Goal: Task Accomplishment & Management: Use online tool/utility

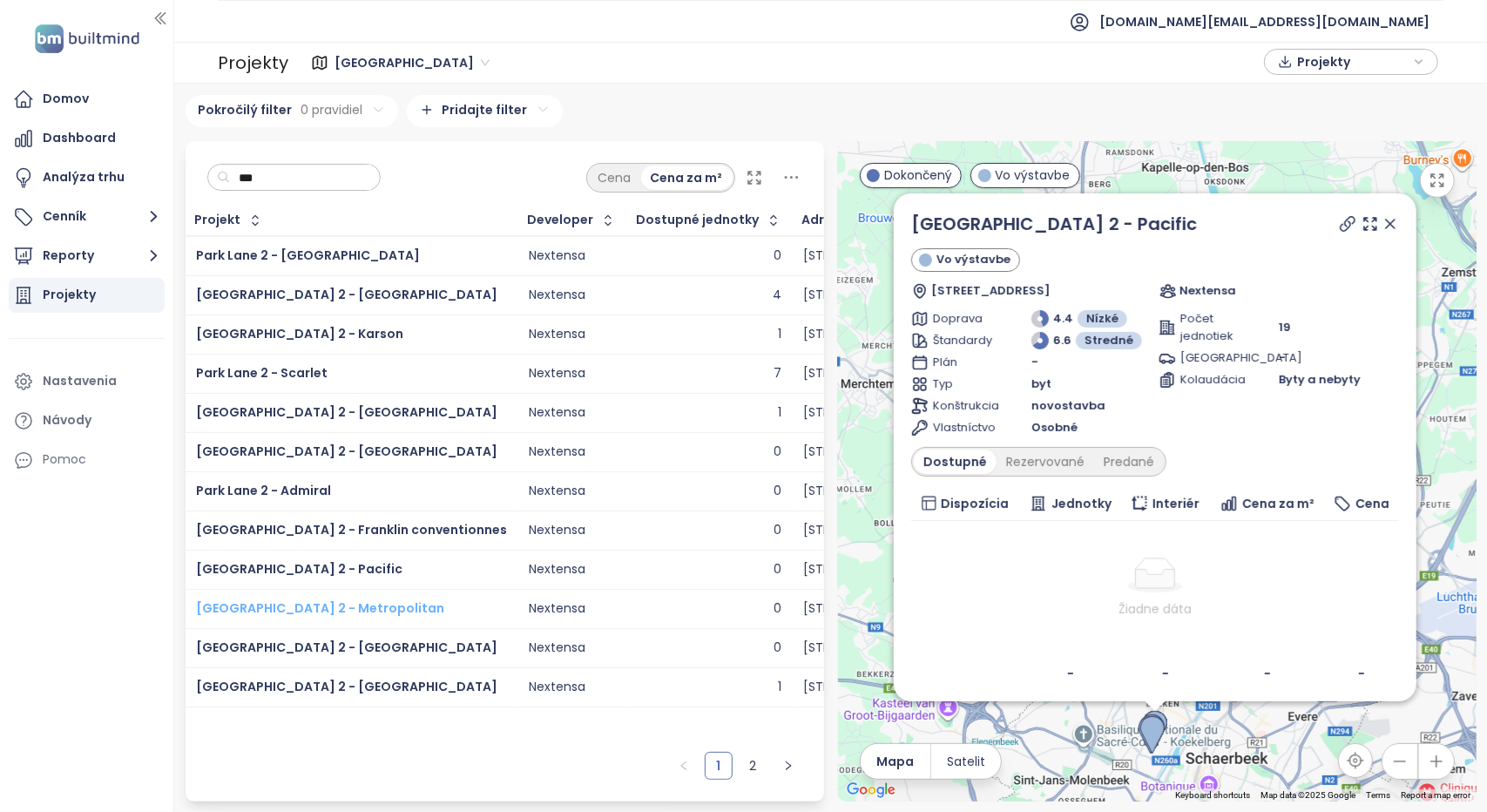
click at [279, 600] on span "Park Lane 2 - Metropolitan" at bounding box center [319, 608] width 248 height 18
click at [295, 644] on span "Park Lane 2 - Hampton" at bounding box center [346, 647] width 302 height 18
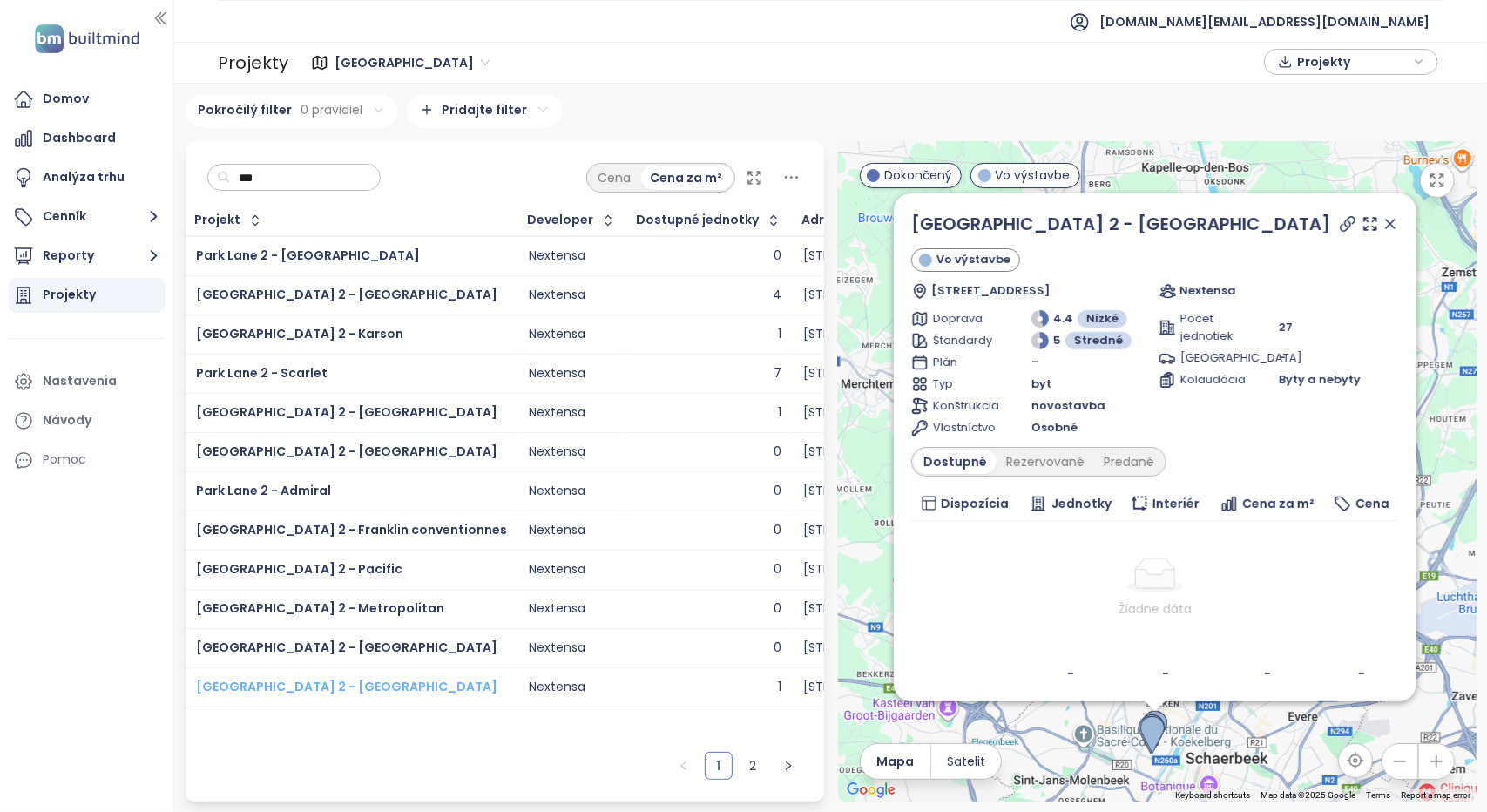
click at [307, 680] on span "Park Lane 2 - Newport" at bounding box center [346, 687] width 302 height 18
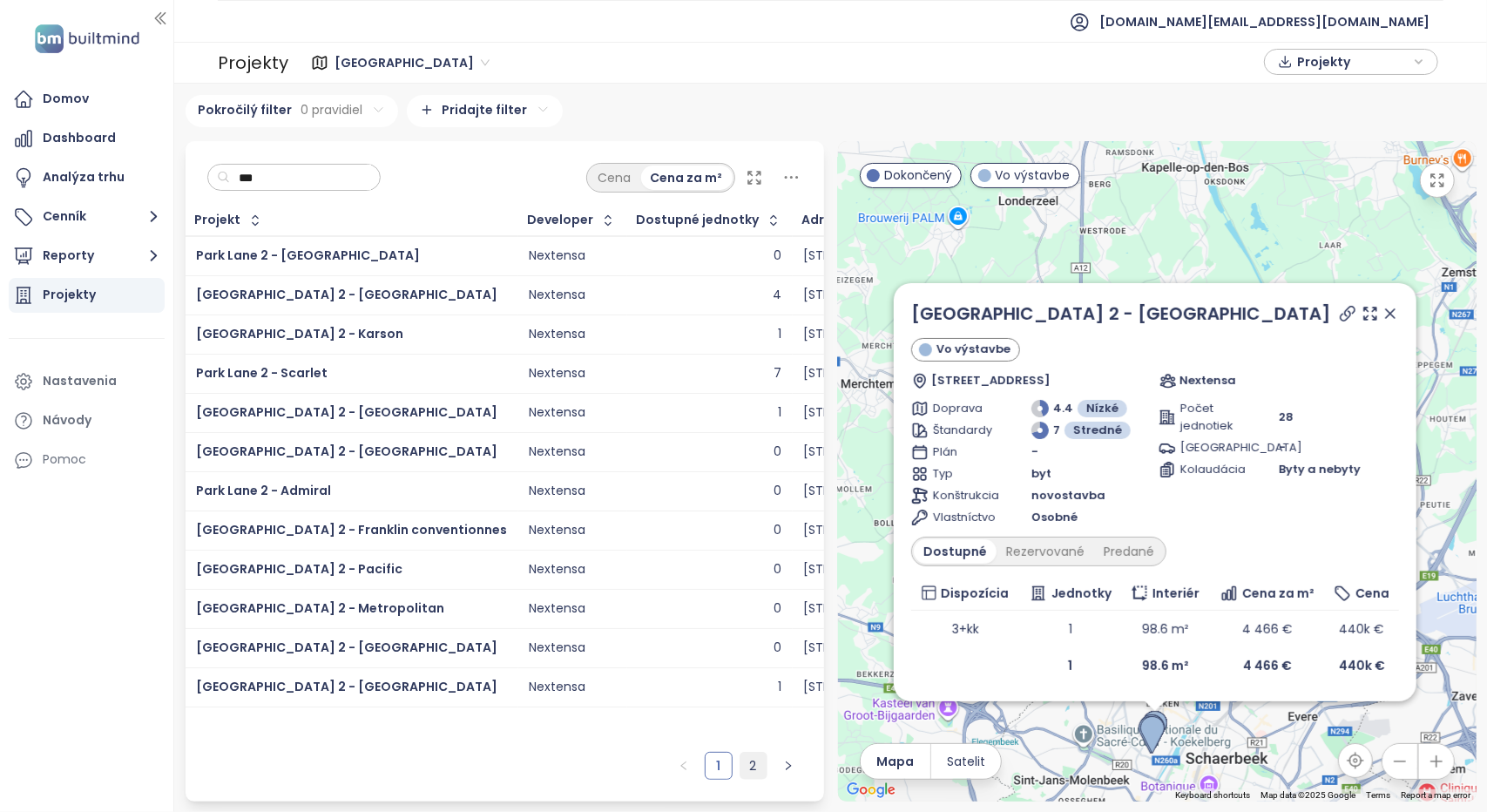
click at [749, 762] on link "2" at bounding box center [753, 765] width 26 height 26
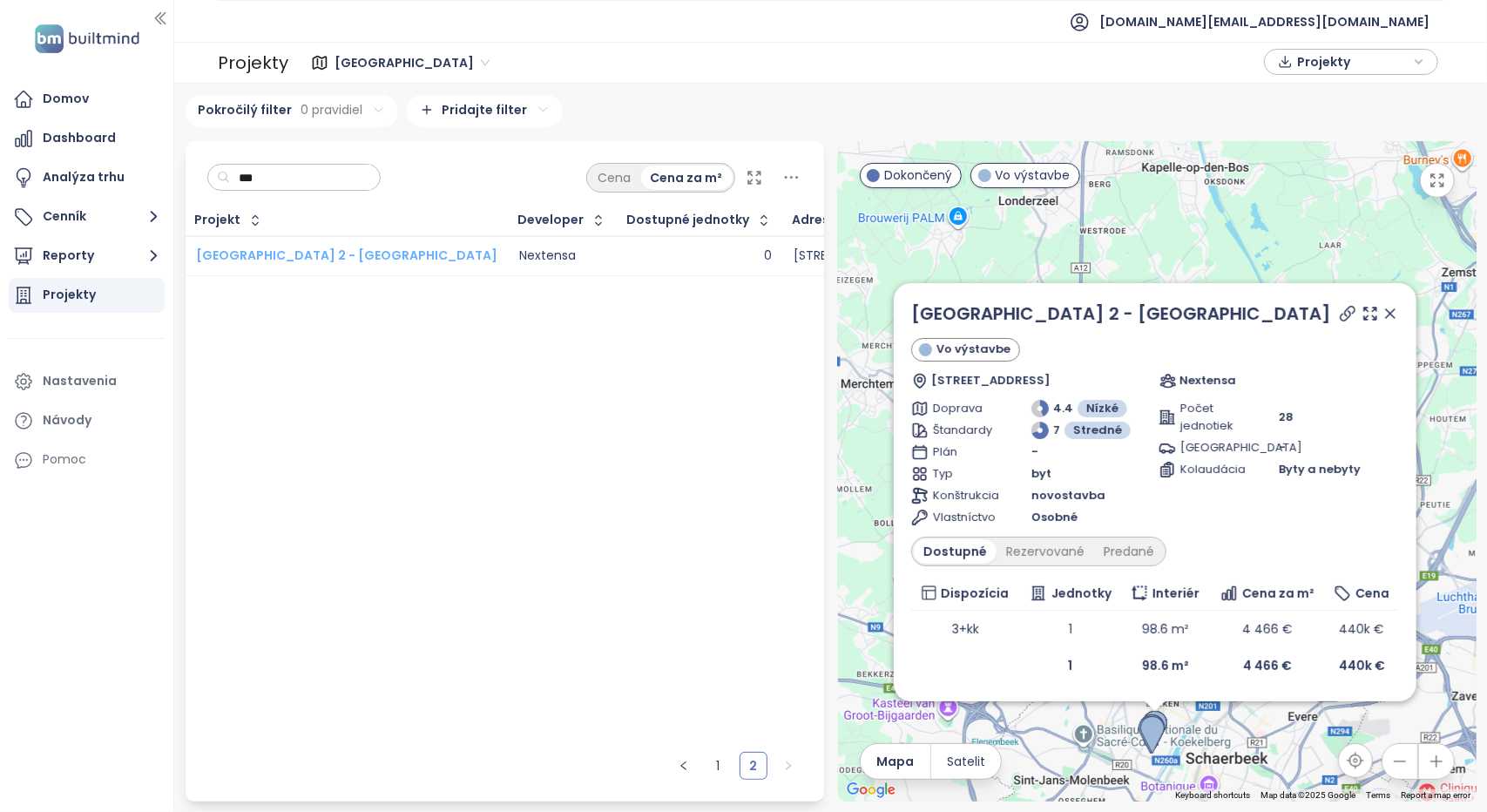
click at [306, 255] on span "[GEOGRAPHIC_DATA] 2 - [GEOGRAPHIC_DATA]" at bounding box center [346, 256] width 302 height 18
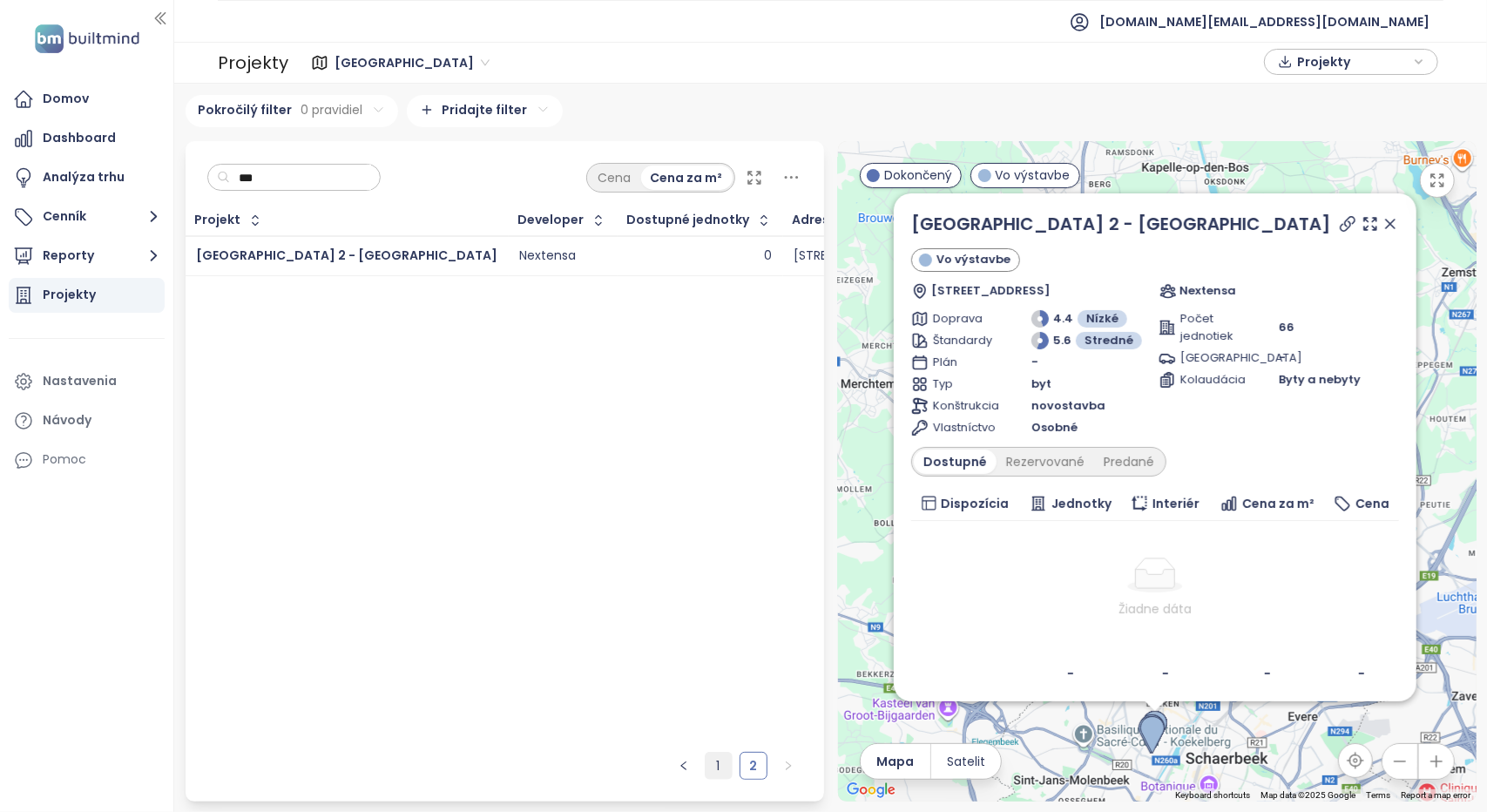
click at [721, 772] on link "1" at bounding box center [719, 765] width 26 height 26
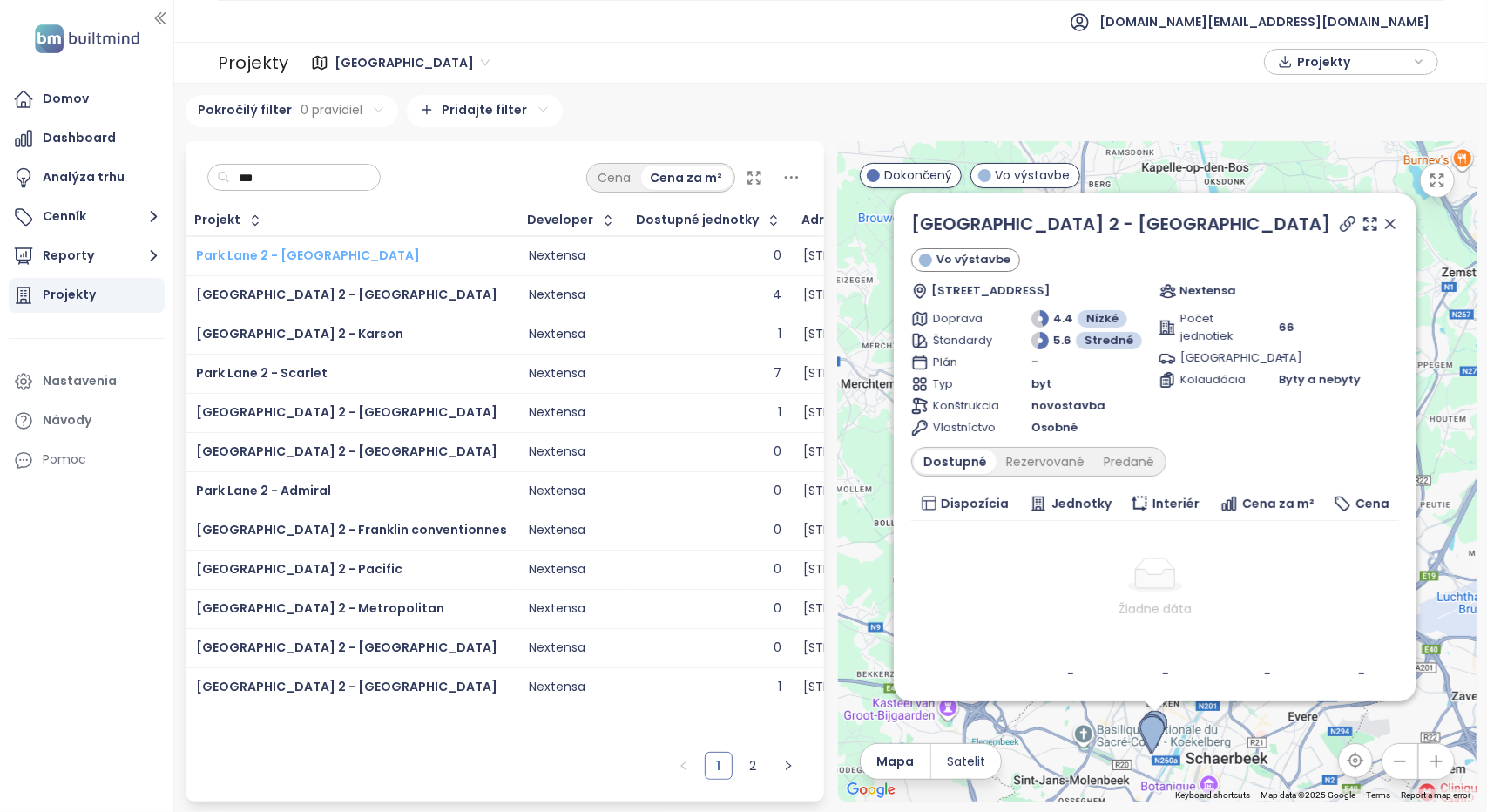
click at [298, 252] on span "Park Lane 2 - Jaydon" at bounding box center [308, 256] width 224 height 18
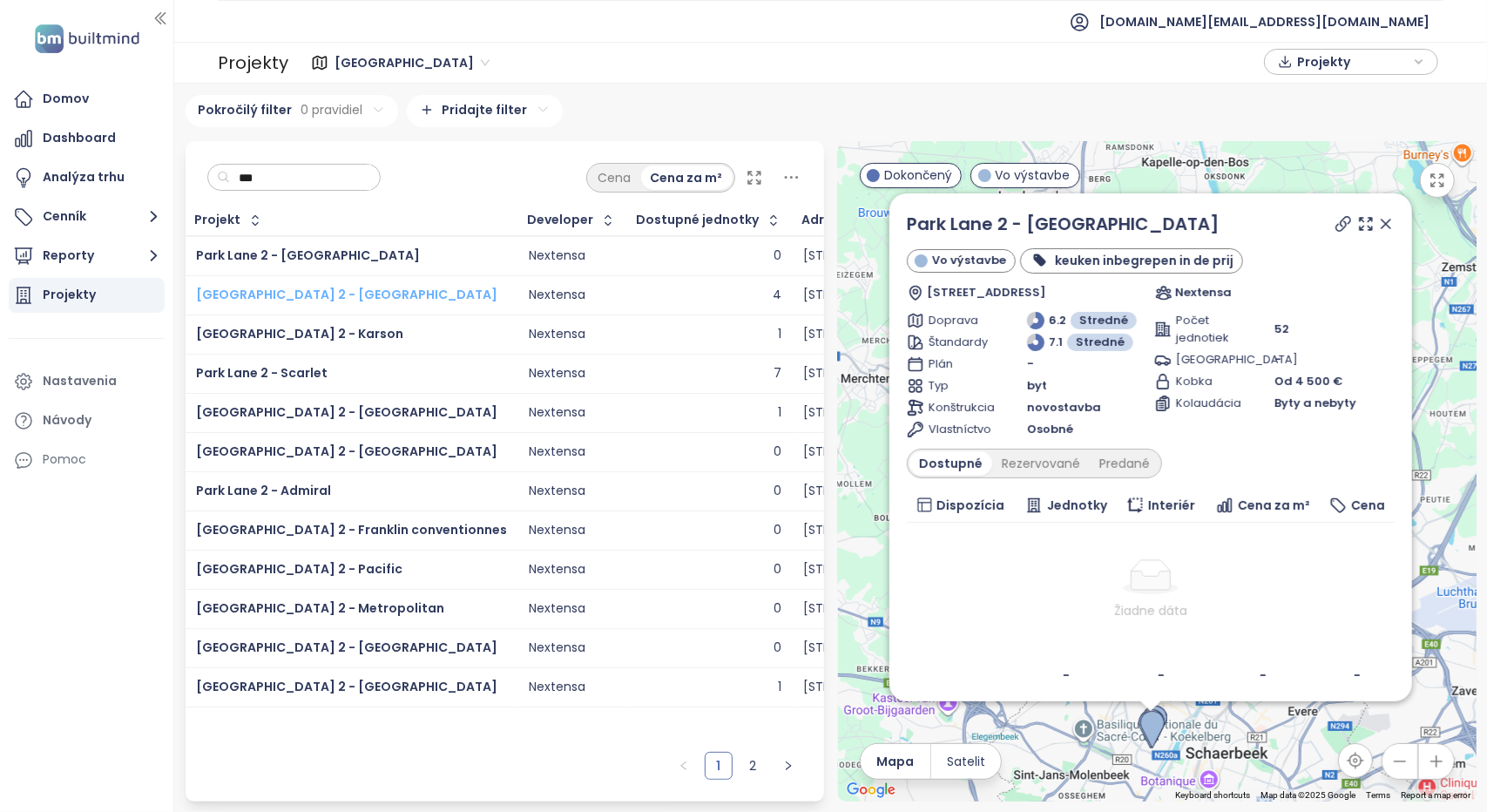
click at [297, 293] on span "Park Lane 2 - Quincy" at bounding box center [346, 295] width 302 height 18
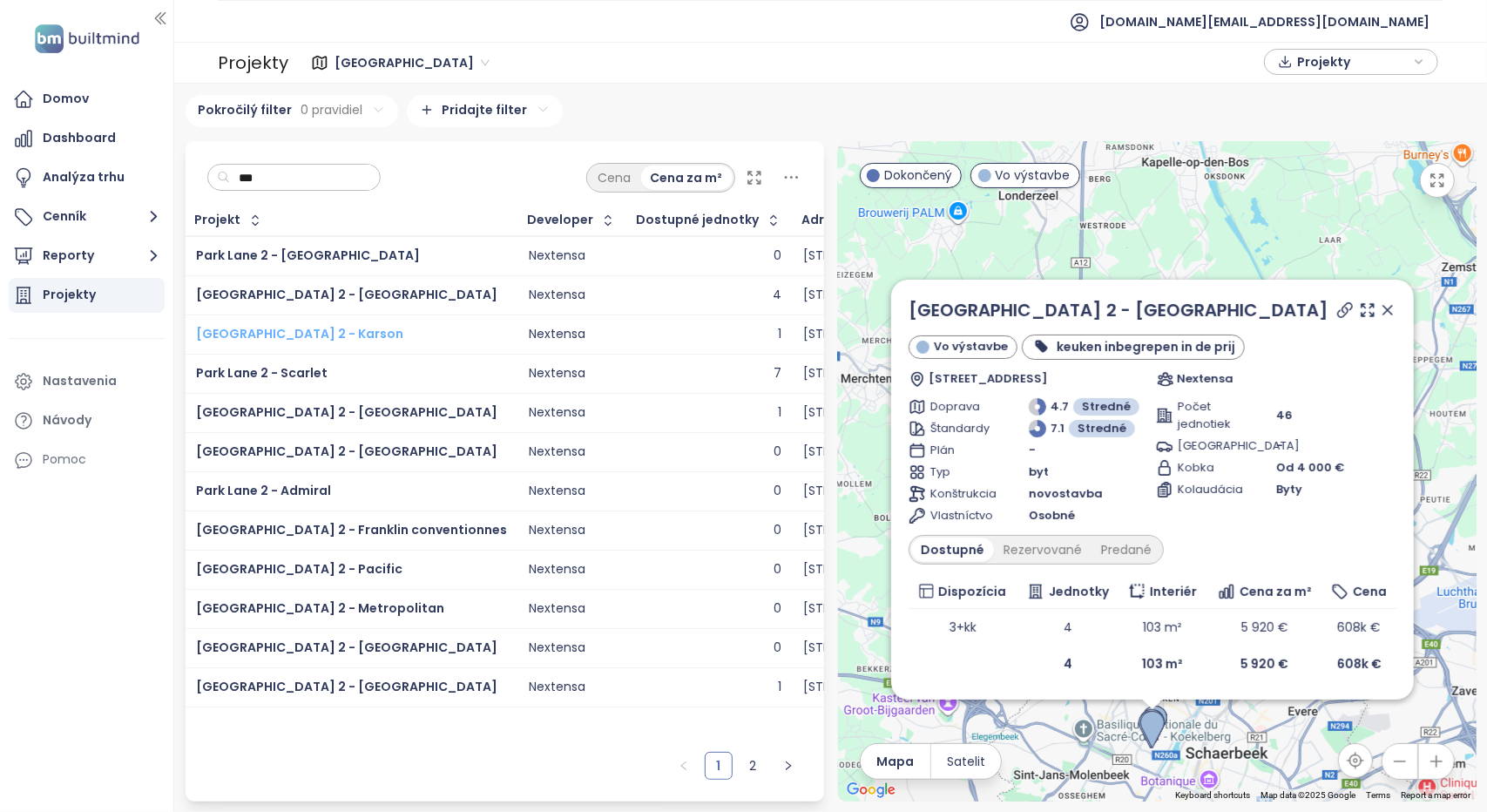
click at [296, 328] on span "Park Lane 2 - Karson" at bounding box center [300, 333] width 207 height 18
click at [283, 367] on span "Park Lane 2 - Scarlet" at bounding box center [262, 373] width 131 height 18
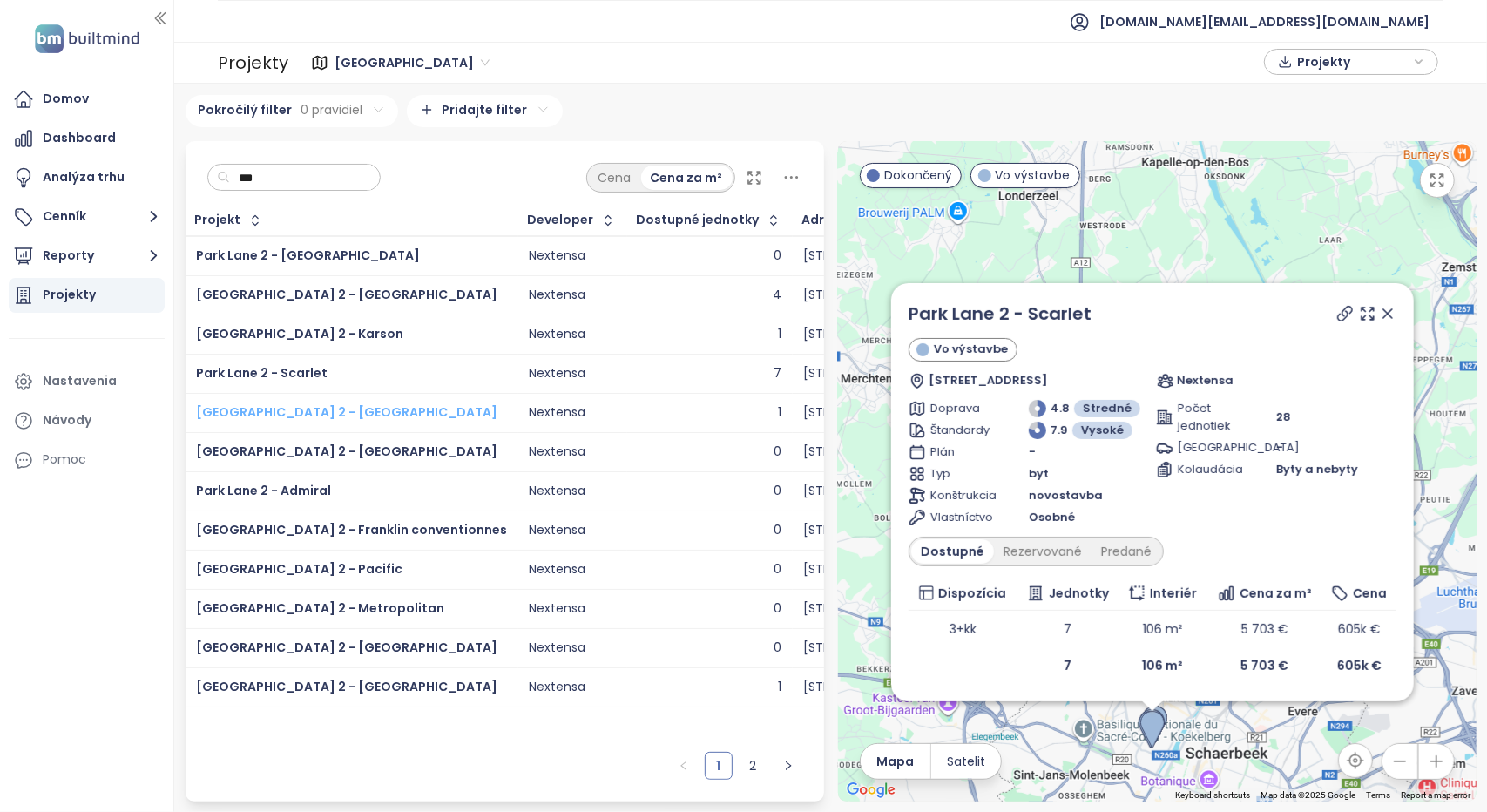
click at [303, 403] on span "Park Lane 2 - Oakland" at bounding box center [346, 412] width 302 height 18
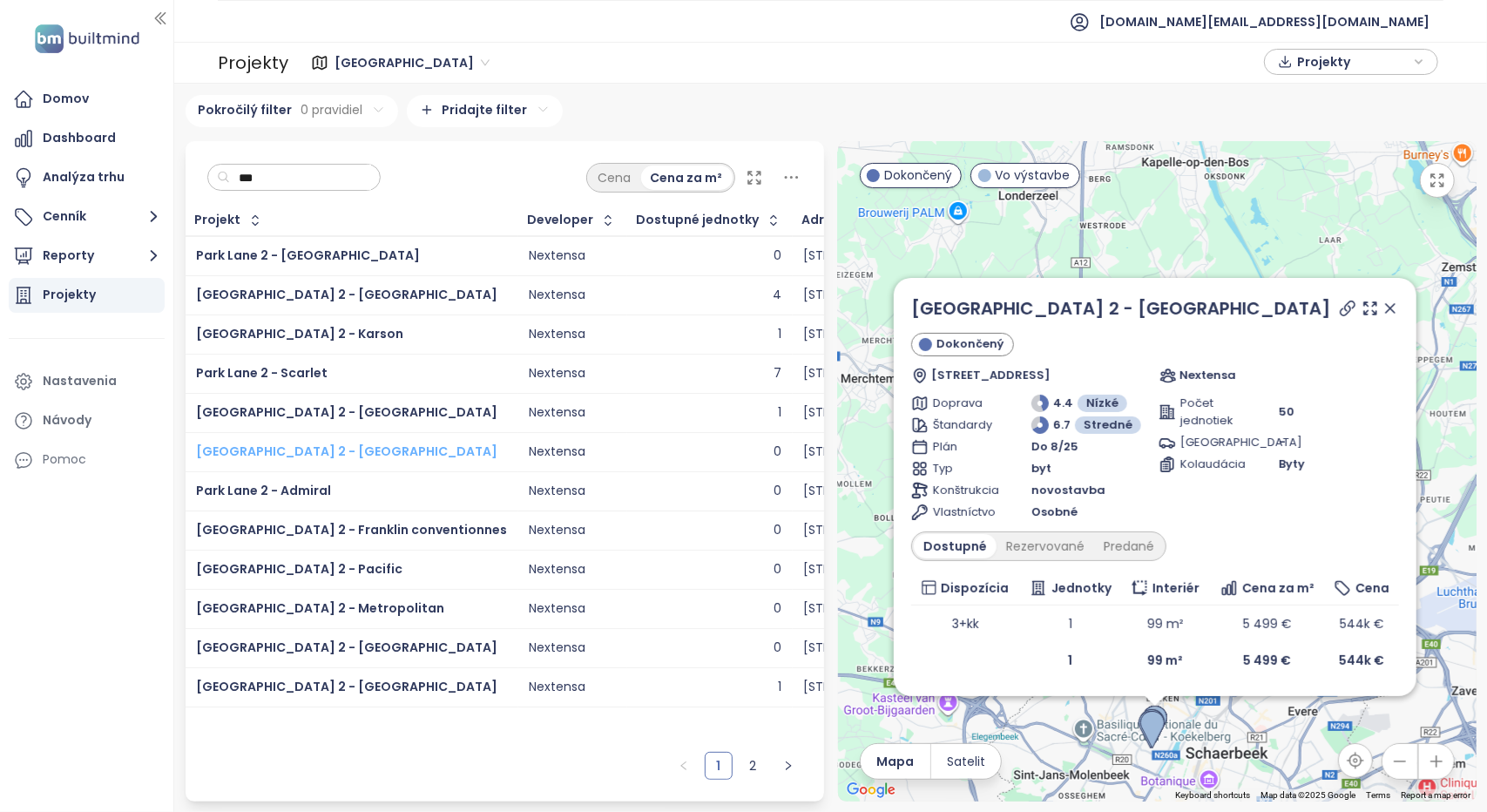
click at [282, 445] on span "Park Lane 2 - Rosehill" at bounding box center [346, 452] width 302 height 18
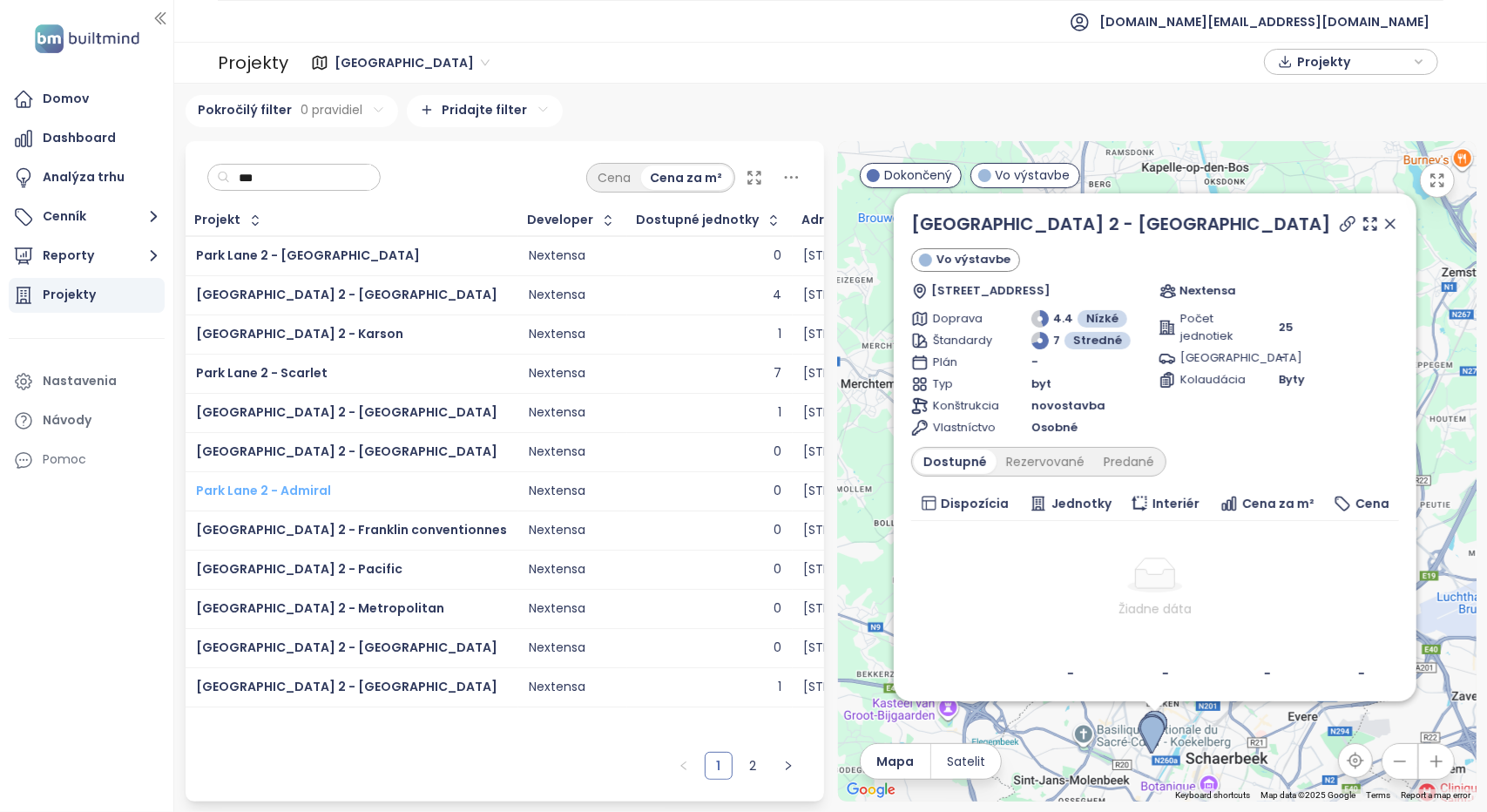
click at [306, 487] on span "Park Lane 2 - Admiral" at bounding box center [264, 491] width 135 height 18
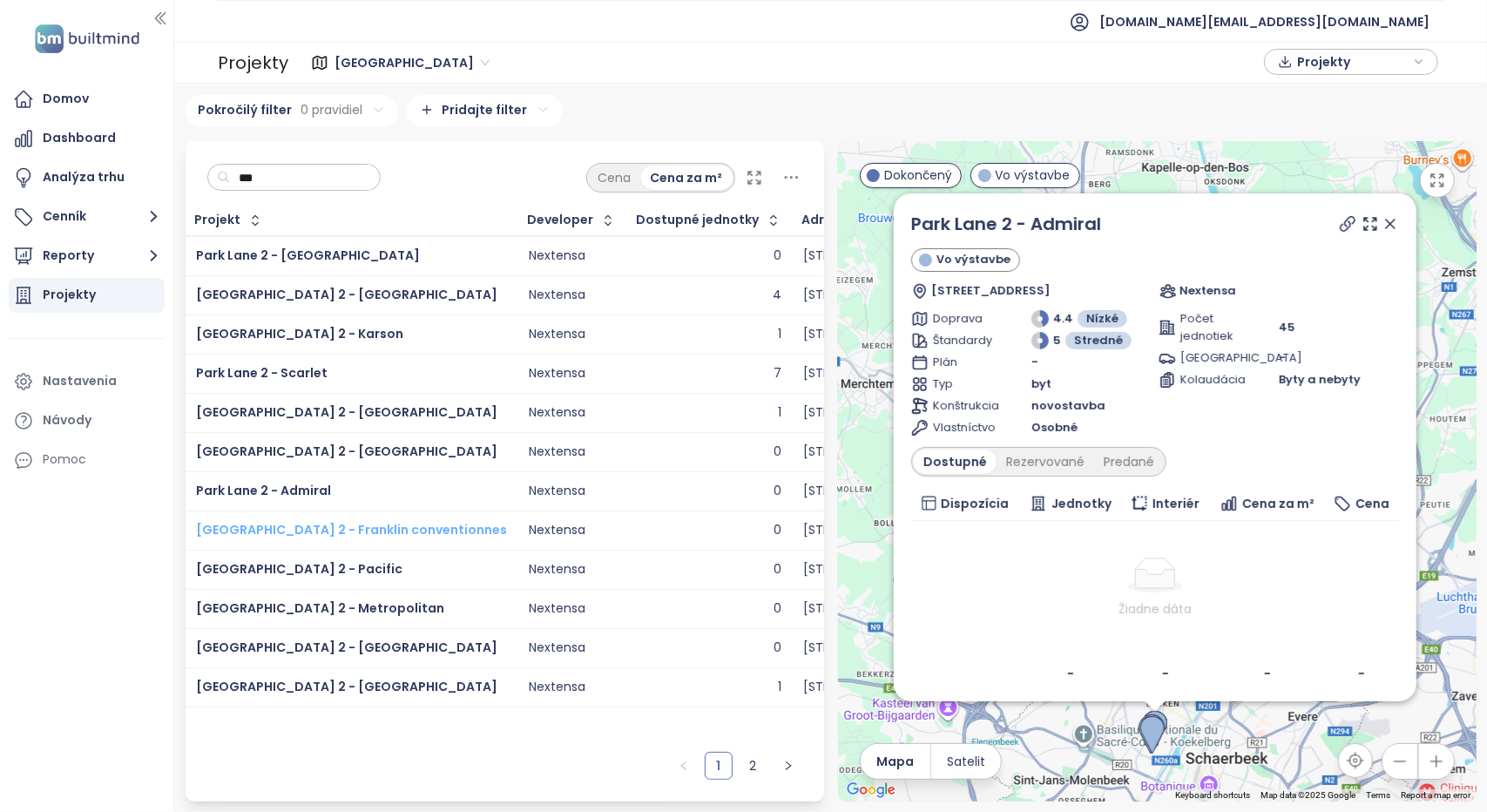
click at [286, 523] on span "Park Lane 2 - Franklin conventionnes" at bounding box center [351, 529] width 311 height 18
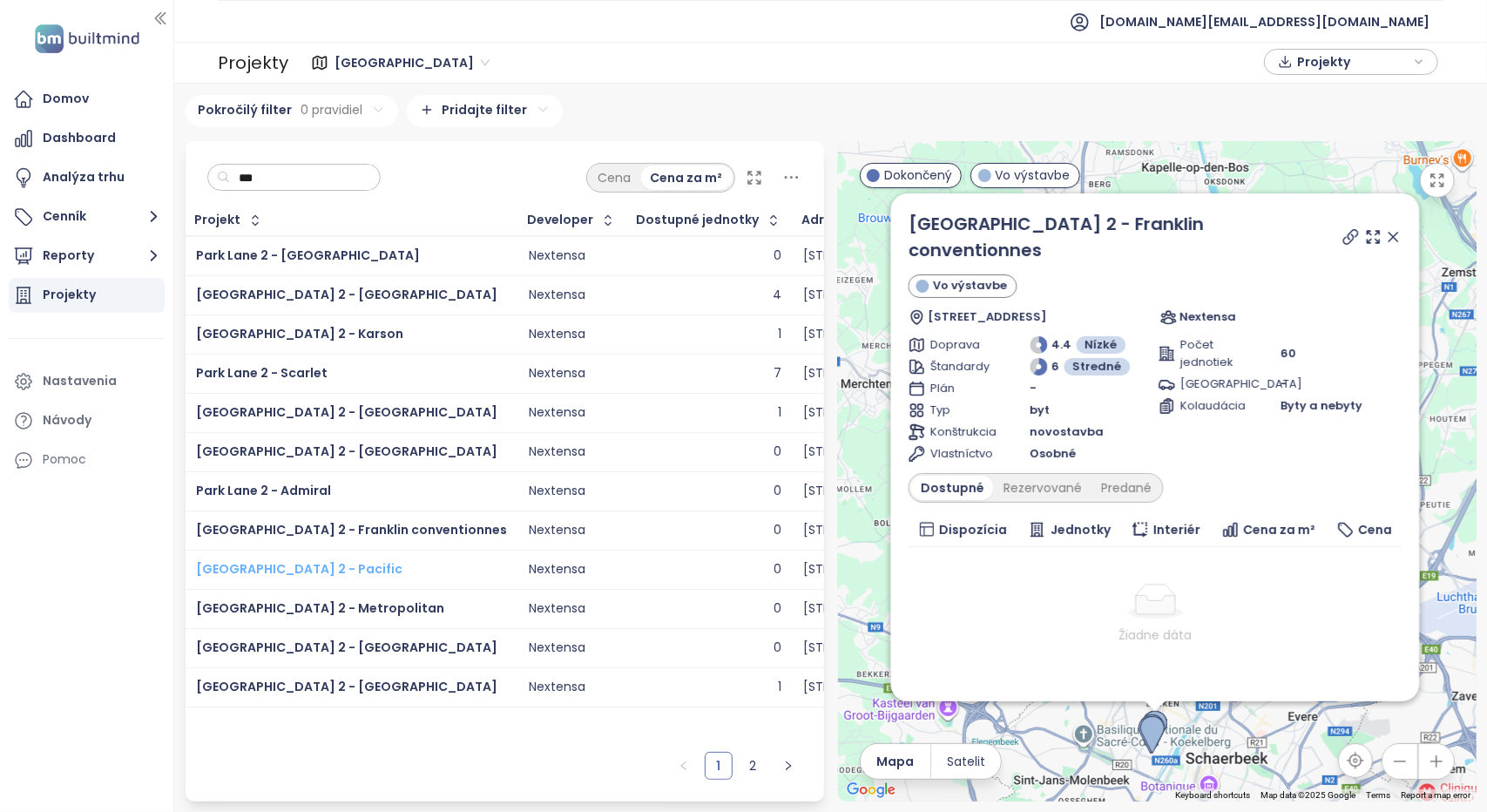
click at [290, 561] on span "Park Lane 2 - Pacific" at bounding box center [299, 569] width 206 height 18
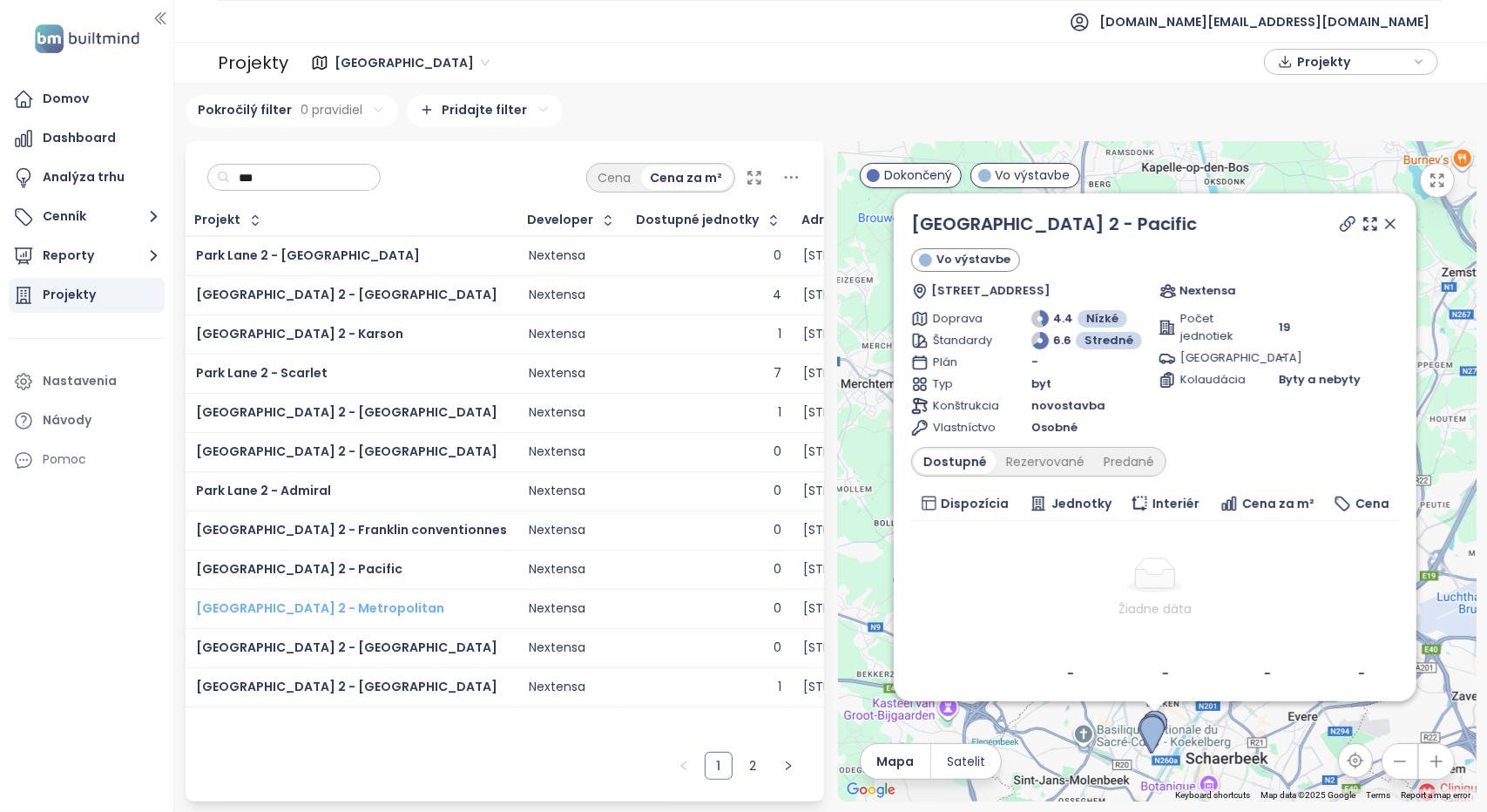
click at [269, 604] on span "Park Lane 2 - Metropolitan" at bounding box center [319, 608] width 248 height 18
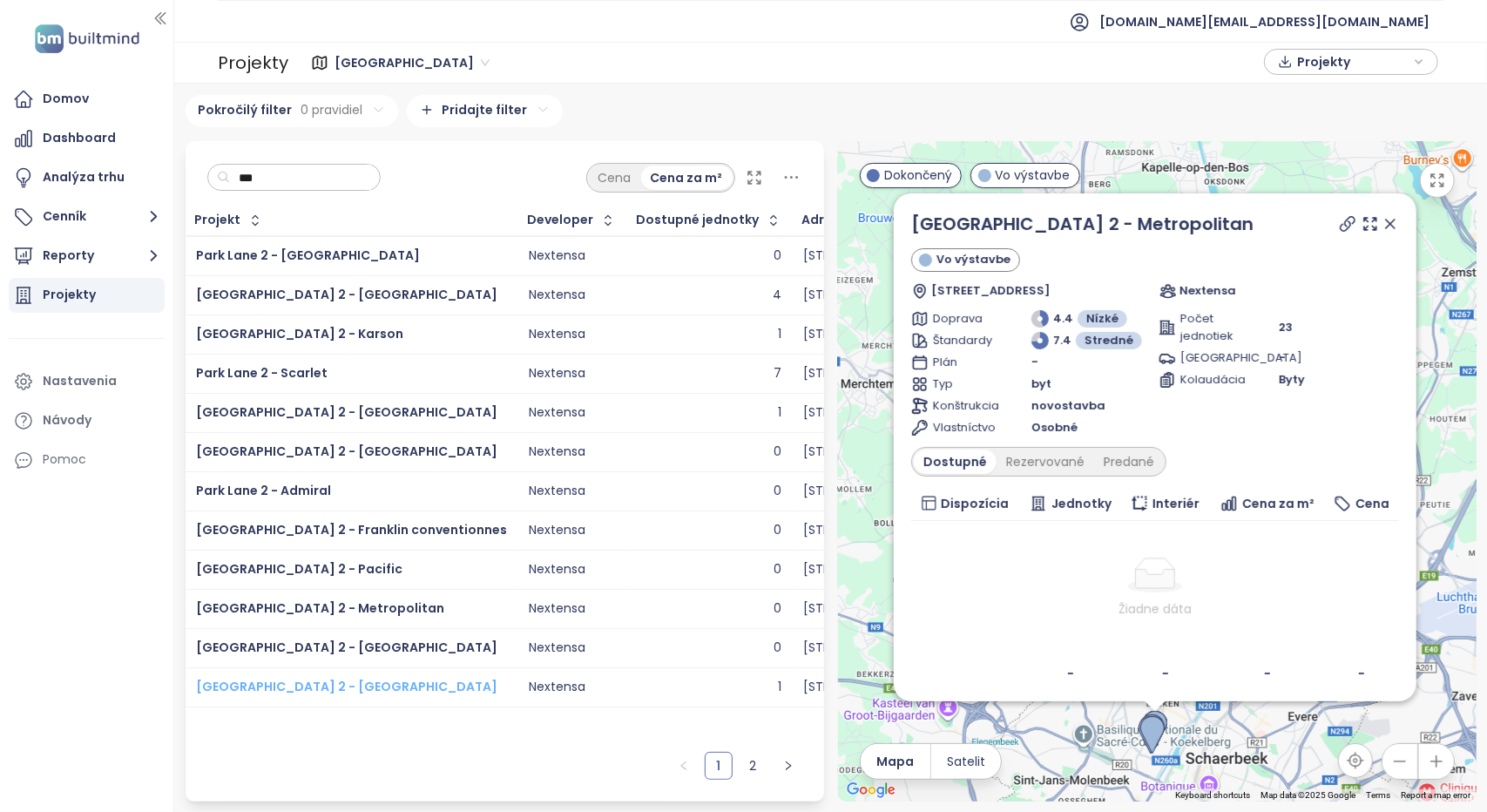
click at [293, 683] on span "Park Lane 2 - Newport" at bounding box center [346, 687] width 302 height 18
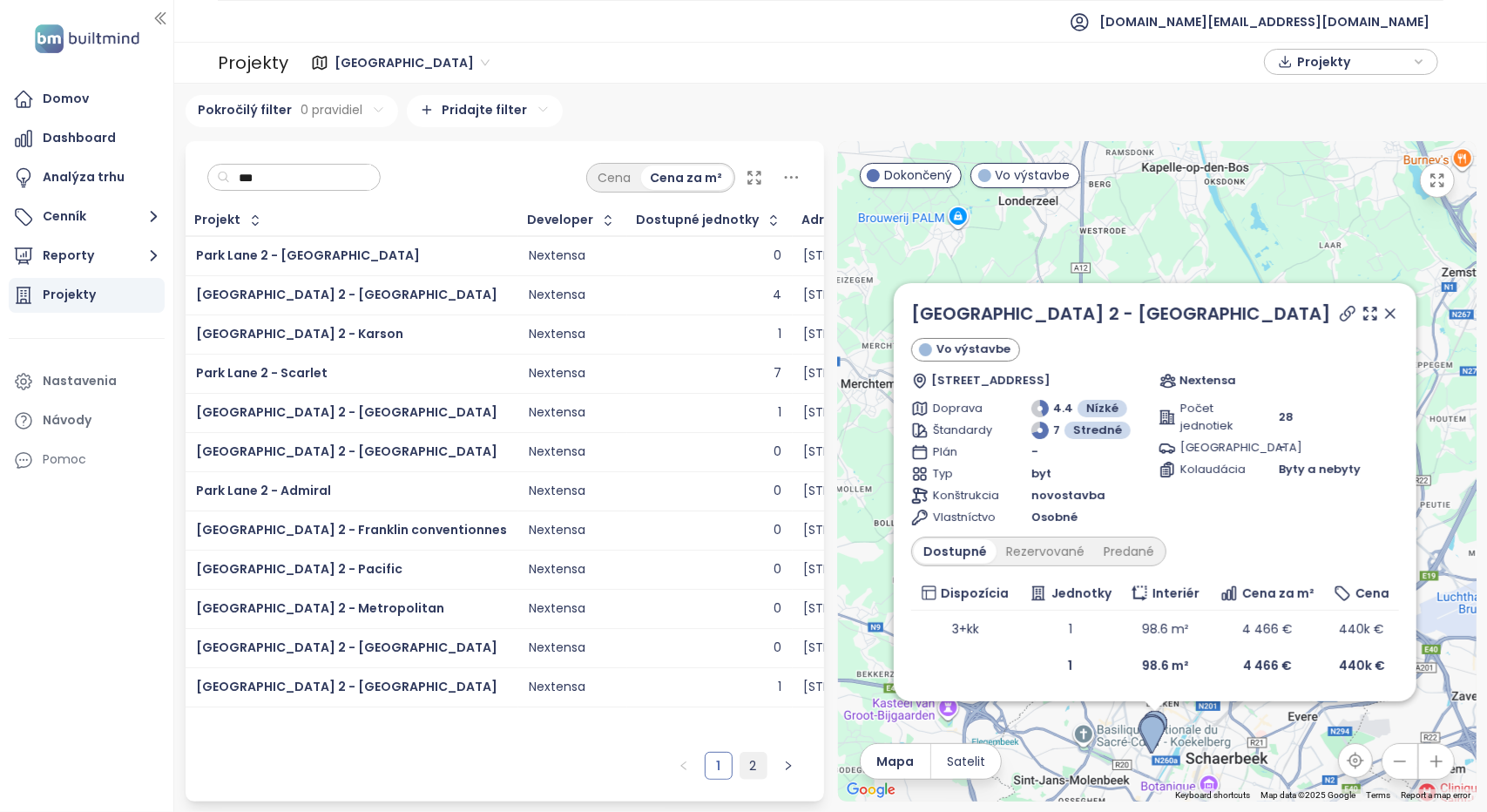
click at [749, 770] on link "2" at bounding box center [753, 765] width 26 height 26
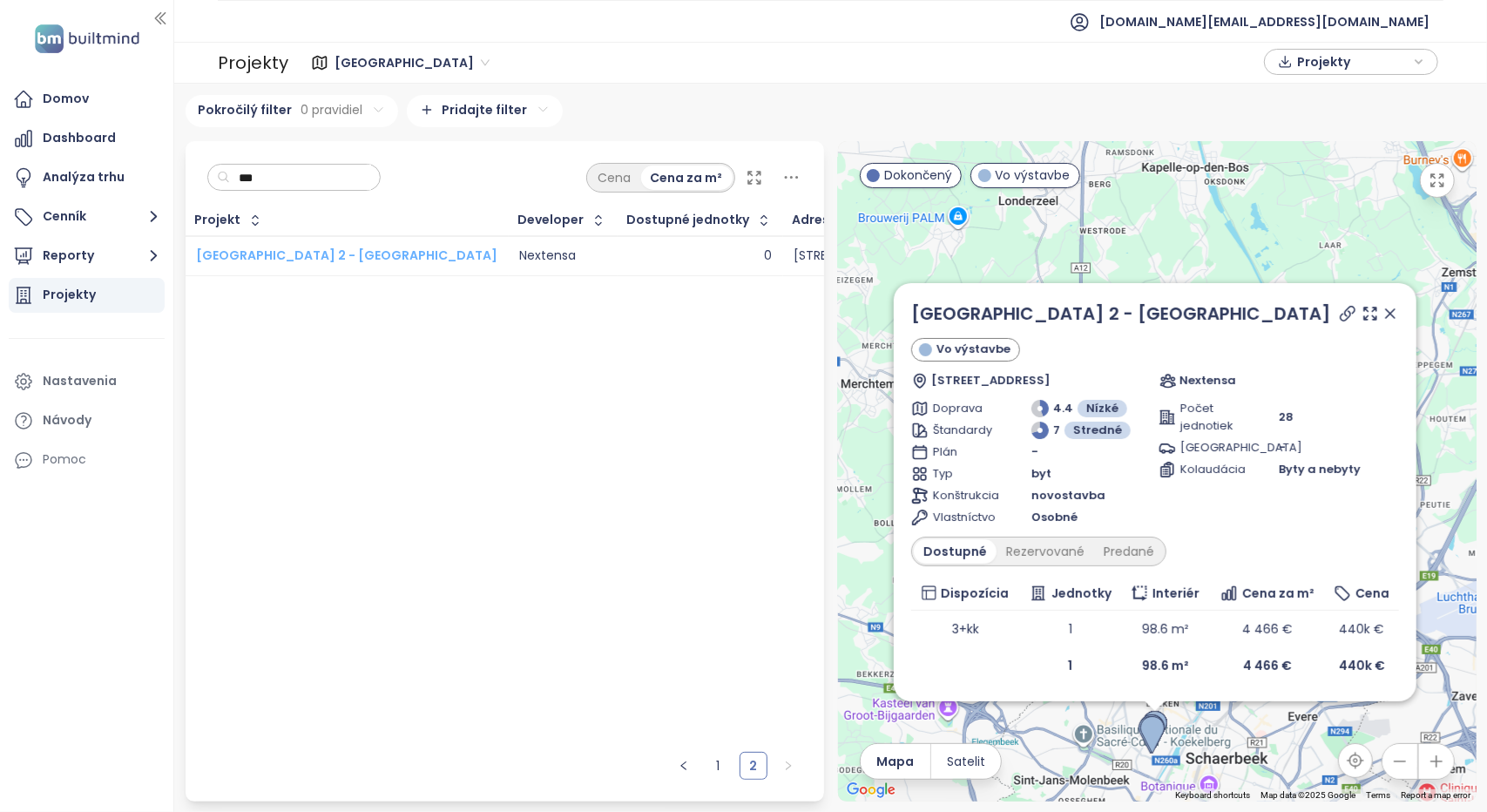
click at [276, 255] on span "[GEOGRAPHIC_DATA] 2 - [GEOGRAPHIC_DATA]" at bounding box center [346, 256] width 302 height 18
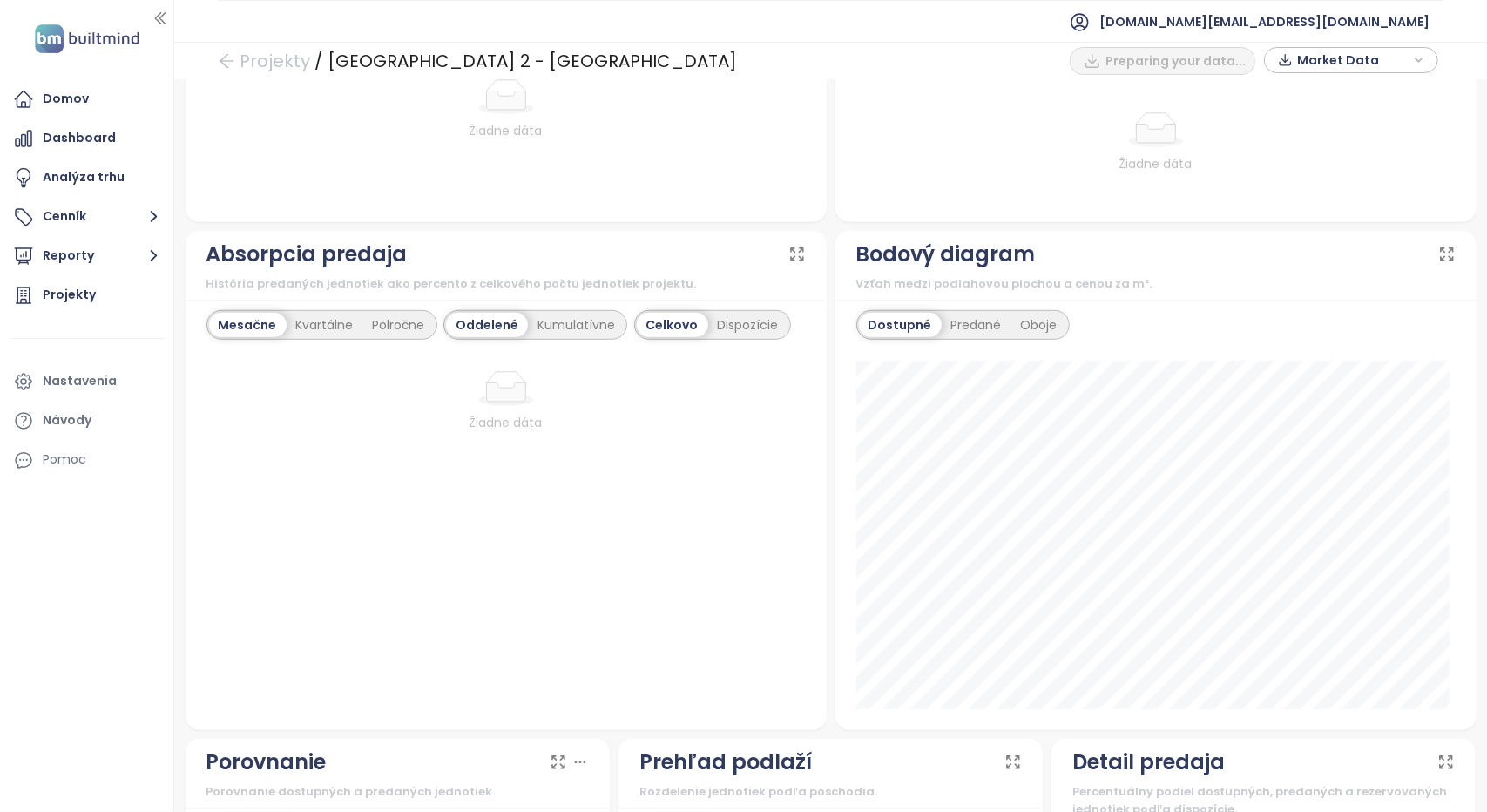
scroll to position [174, 0]
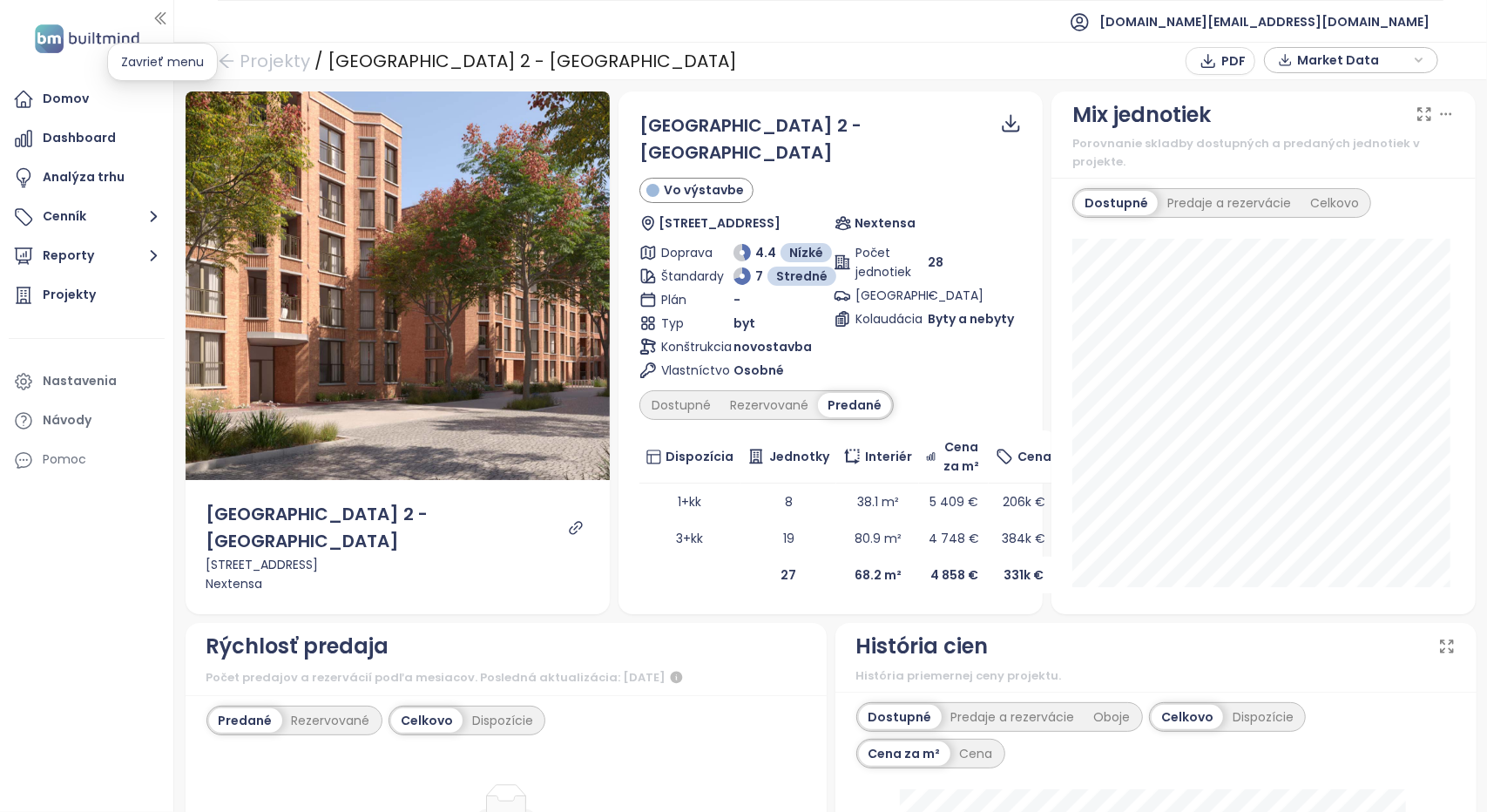
click at [161, 13] on icon "button" at bounding box center [160, 18] width 10 height 11
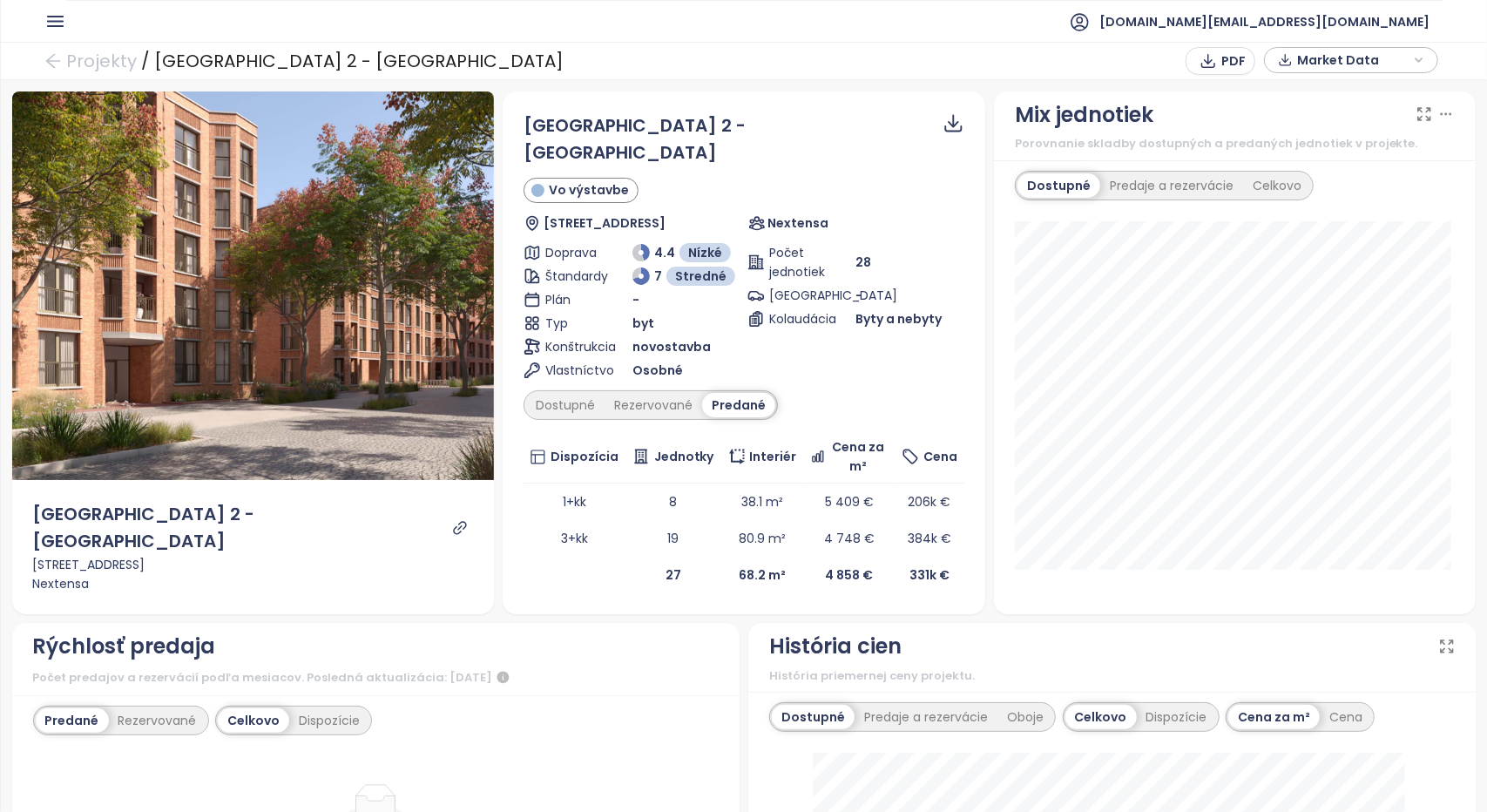
click at [60, 21] on icon "button" at bounding box center [55, 22] width 15 height 10
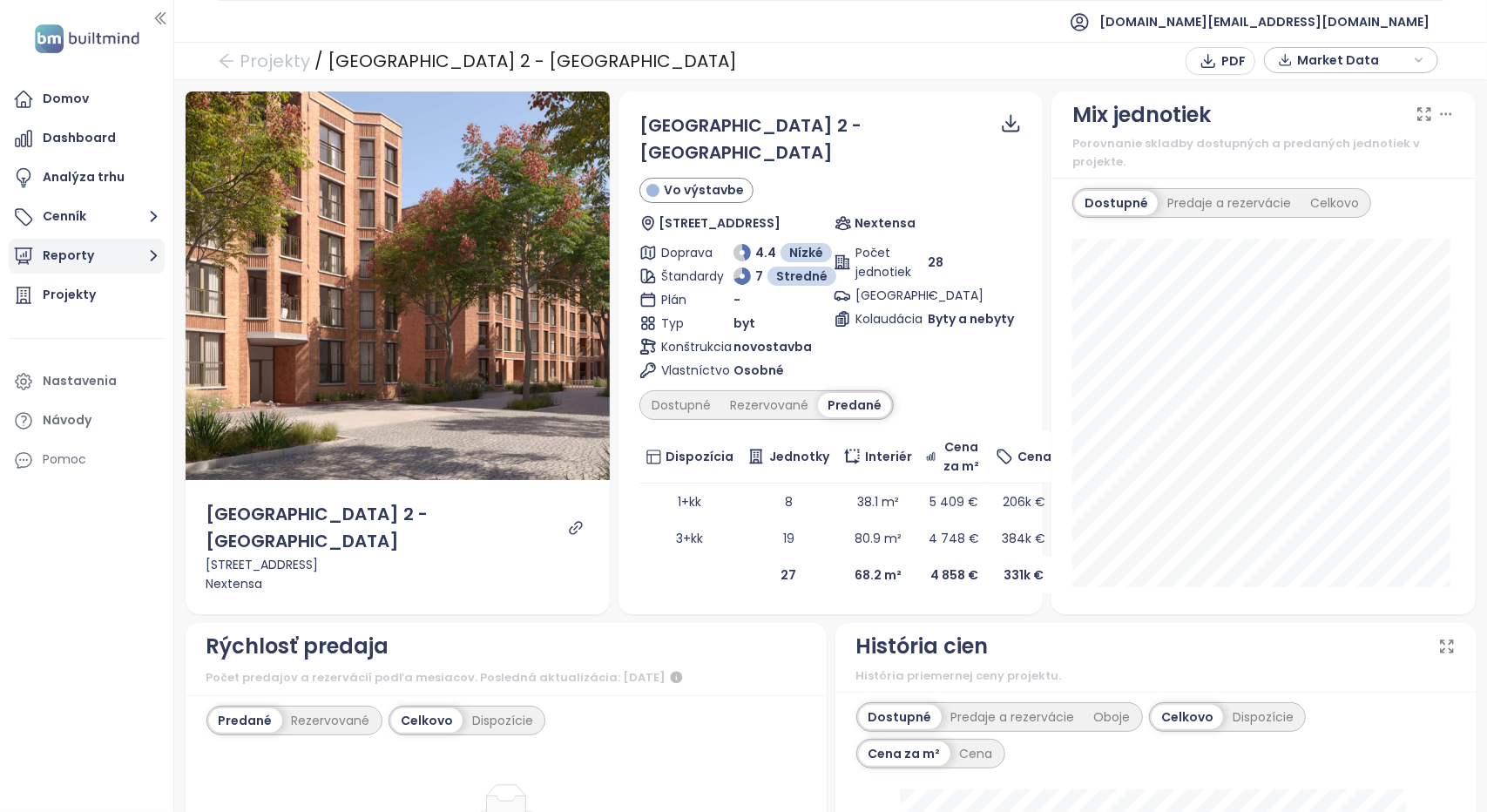
click at [75, 260] on button "Reporty" at bounding box center [87, 256] width 156 height 35
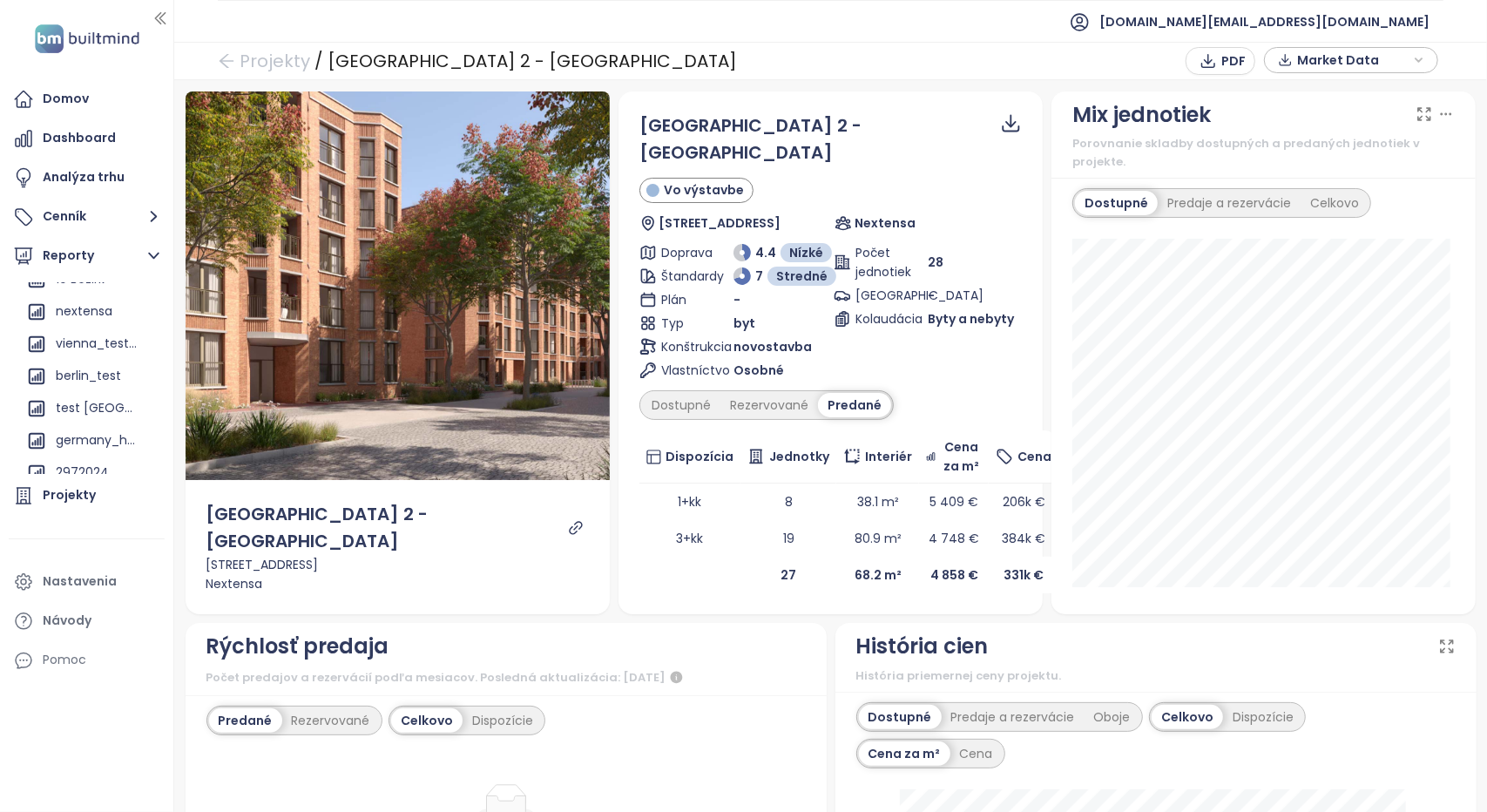
scroll to position [348, 0]
click at [90, 310] on div "nextensa" at bounding box center [84, 302] width 57 height 22
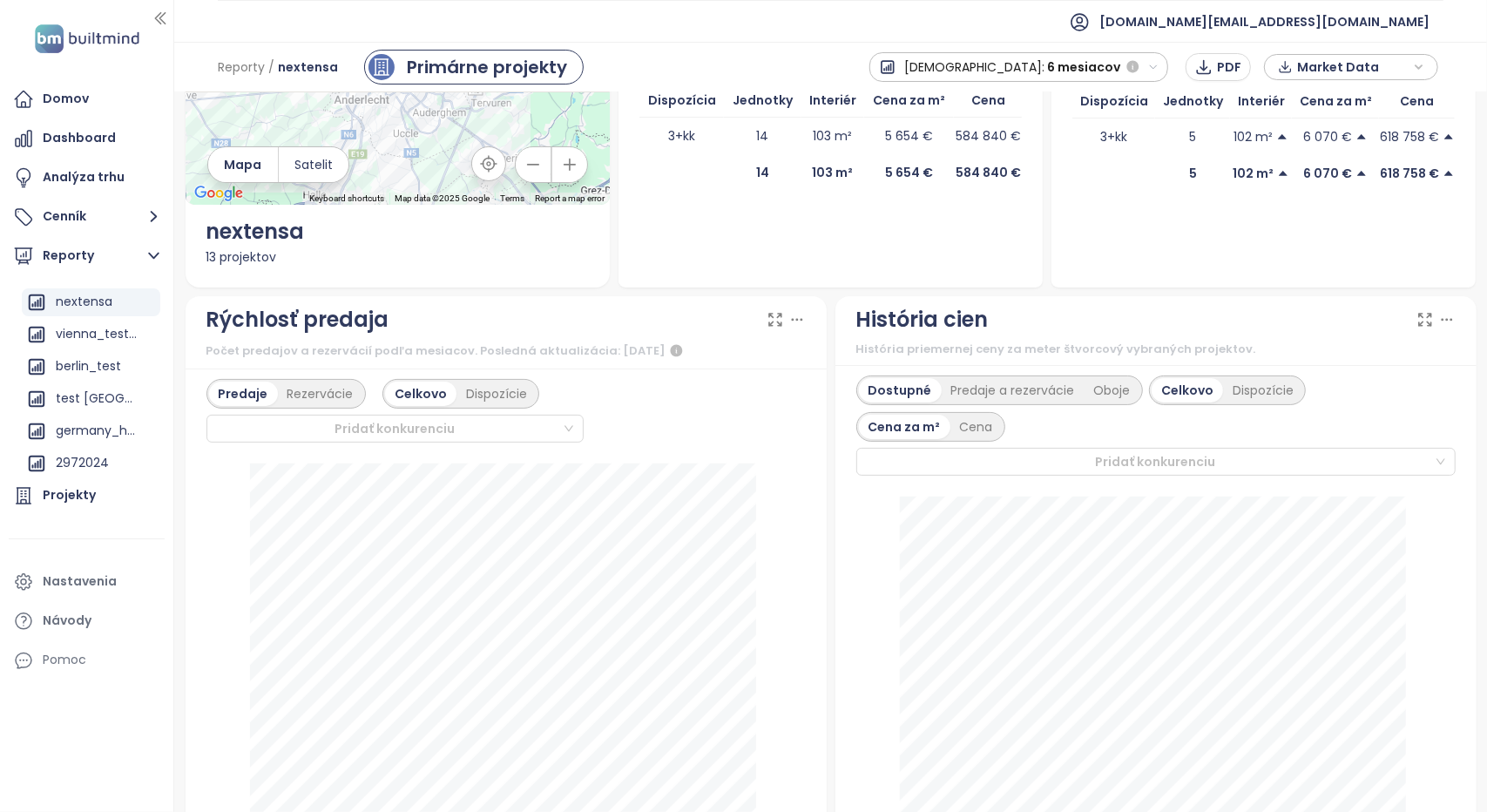
scroll to position [174, 0]
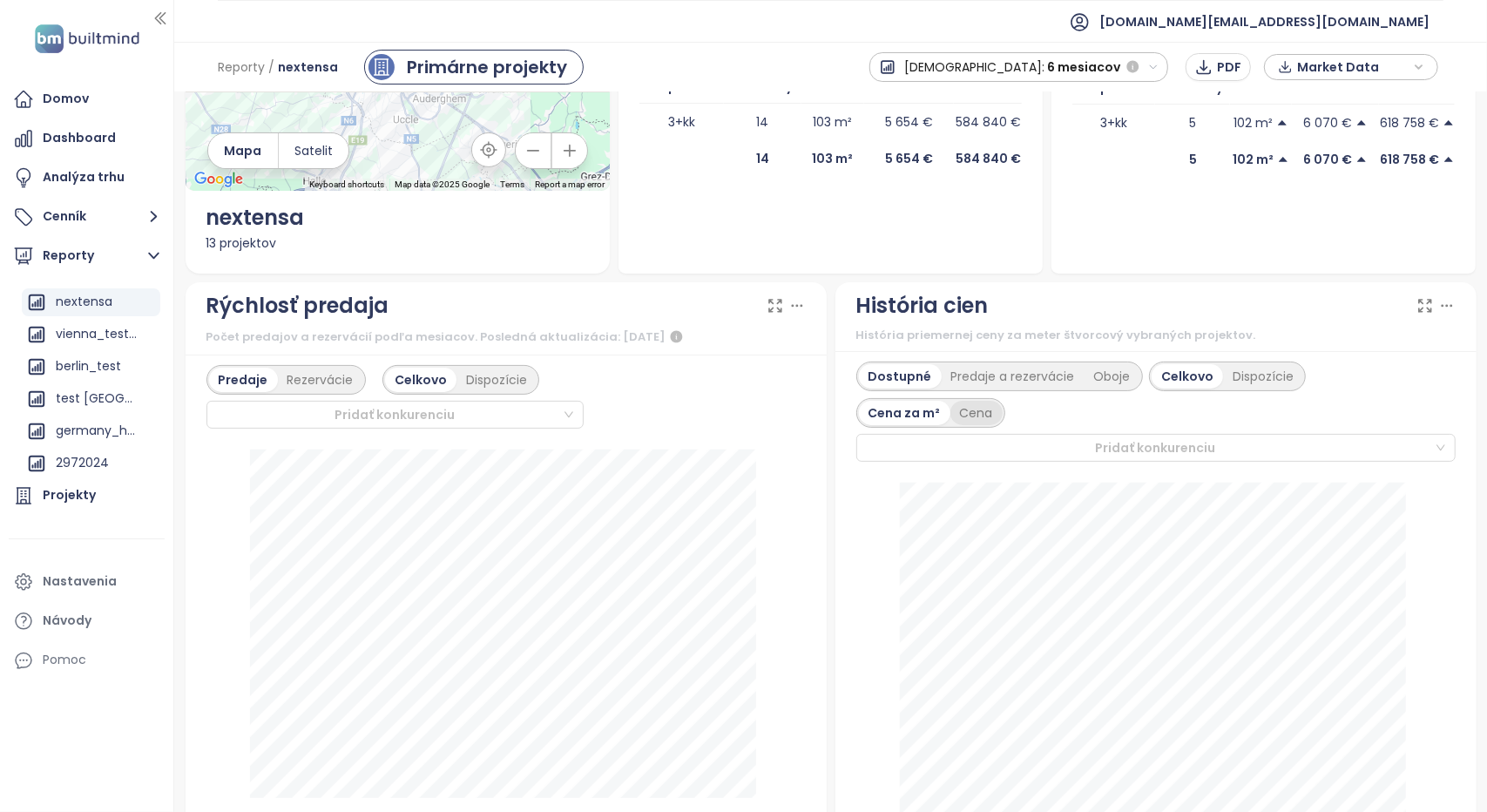
click at [965, 411] on div "Cena" at bounding box center [976, 413] width 53 height 25
click at [1240, 366] on div "Dispozície" at bounding box center [1263, 376] width 81 height 25
click at [1317, 386] on div "Cena za m²" at bounding box center [1307, 376] width 91 height 25
click at [1113, 373] on div "Celkovo" at bounding box center [1130, 376] width 68 height 25
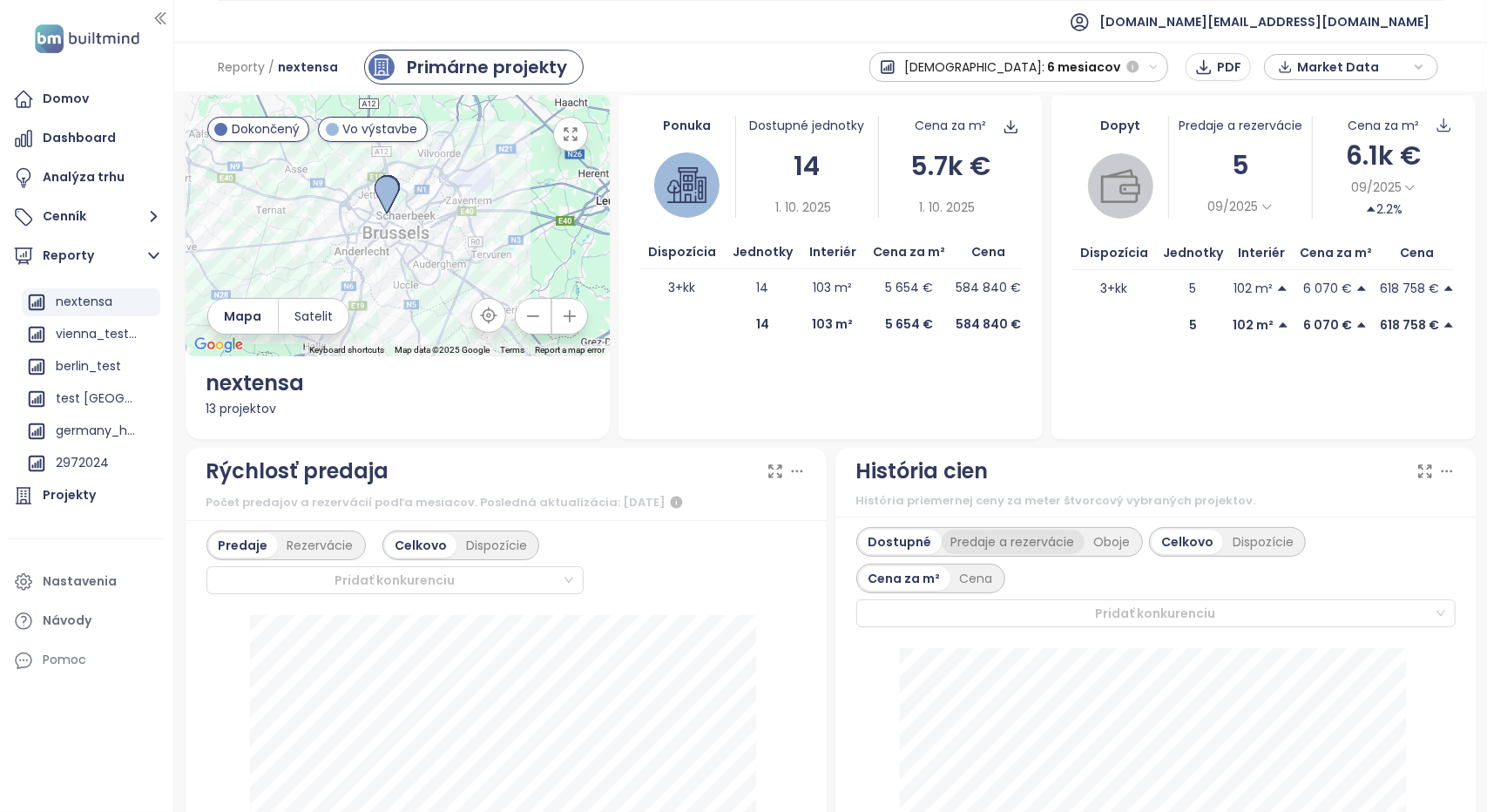
scroll to position [0, 0]
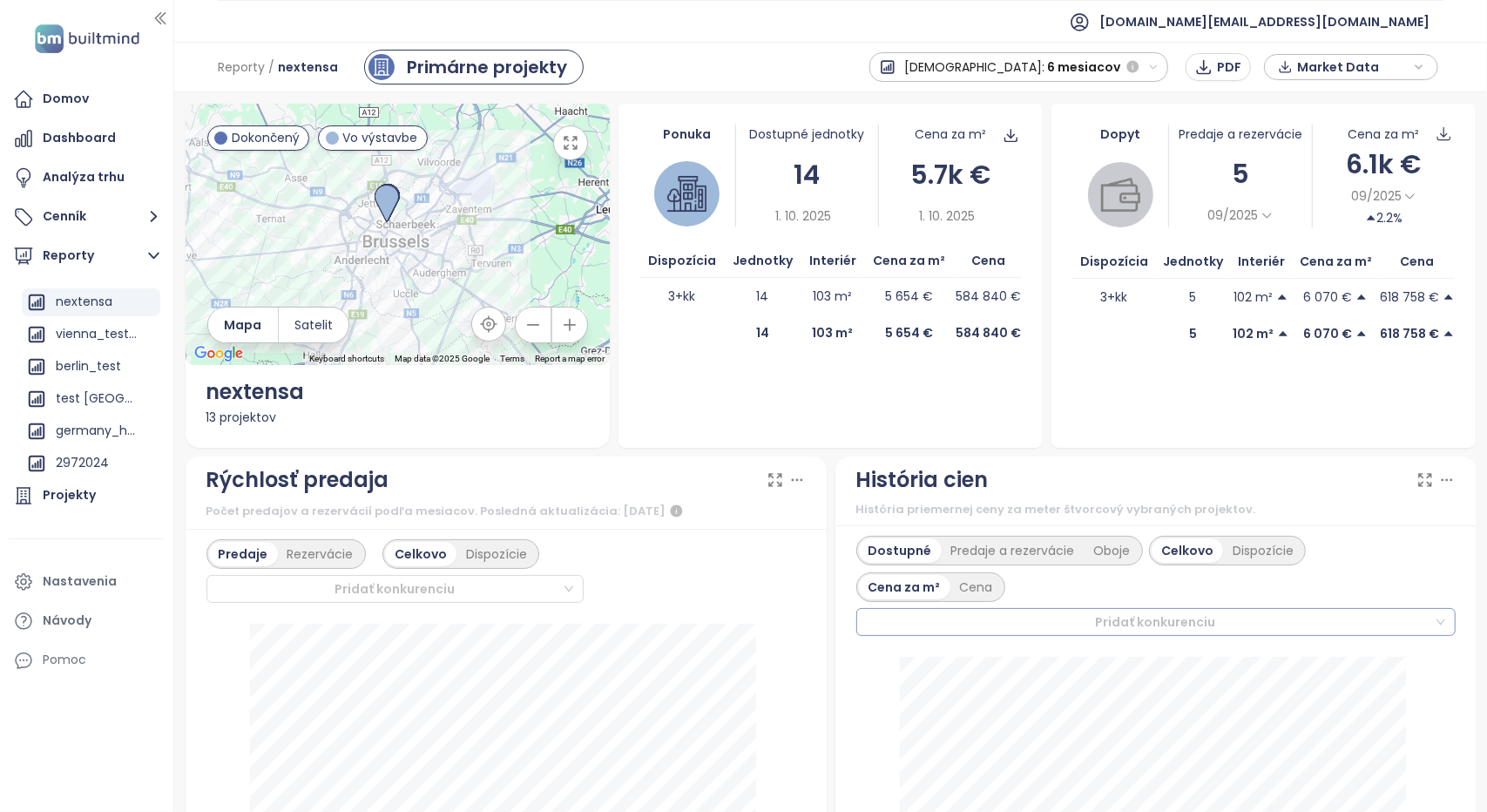
click at [1113, 617] on div at bounding box center [1148, 621] width 571 height 21
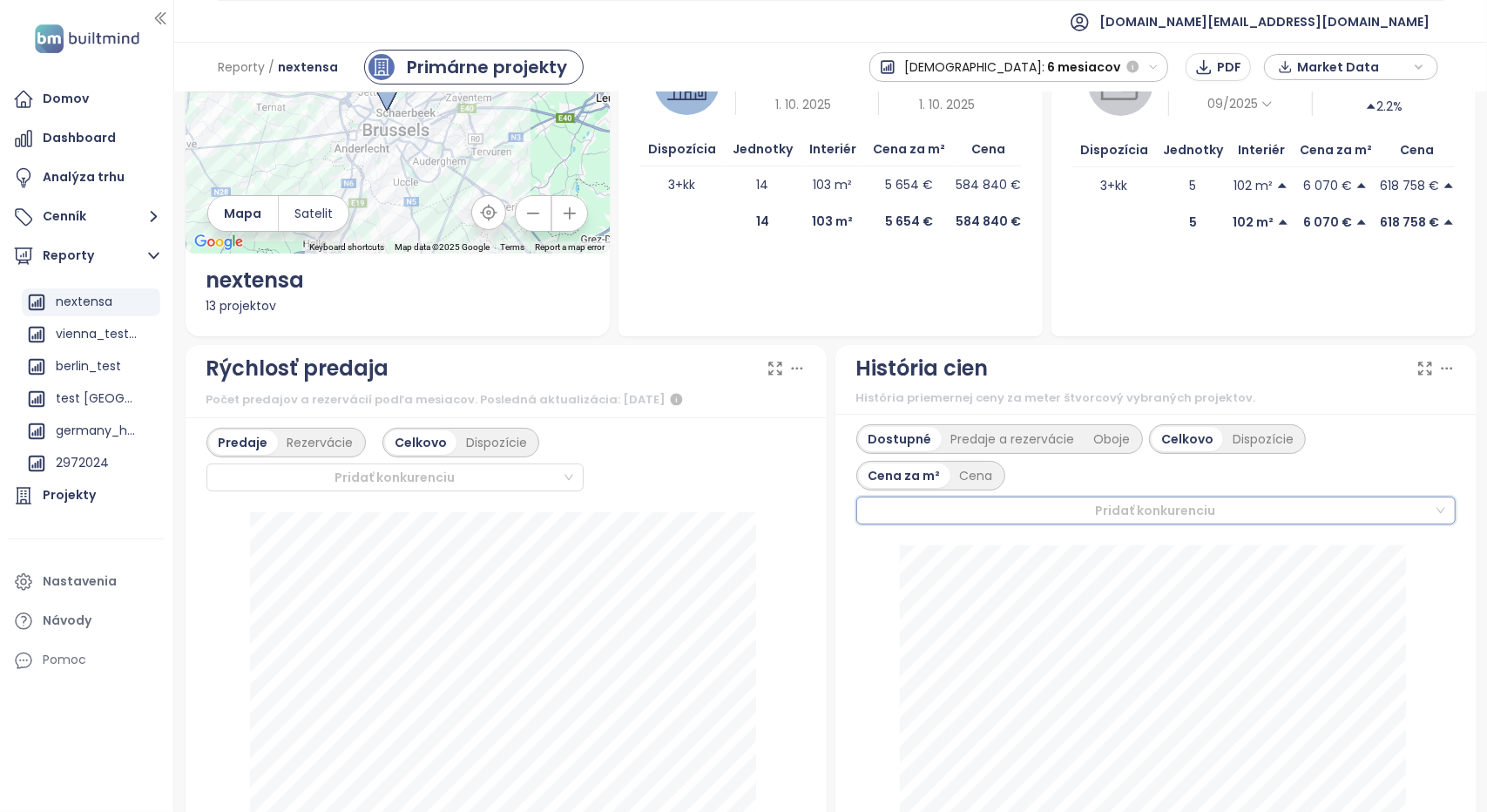
scroll to position [174, 0]
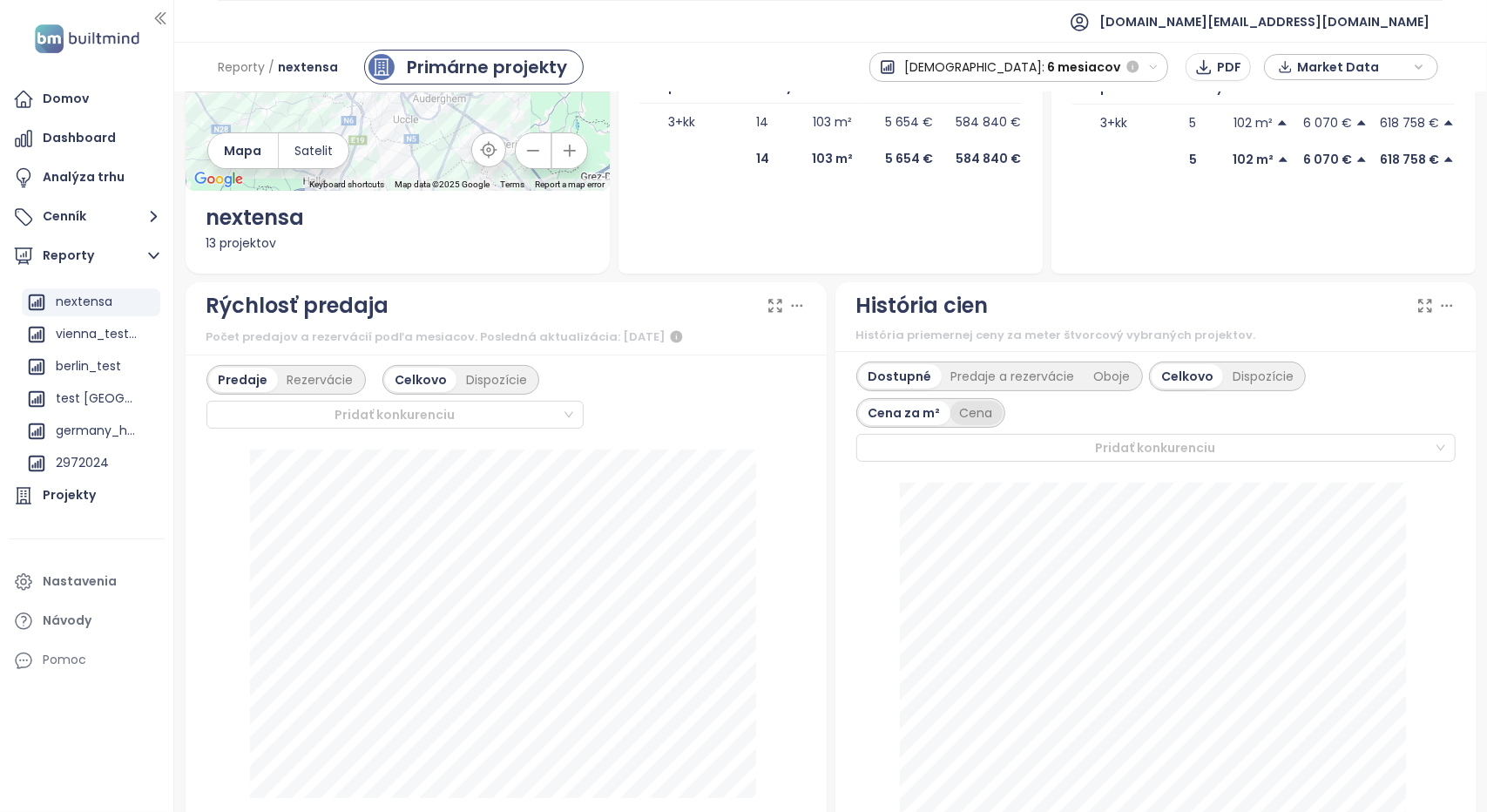
click at [979, 415] on div "Cena" at bounding box center [976, 413] width 53 height 25
click at [1251, 382] on div "Dispozície" at bounding box center [1263, 376] width 81 height 25
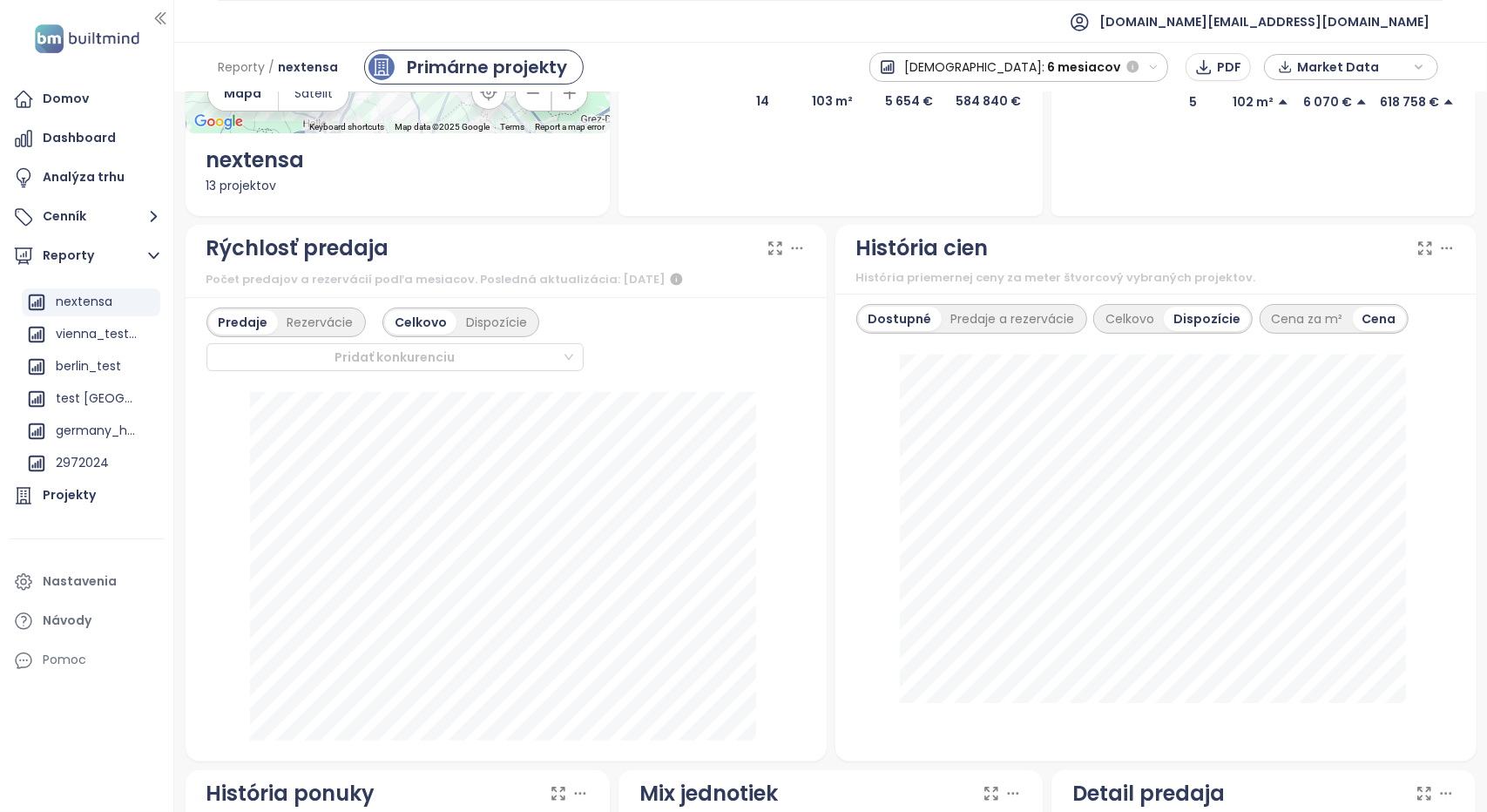
scroll to position [262, 0]
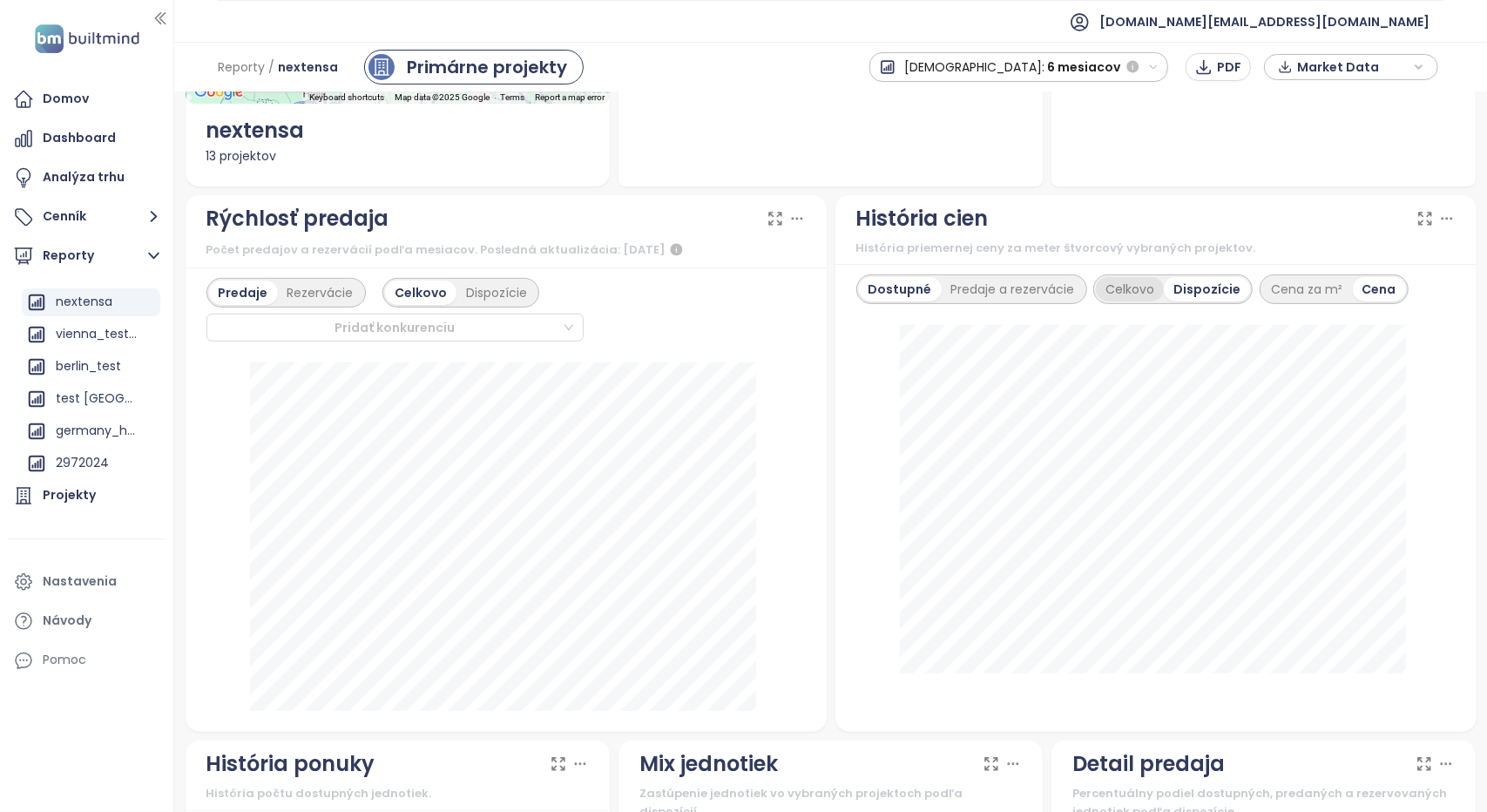
click at [1122, 289] on div "Celkovo" at bounding box center [1130, 289] width 68 height 25
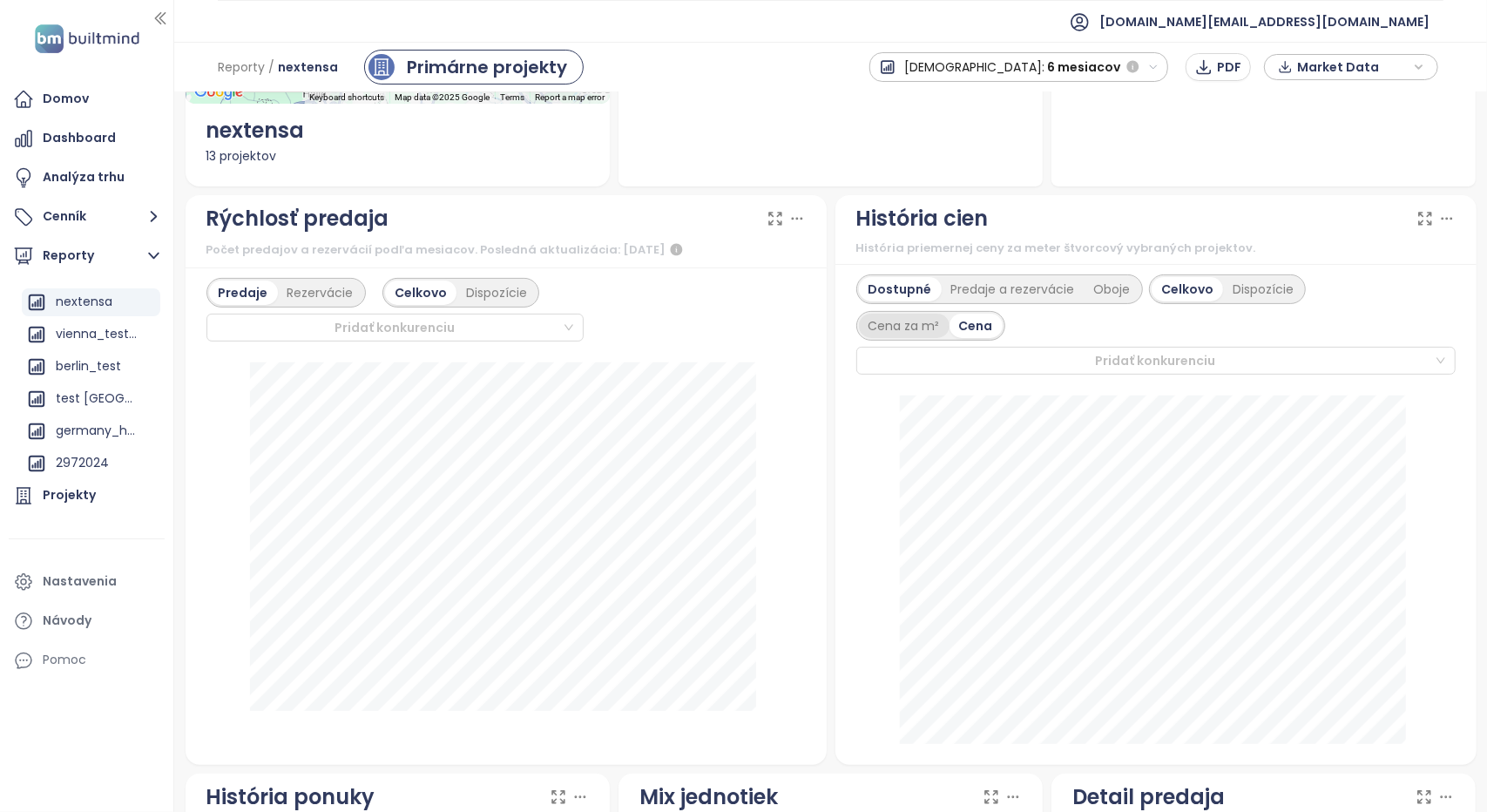
click at [897, 328] on div "Cena za m²" at bounding box center [904, 325] width 91 height 25
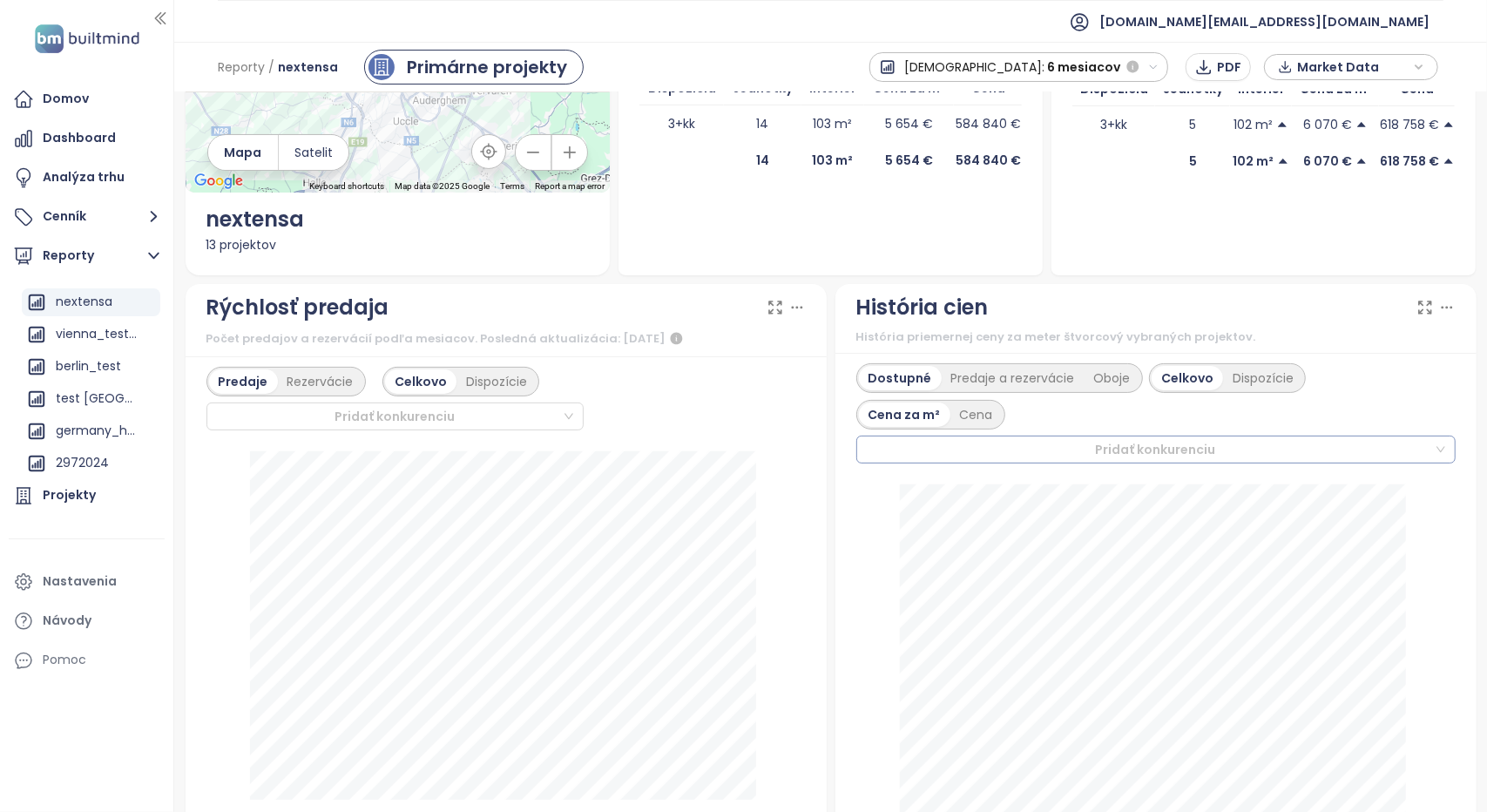
scroll to position [174, 0]
click at [1438, 309] on icon at bounding box center [1447, 305] width 18 height 18
click at [1416, 312] on icon at bounding box center [1425, 305] width 18 height 18
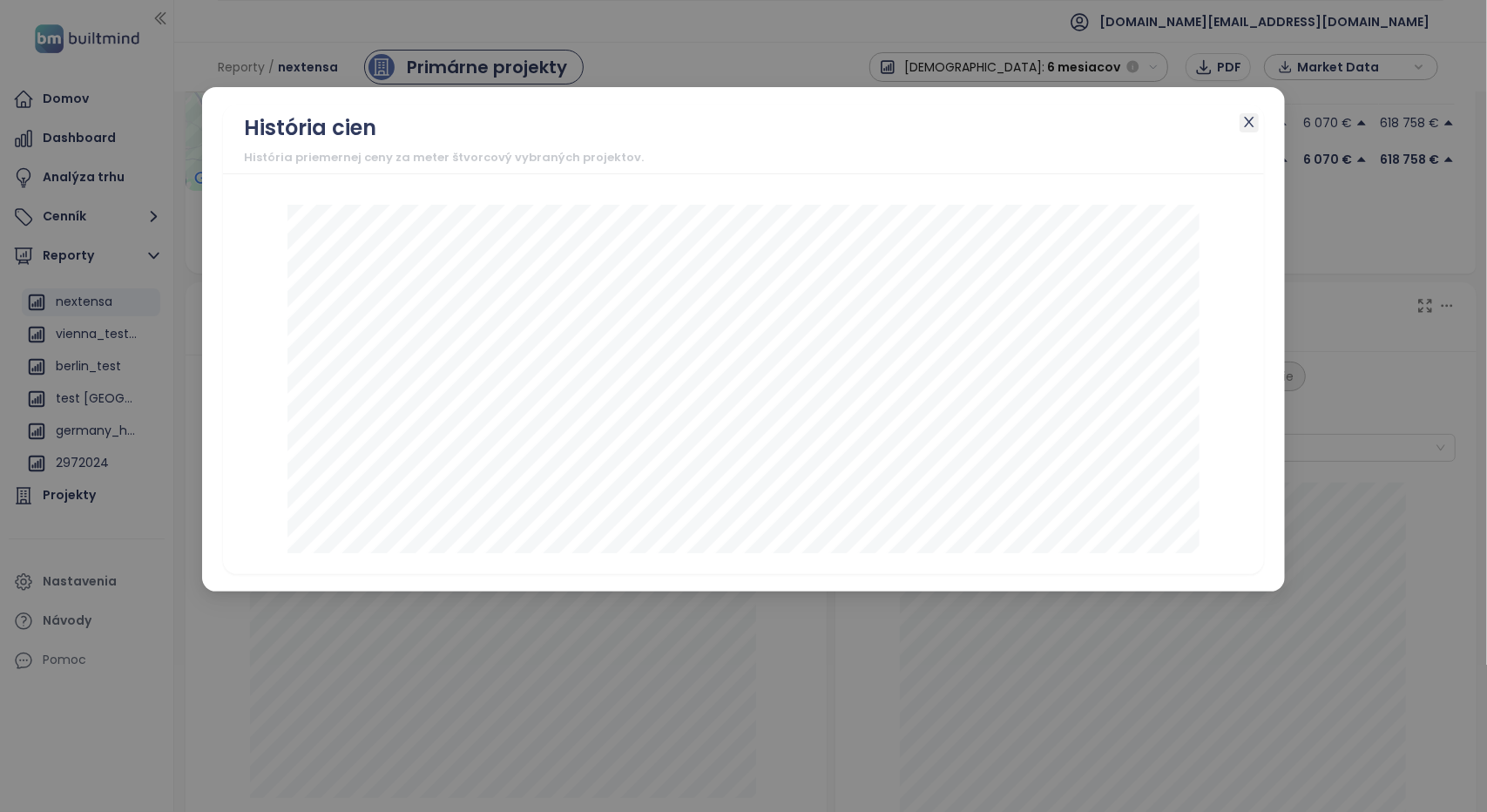
click at [1251, 122] on icon "close" at bounding box center [1249, 122] width 14 height 14
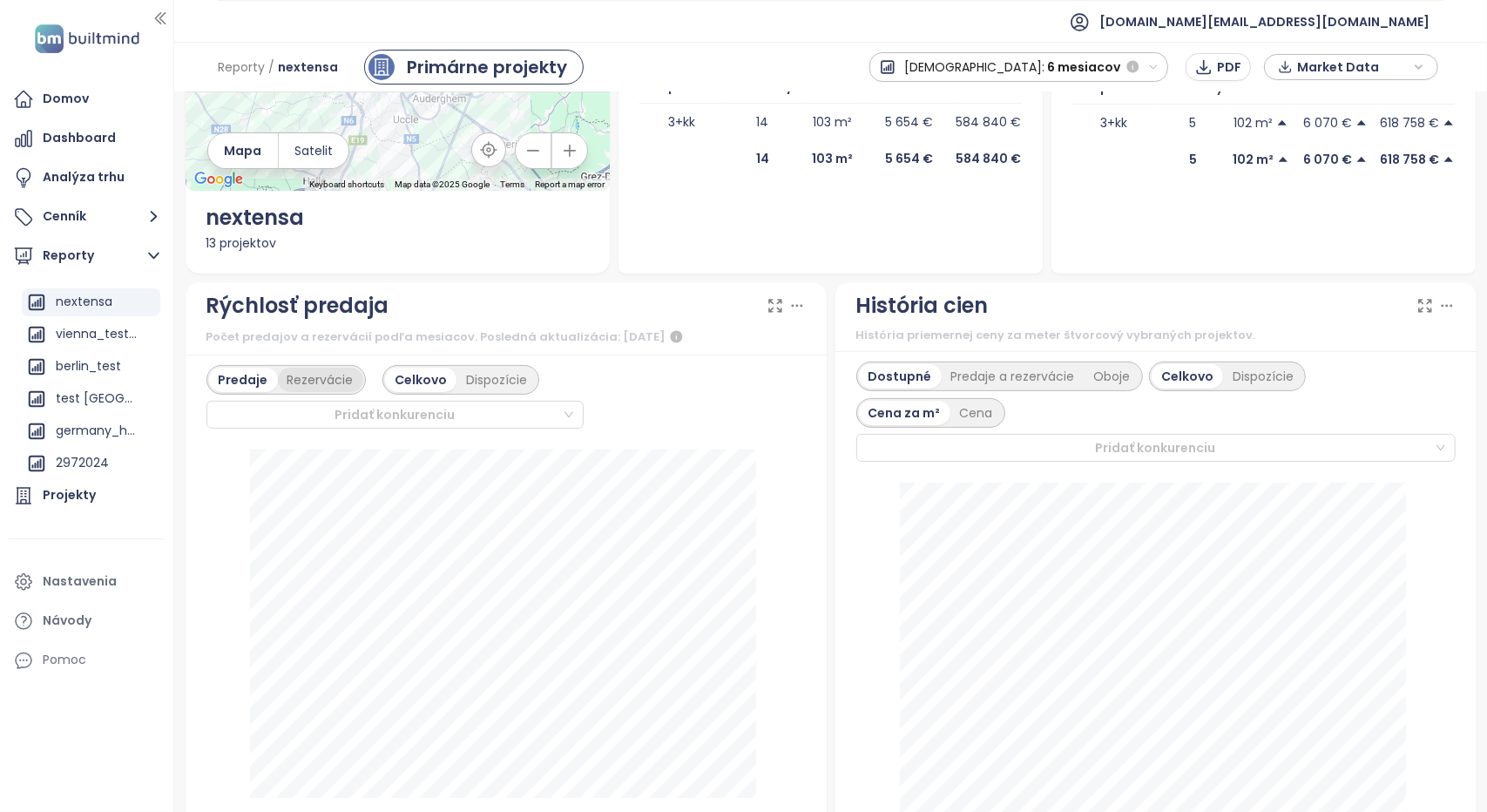
click at [322, 380] on div "Rezervácie" at bounding box center [320, 379] width 86 height 25
click at [489, 370] on div "Dispozície" at bounding box center [497, 379] width 81 height 25
click at [195, 378] on div "Predaje Rezervácie Celkovo Dispozície" at bounding box center [506, 603] width 641 height 498
click at [218, 382] on div "Predaje" at bounding box center [241, 379] width 65 height 25
click at [422, 384] on div "Celkovo" at bounding box center [414, 379] width 68 height 25
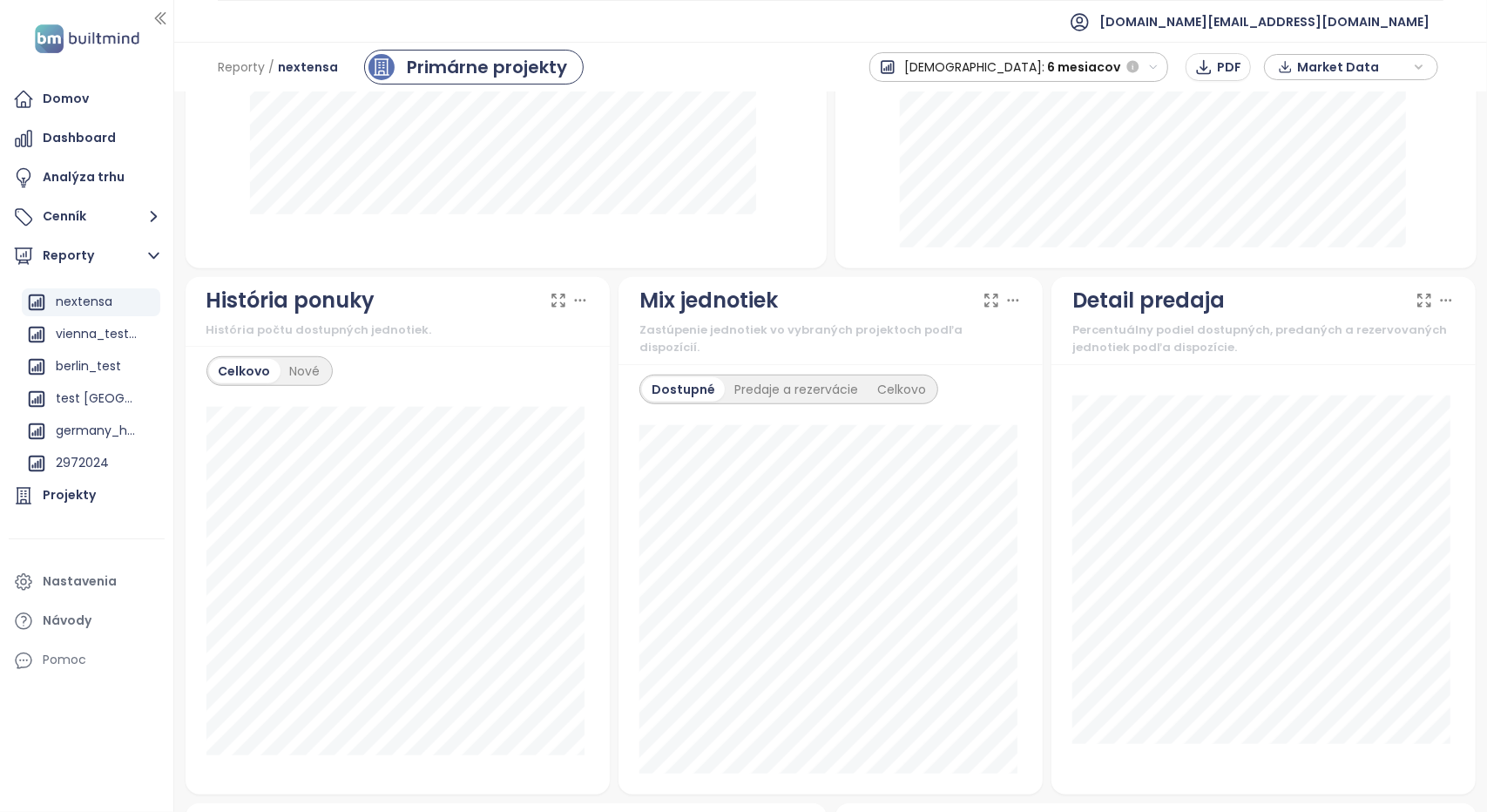
scroll to position [784, 0]
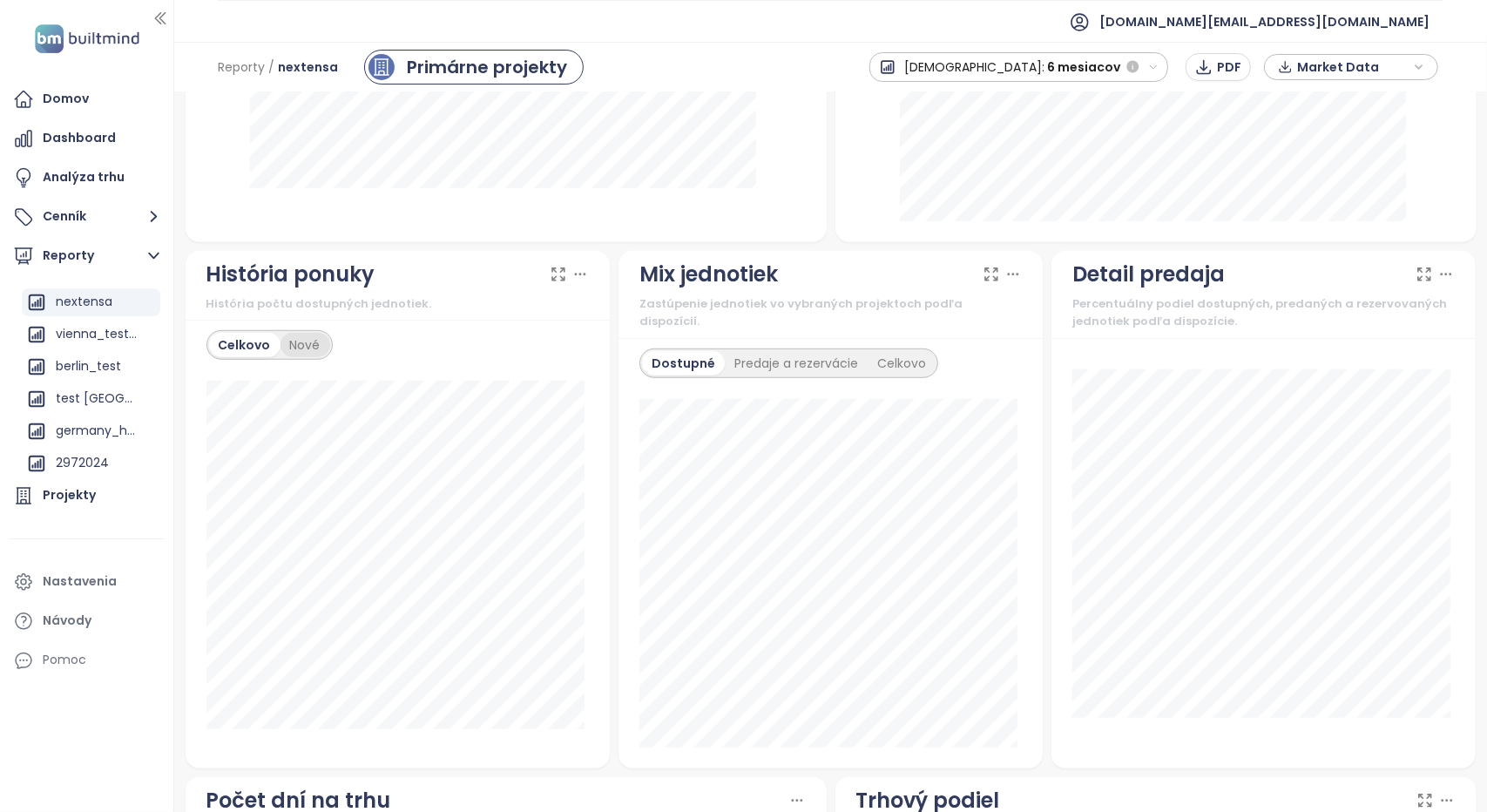
click at [309, 345] on div "Nové" at bounding box center [306, 344] width 50 height 25
click at [241, 344] on div "Celkovo" at bounding box center [243, 344] width 68 height 25
click at [759, 351] on div "Predaje a rezervácie" at bounding box center [796, 363] width 143 height 25
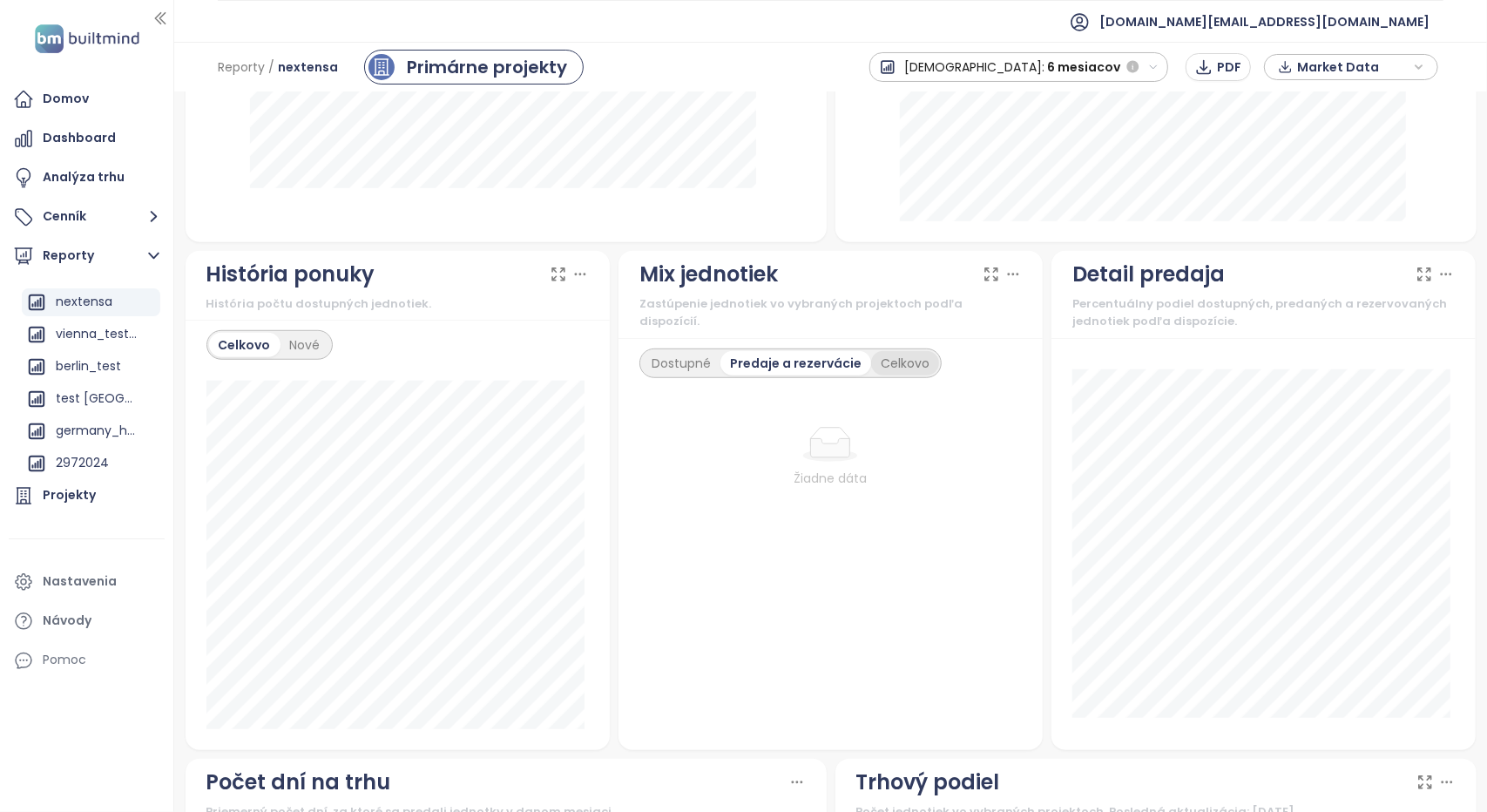
click at [910, 351] on div "Celkovo" at bounding box center [905, 363] width 68 height 25
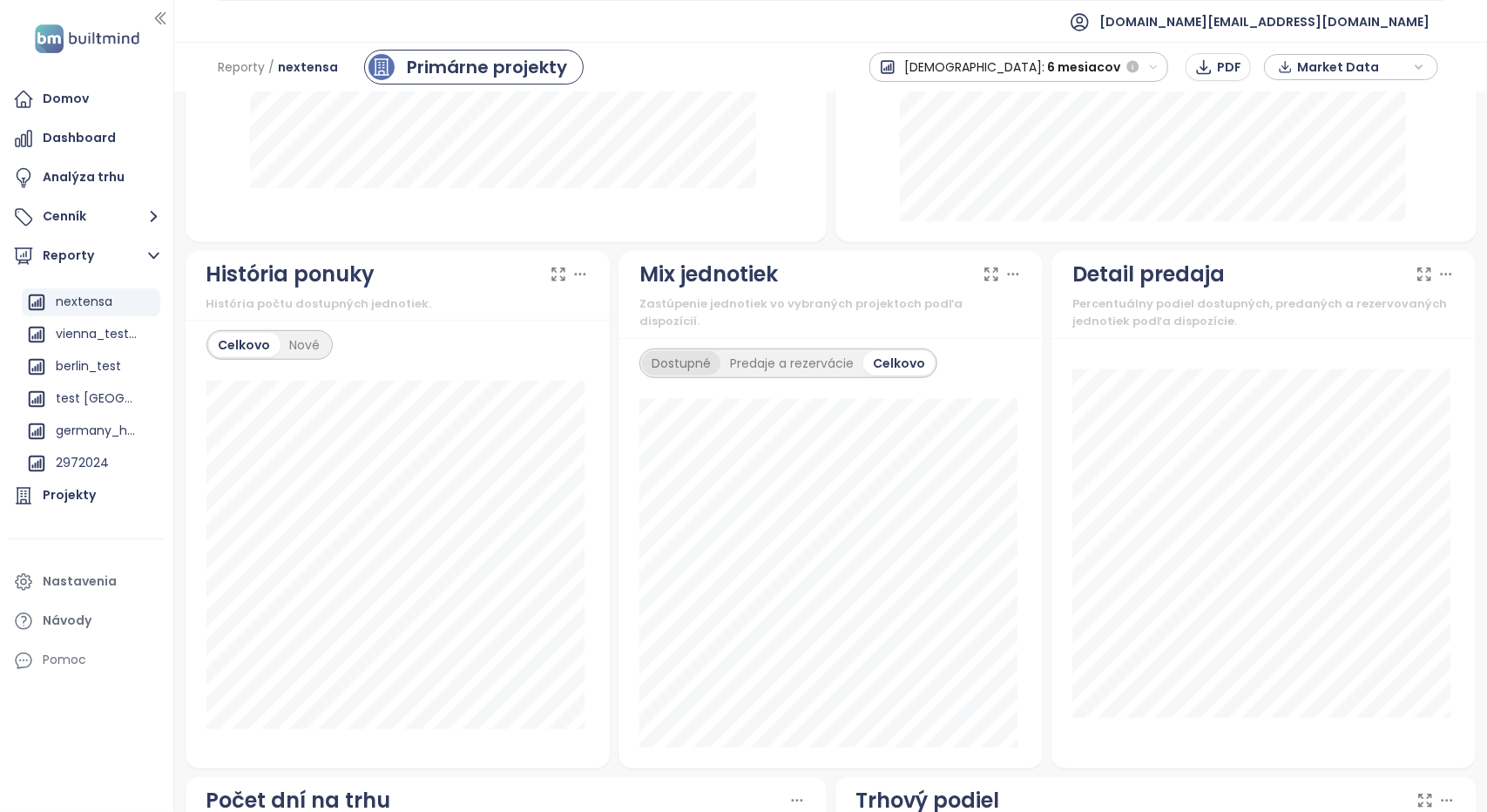
click at [674, 351] on div "Dostupné" at bounding box center [681, 363] width 79 height 25
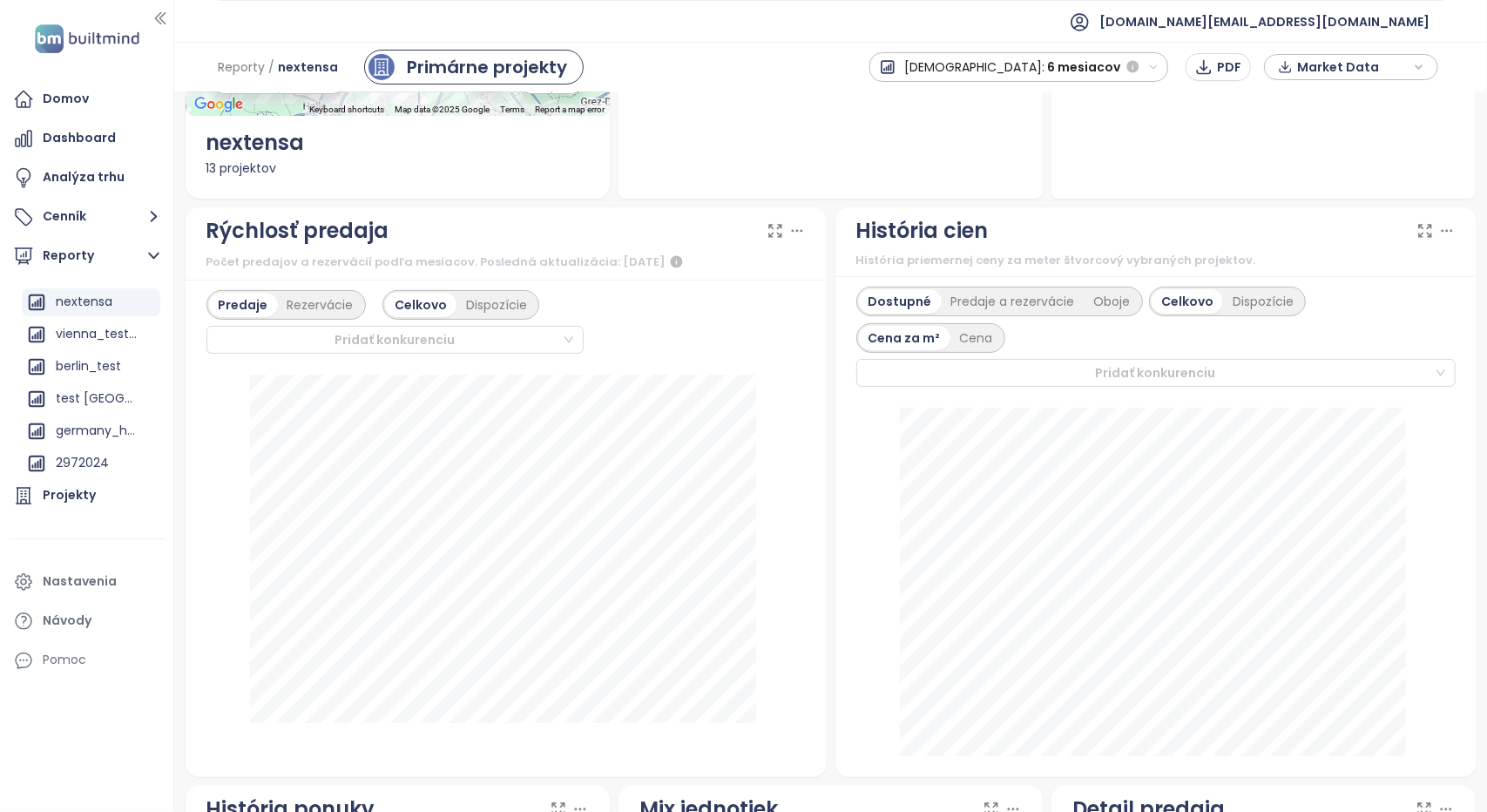
scroll to position [262, 0]
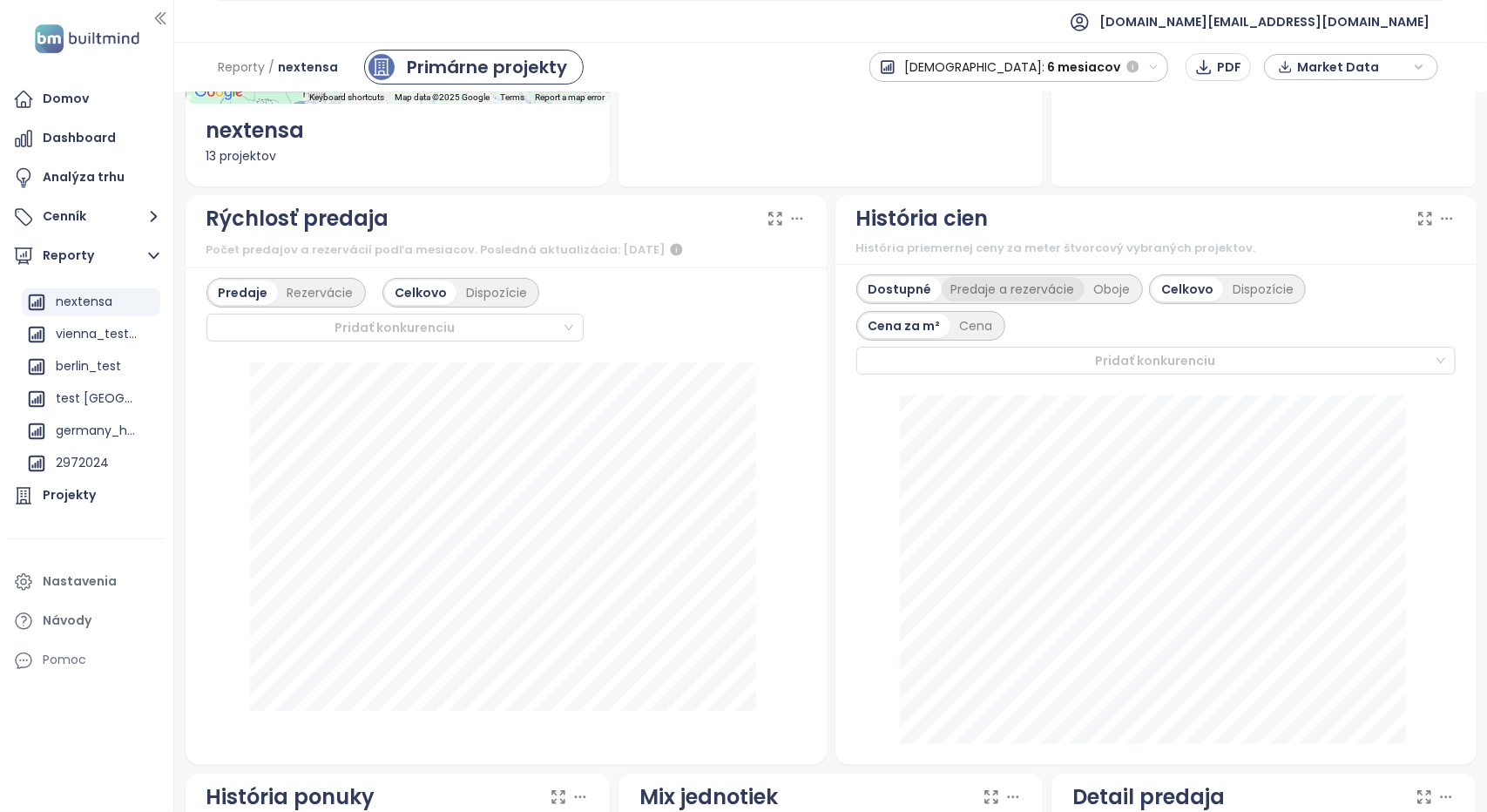
click at [1008, 296] on div "Predaje a rezervácie" at bounding box center [1013, 289] width 143 height 25
click at [904, 290] on div "Dostupné" at bounding box center [898, 289] width 79 height 25
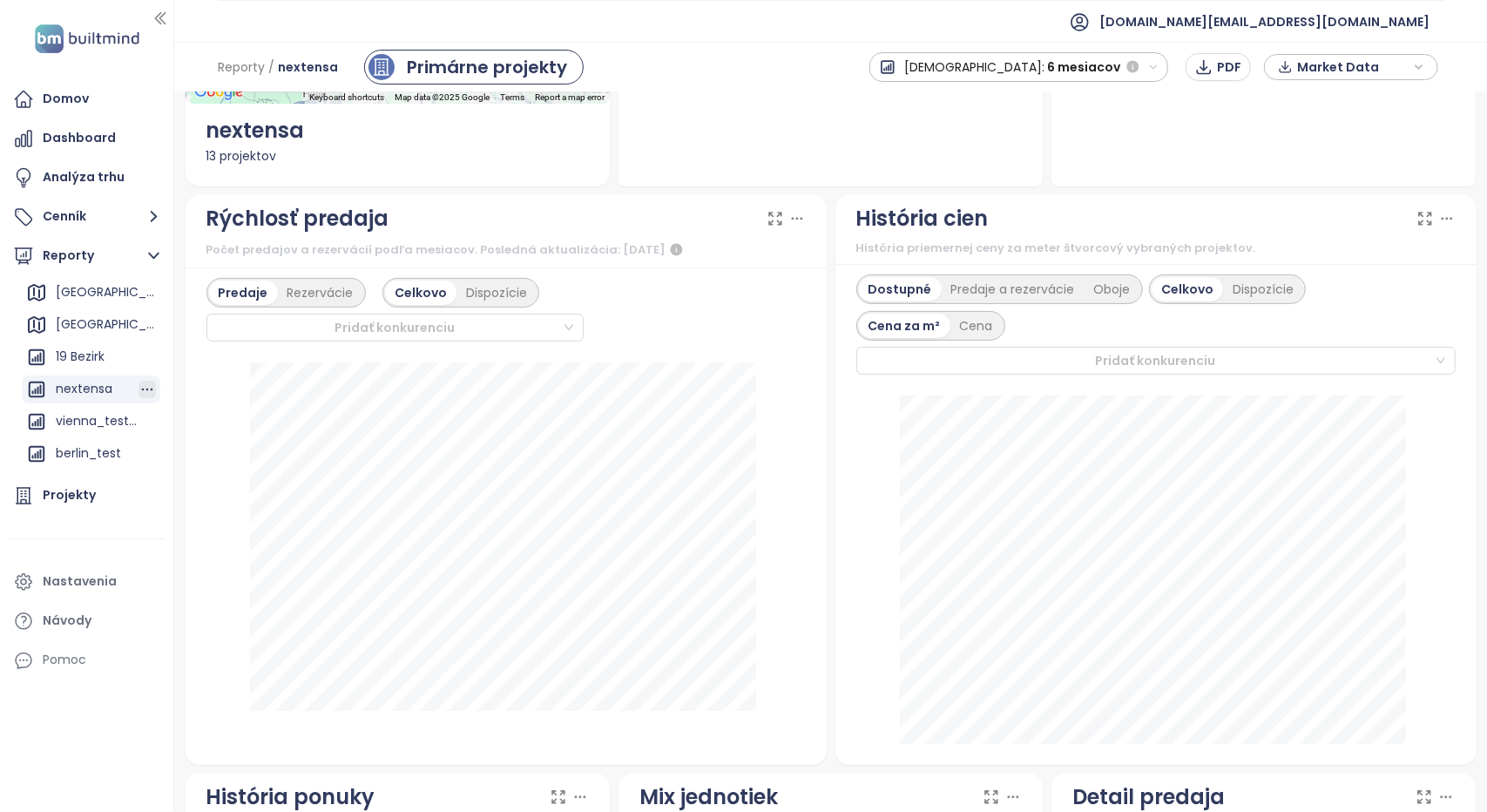
click at [138, 387] on icon "button" at bounding box center [147, 389] width 18 height 18
click at [131, 393] on button "Upraviť" at bounding box center [140, 395] width 92 height 26
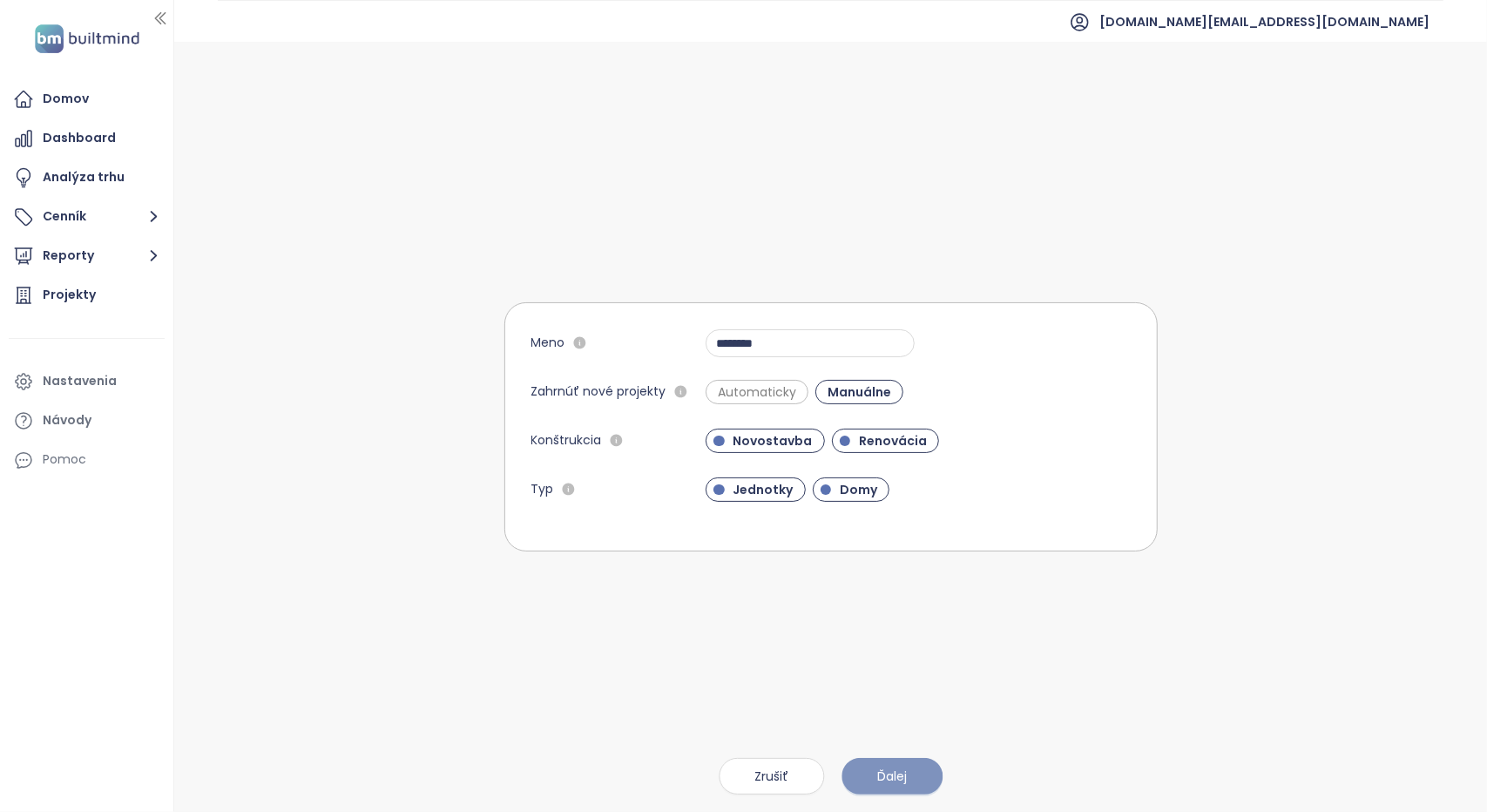
click at [879, 767] on span "Ďalej" at bounding box center [892, 775] width 30 height 19
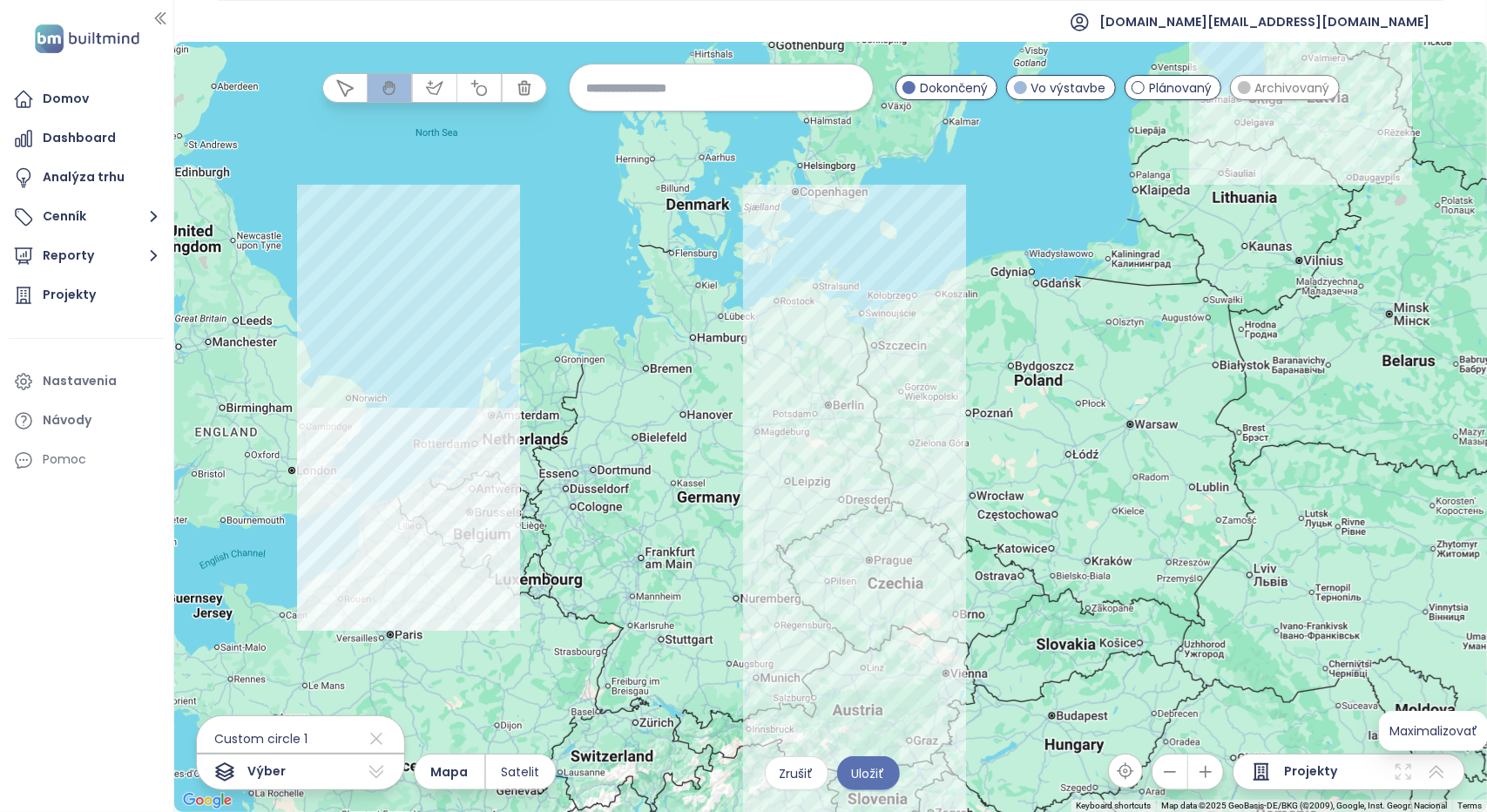
click at [1439, 777] on icon at bounding box center [1435, 771] width 21 height 21
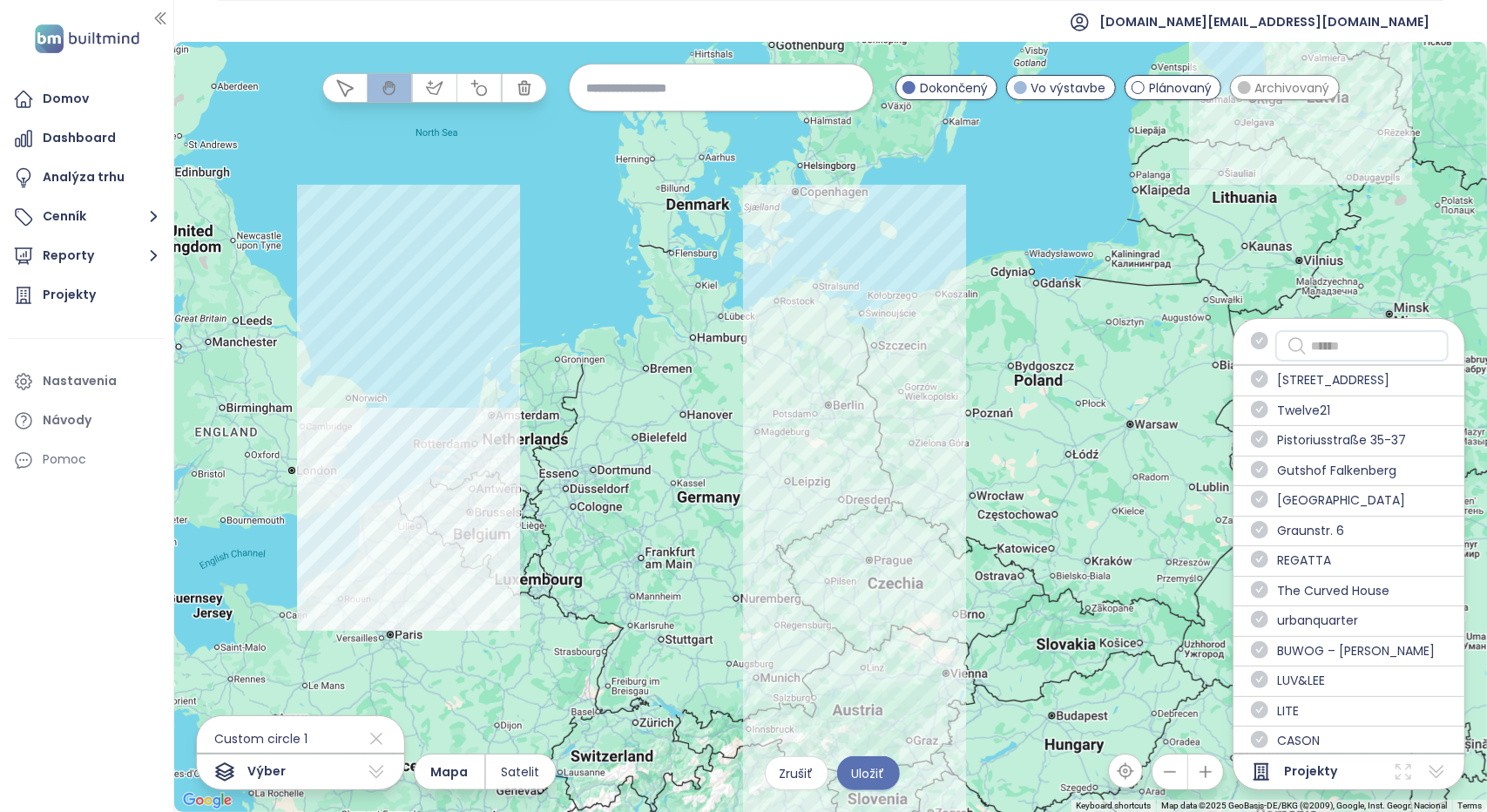
click at [1328, 345] on input "text" at bounding box center [1374, 345] width 126 height 21
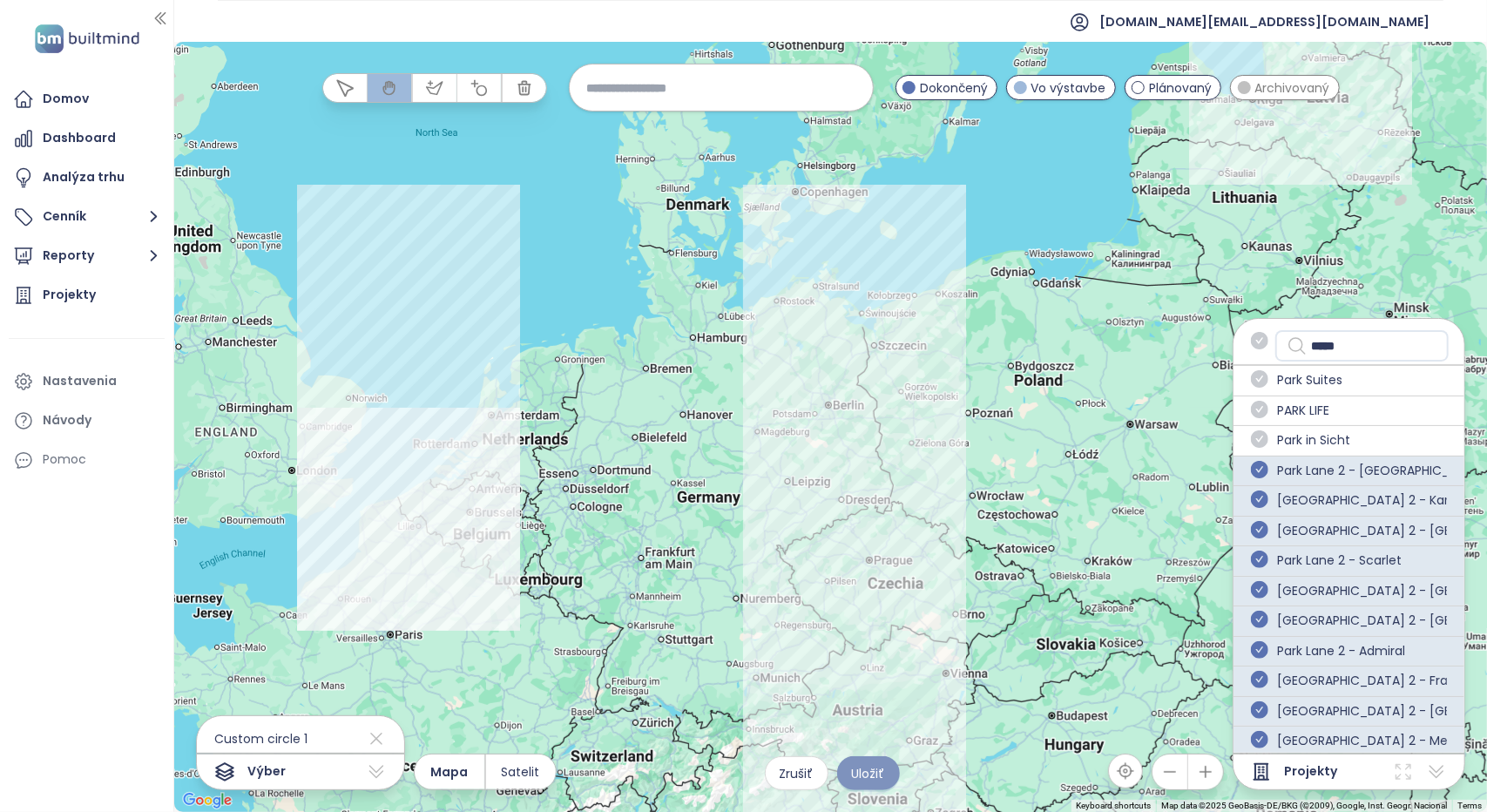
type input "****"
click at [863, 772] on span "Uložiť" at bounding box center [868, 772] width 33 height 19
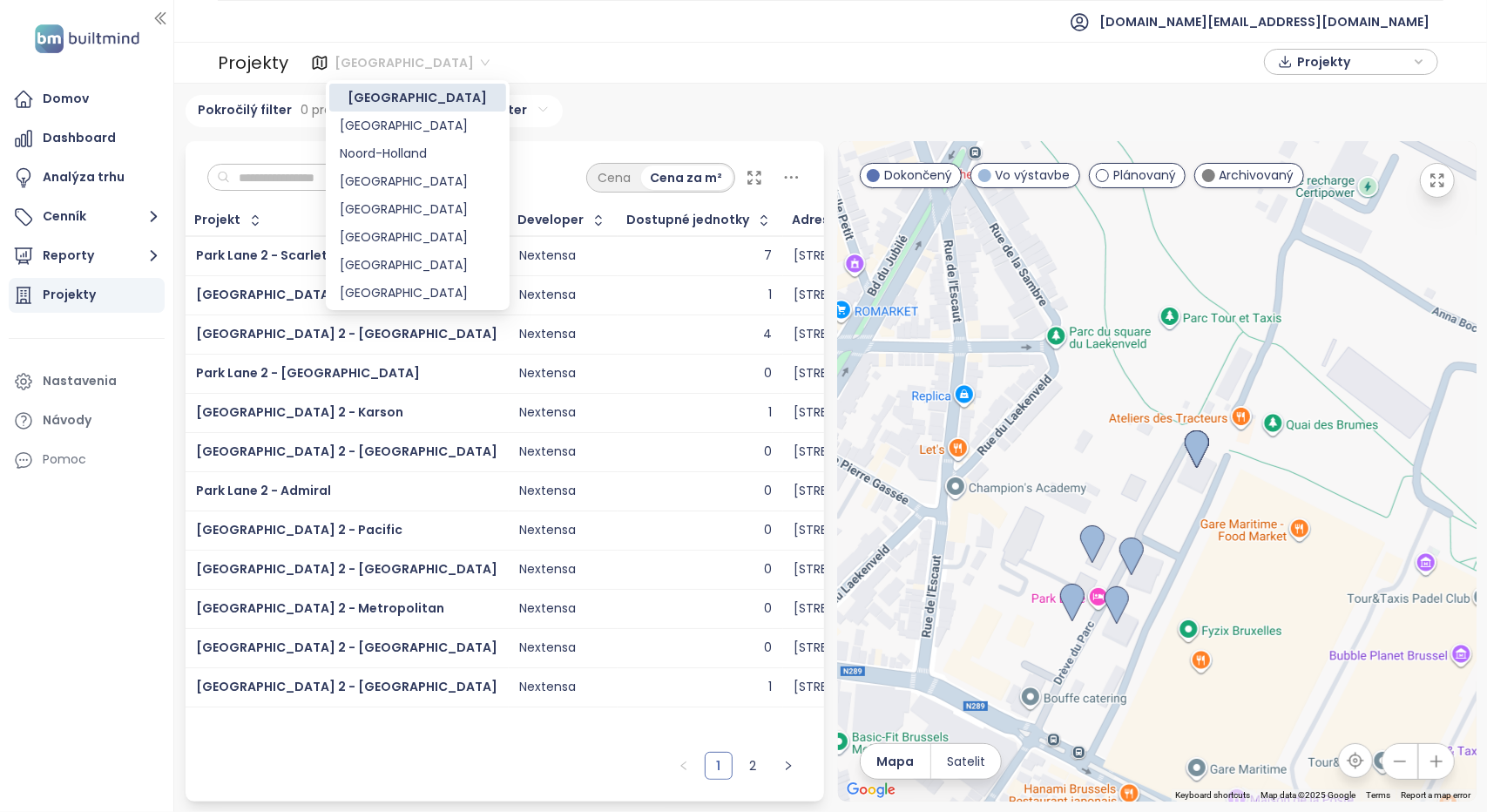
click at [362, 67] on span "Vienna" at bounding box center [412, 63] width 155 height 26
click at [377, 182] on div "Brussels" at bounding box center [417, 180] width 156 height 19
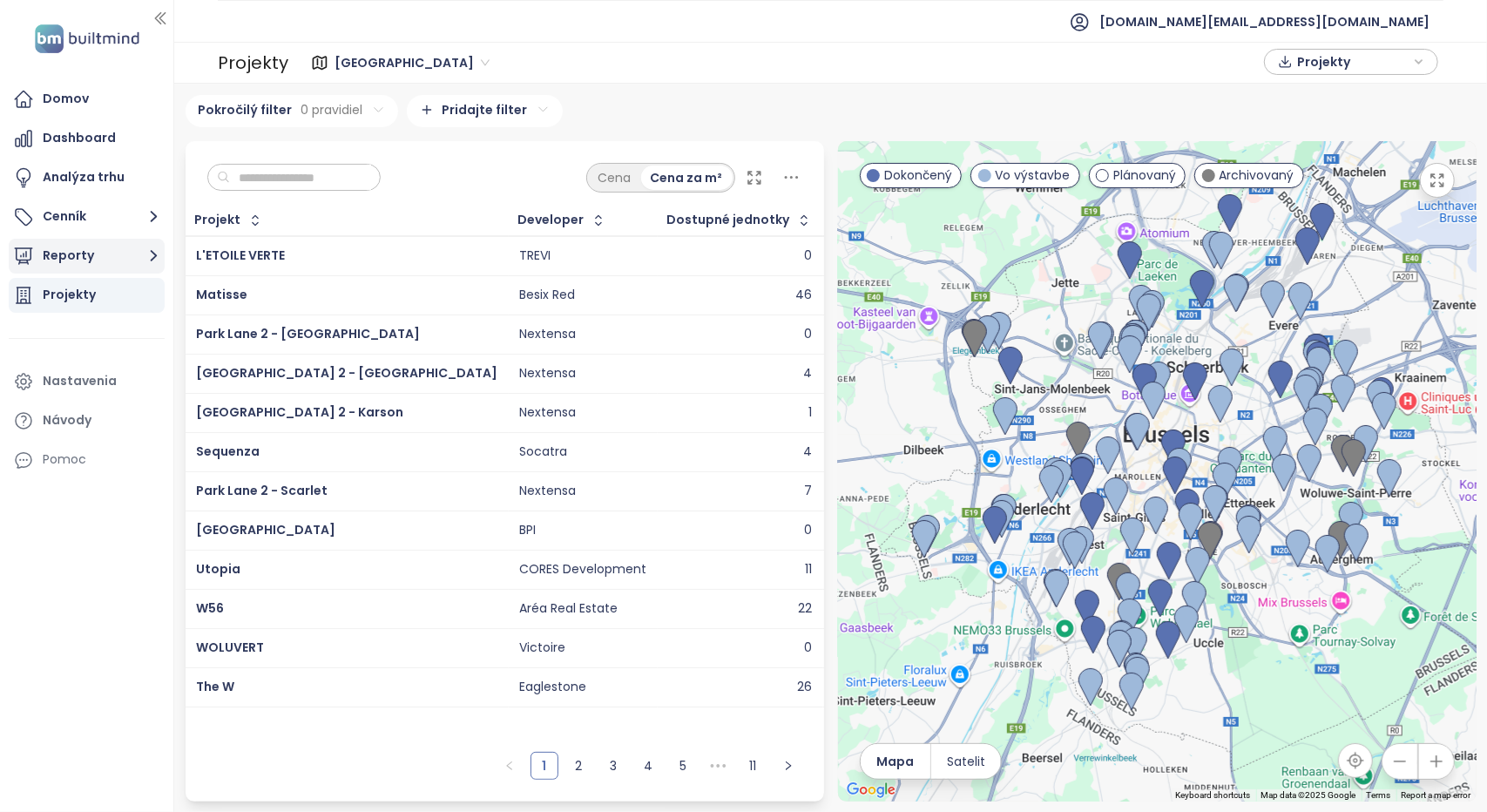
click at [106, 255] on button "Reporty" at bounding box center [87, 256] width 156 height 35
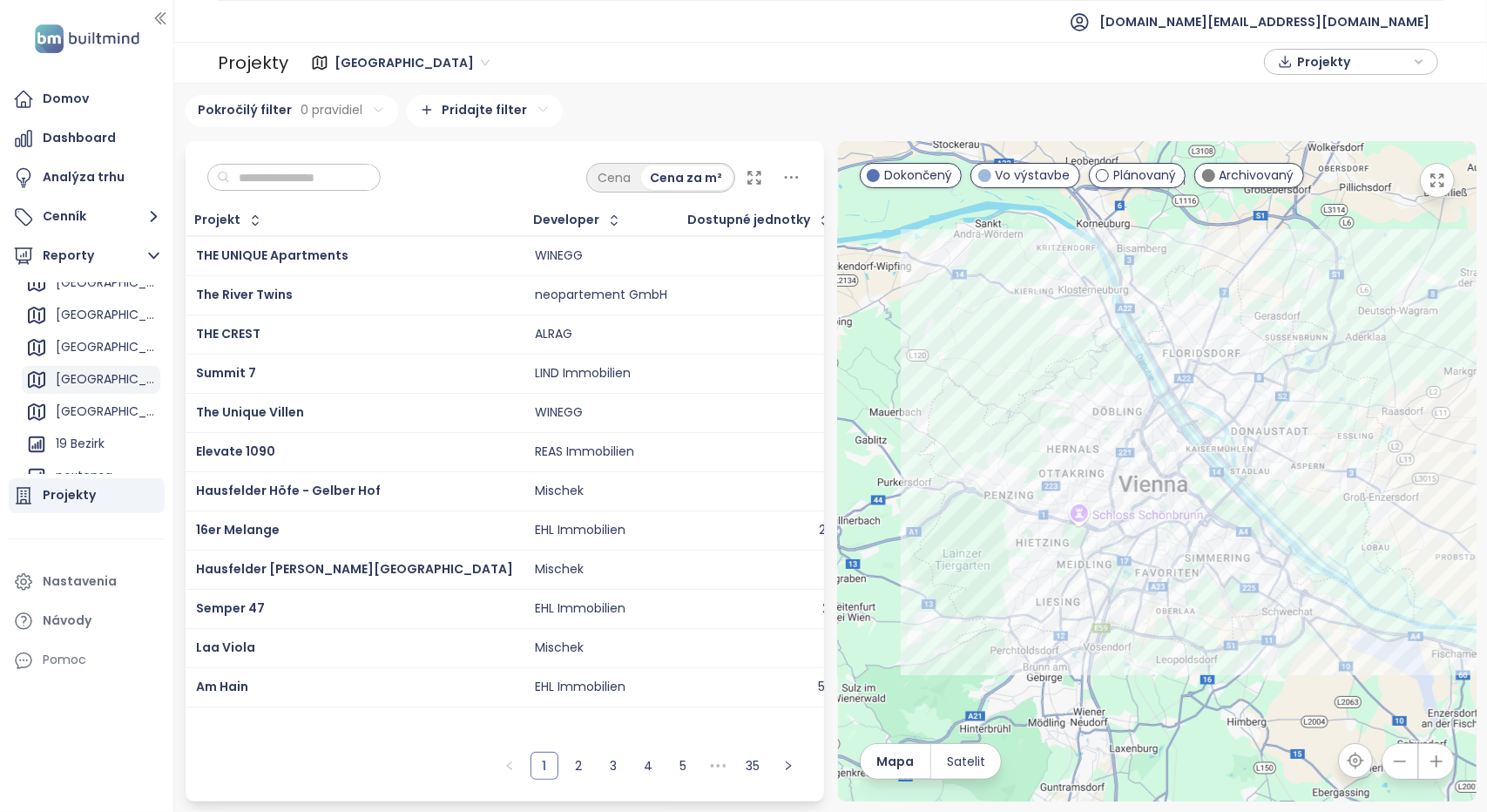
scroll to position [262, 0]
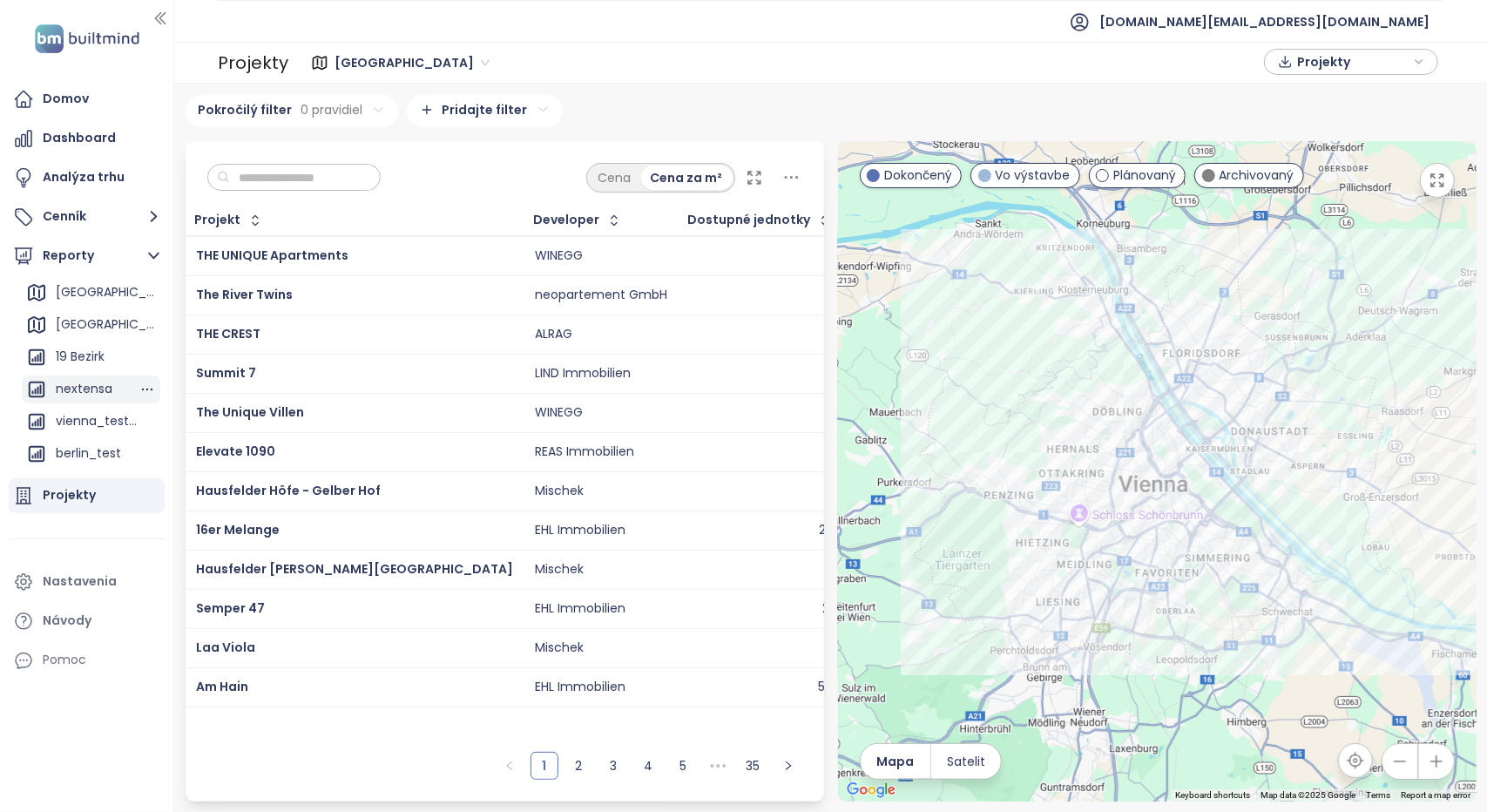
click at [85, 387] on div "nextensa" at bounding box center [84, 389] width 57 height 22
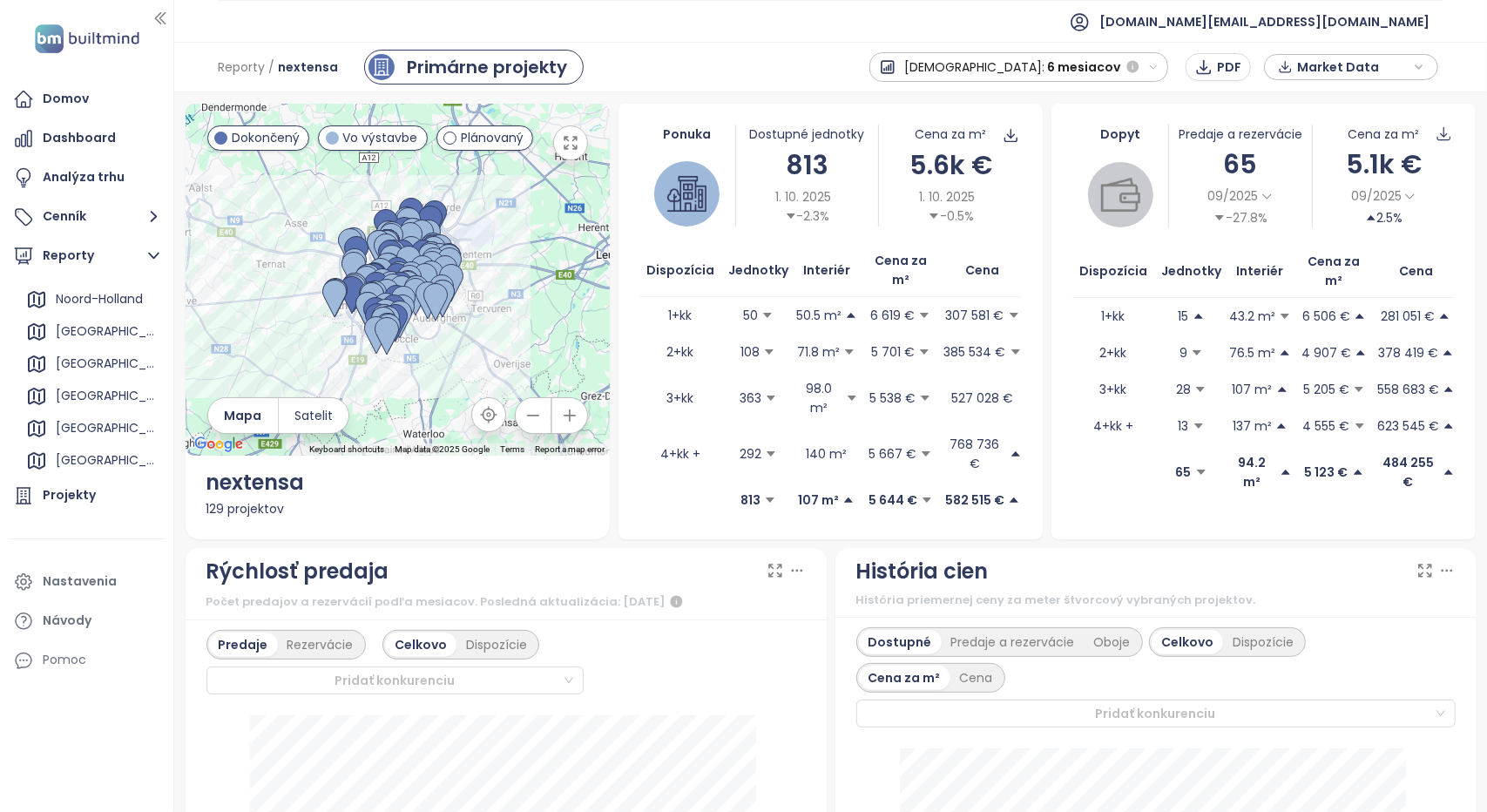
scroll to position [88, 0]
click at [89, 340] on div "Brussels" at bounding box center [106, 337] width 101 height 22
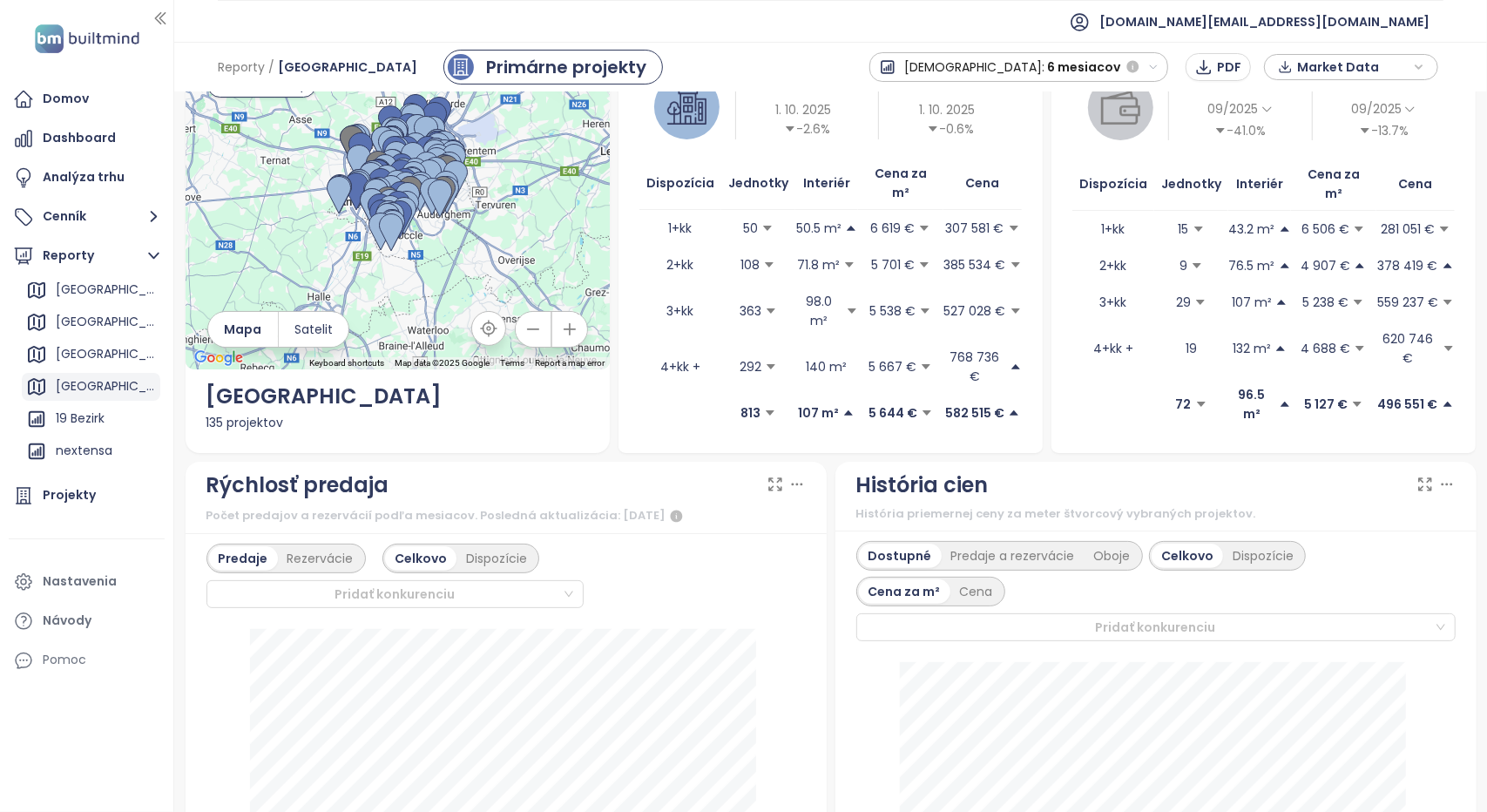
scroll to position [262, 0]
click at [107, 387] on div "nextensa" at bounding box center [84, 389] width 57 height 22
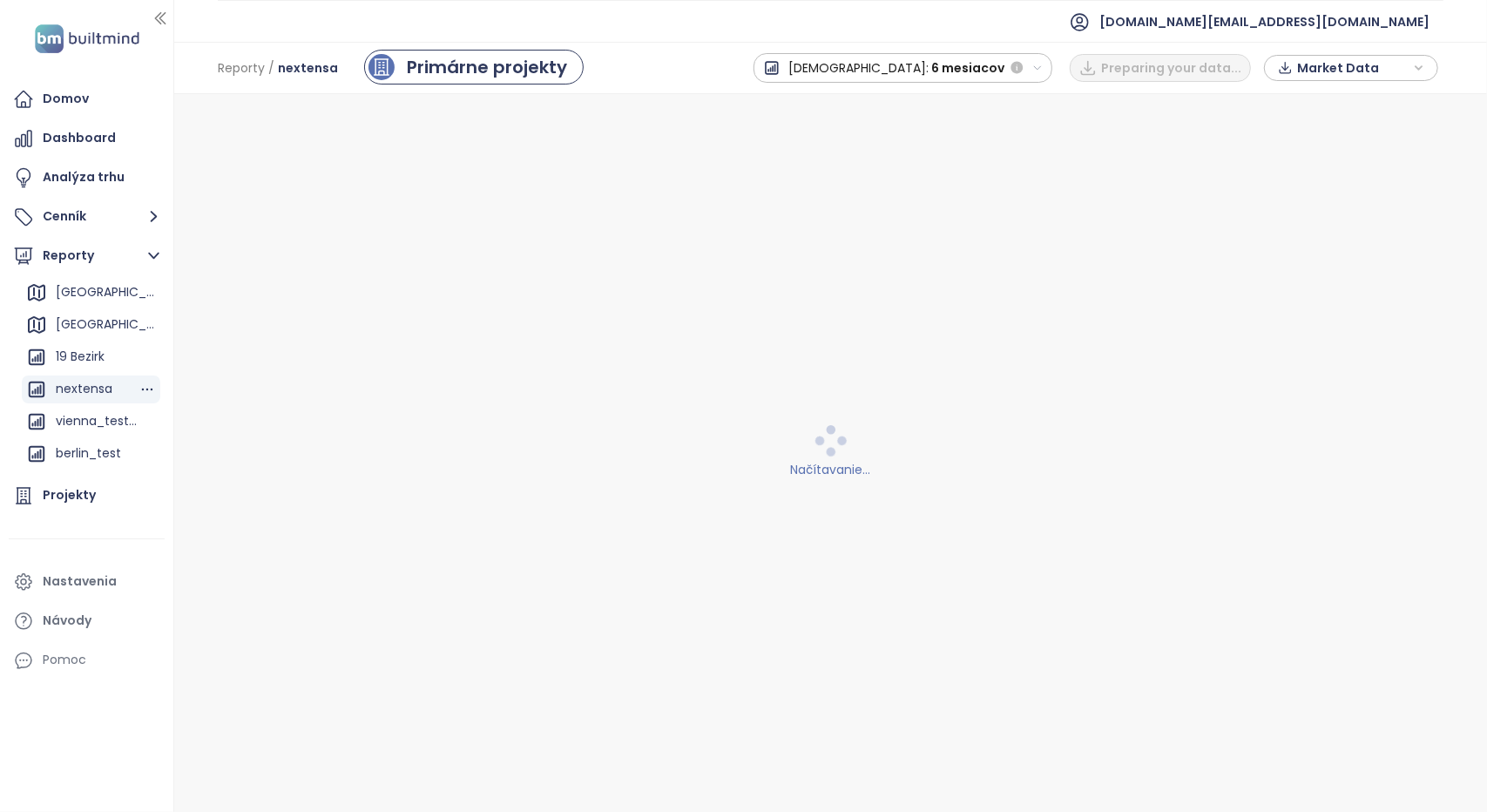
scroll to position [0, 0]
click at [138, 388] on icon "button" at bounding box center [147, 389] width 18 height 18
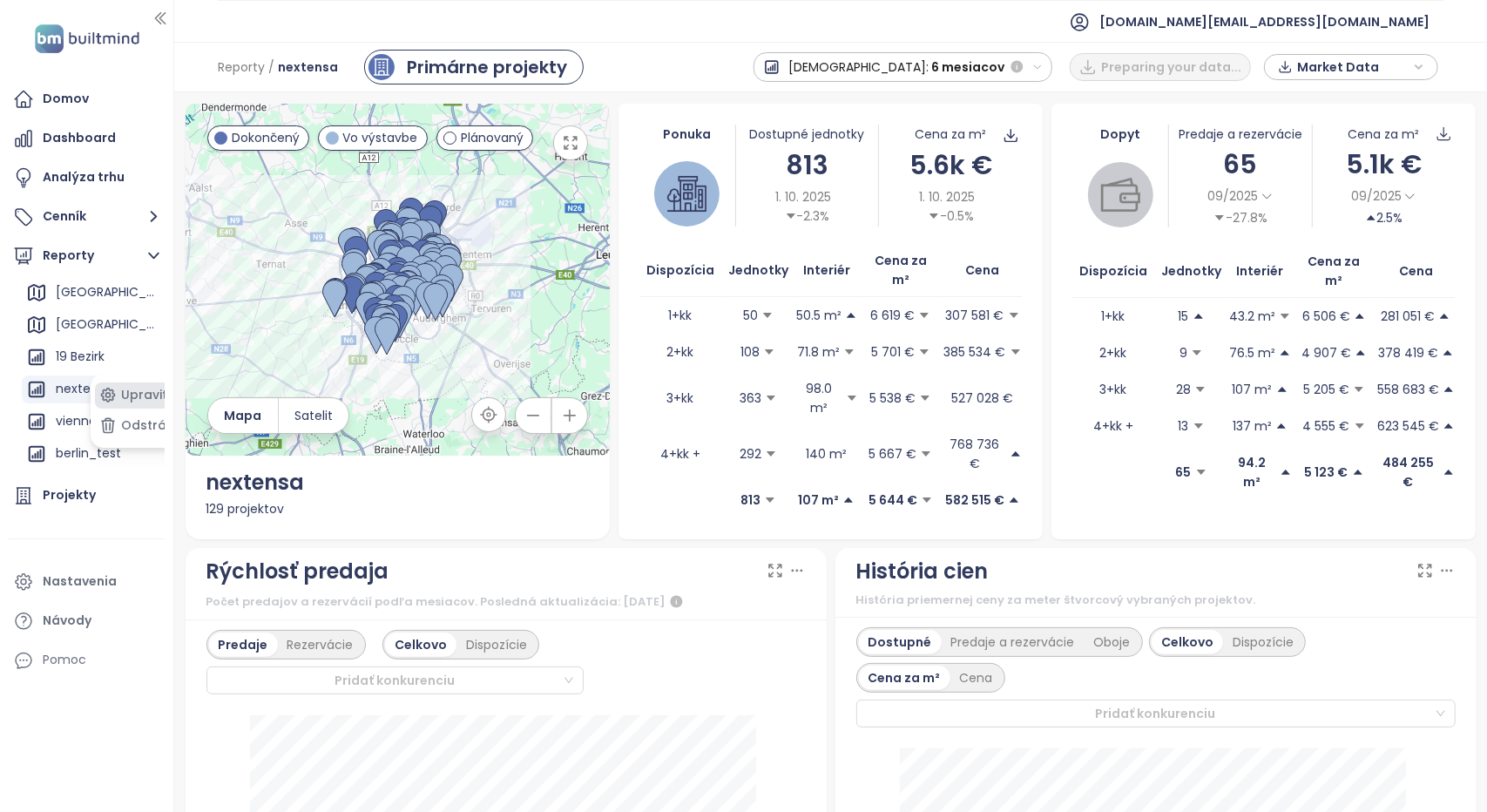
click at [140, 395] on button "Upraviť" at bounding box center [140, 395] width 92 height 26
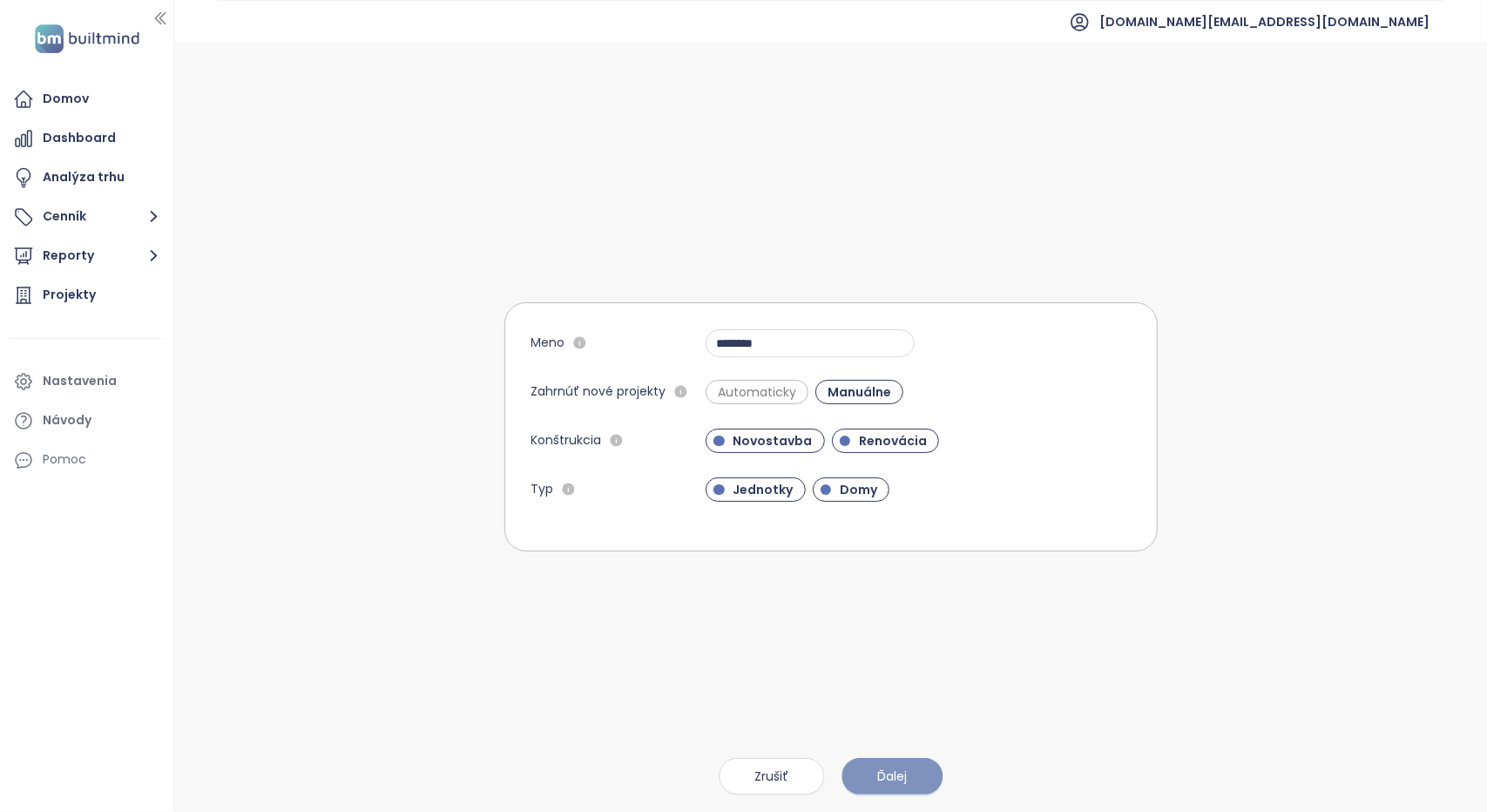
click at [904, 771] on span "Ďalej" at bounding box center [892, 775] width 30 height 19
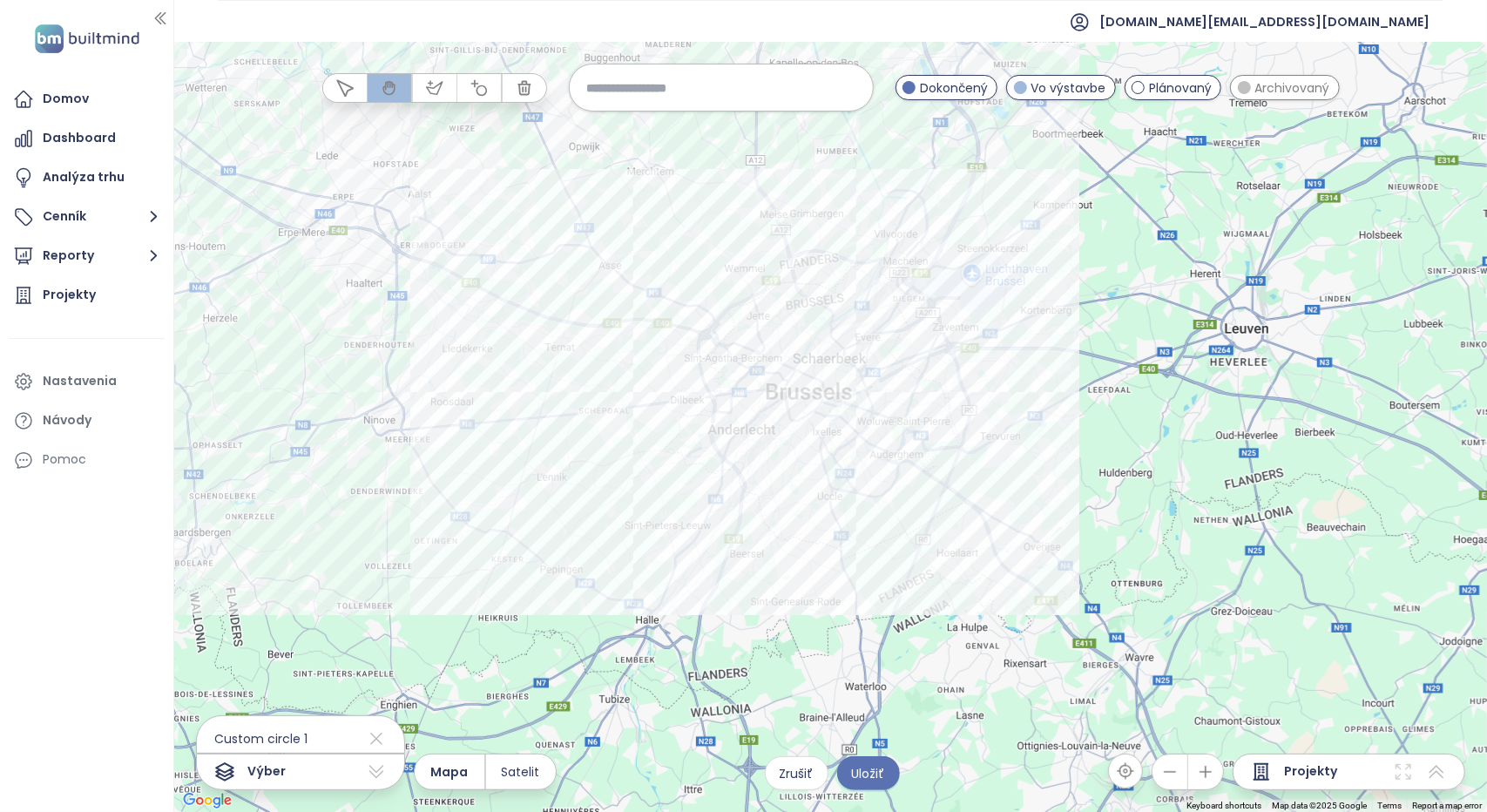
drag, startPoint x: 911, startPoint y: 431, endPoint x: 854, endPoint y: 652, distance: 228.2
click at [854, 652] on div at bounding box center [830, 427] width 1313 height 770
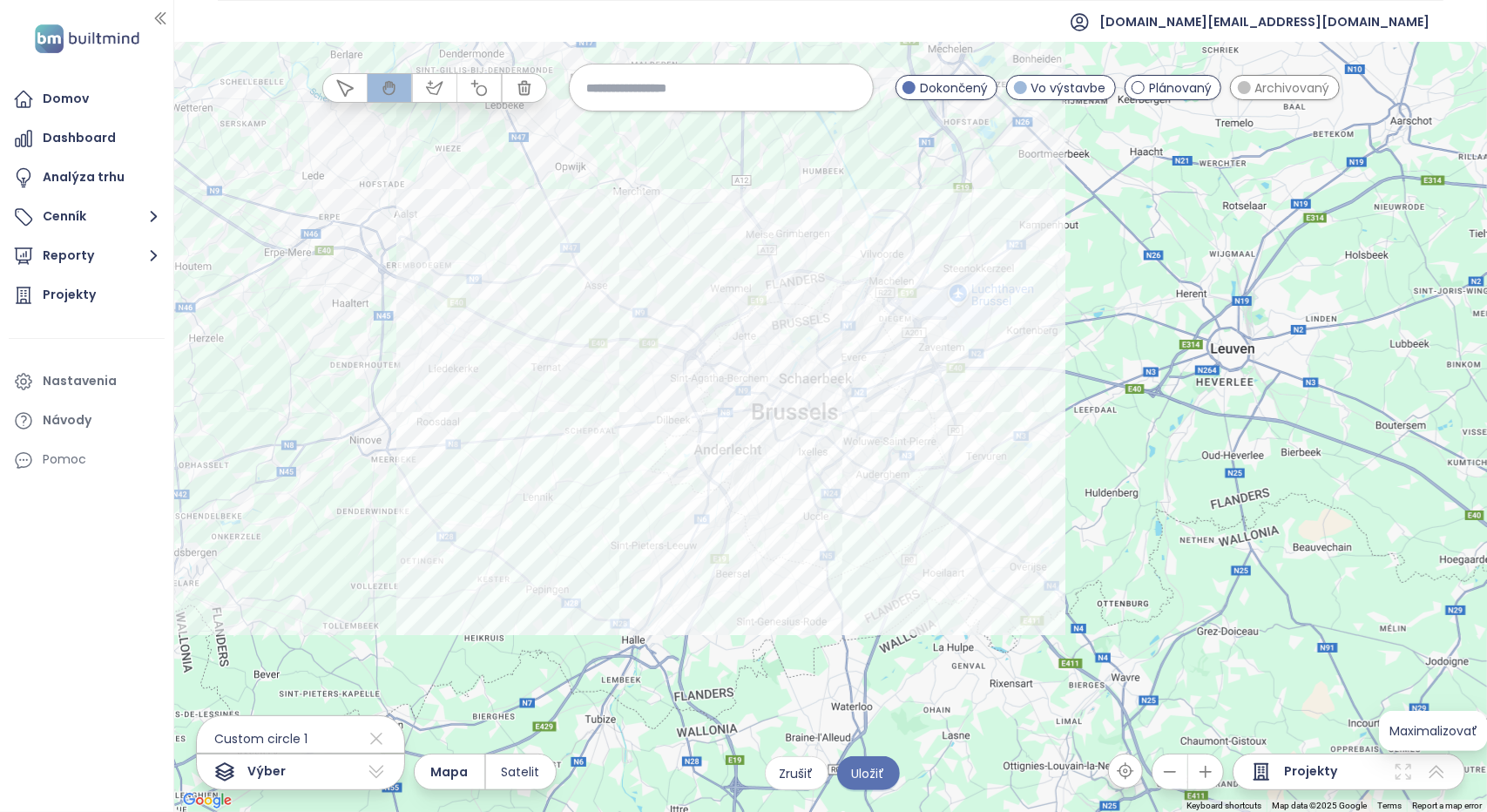
click at [1434, 776] on icon at bounding box center [1435, 771] width 21 height 21
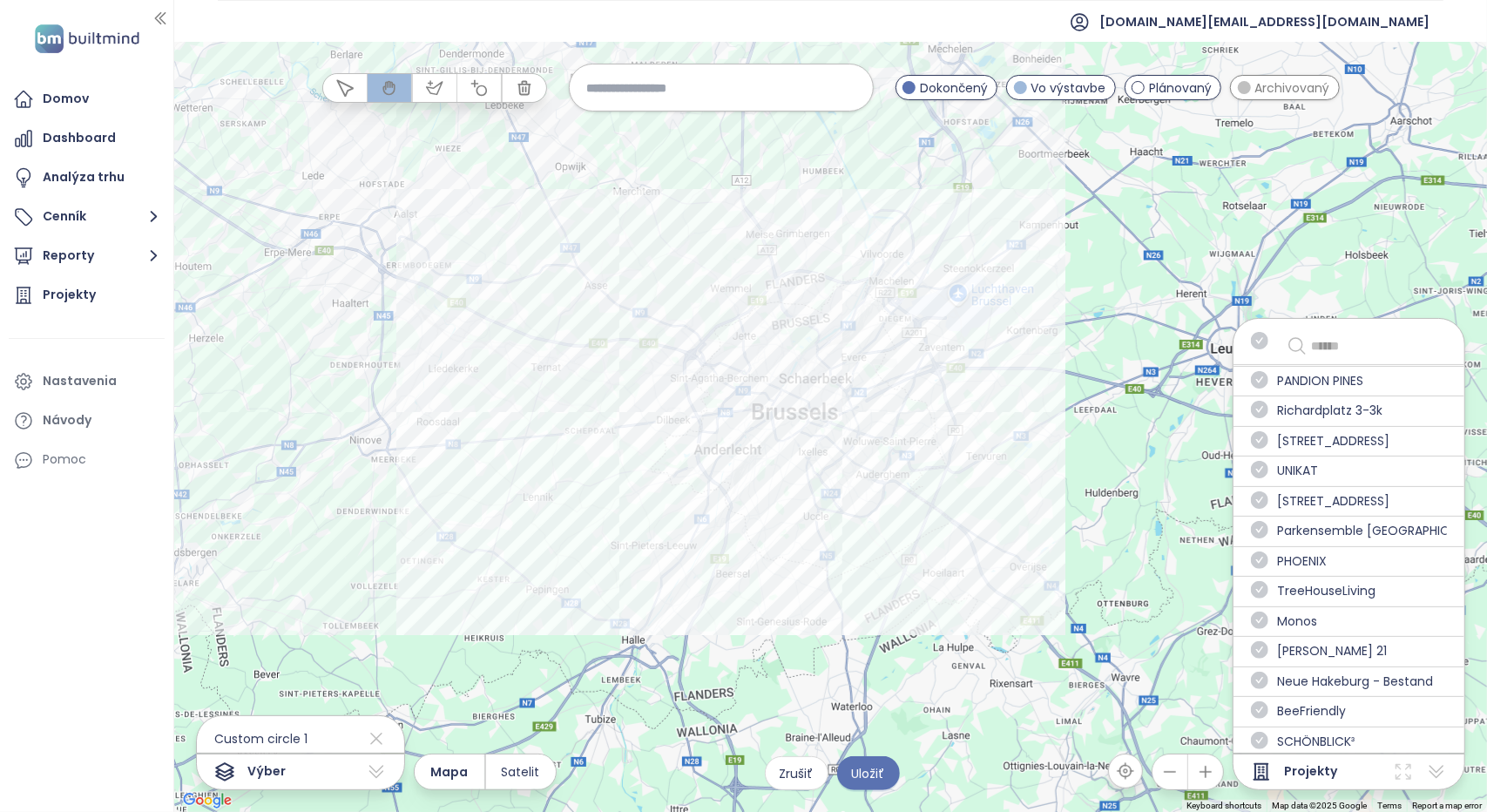
scroll to position [1481, 0]
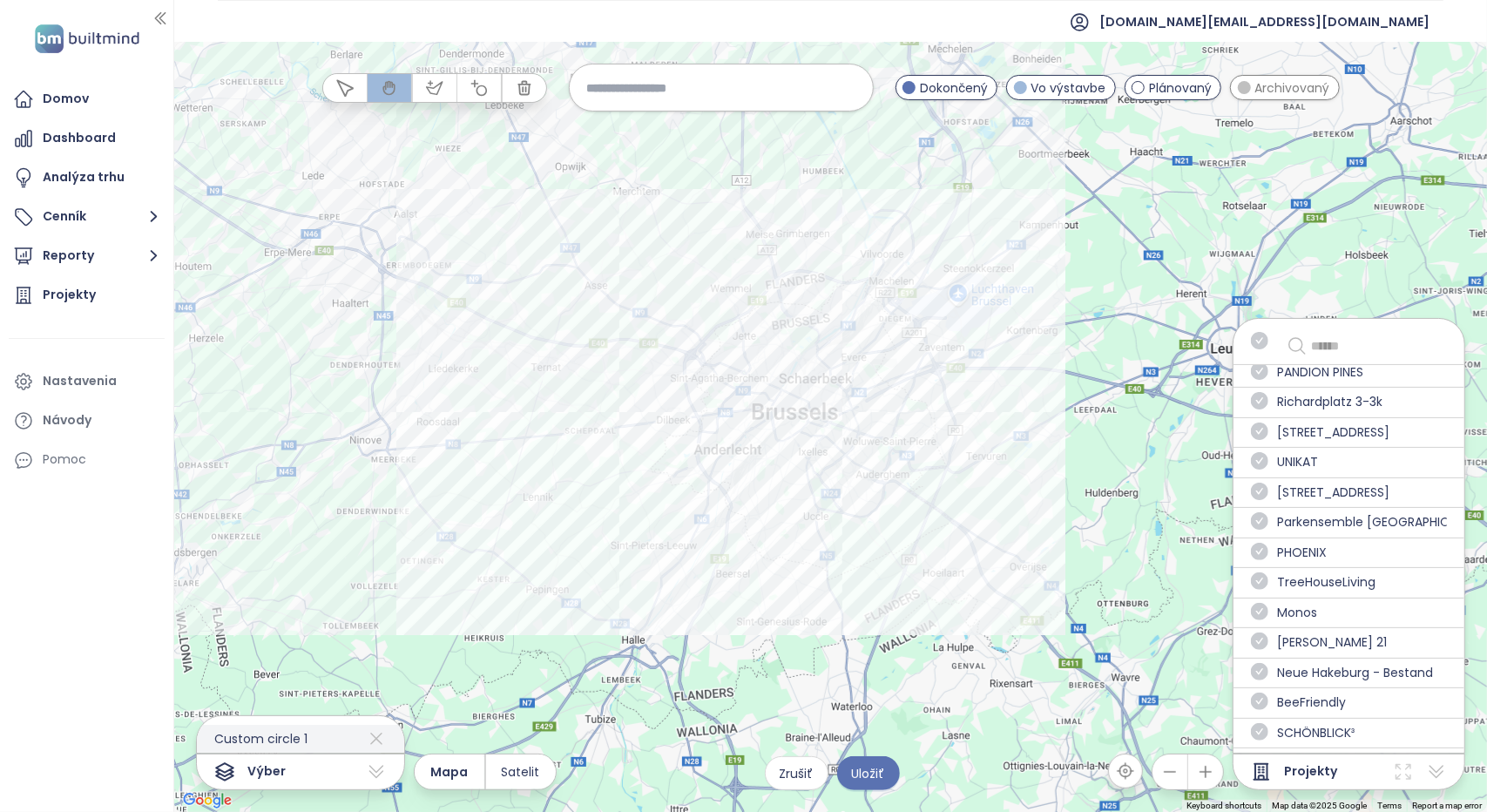
click at [366, 741] on icon at bounding box center [376, 738] width 21 height 28
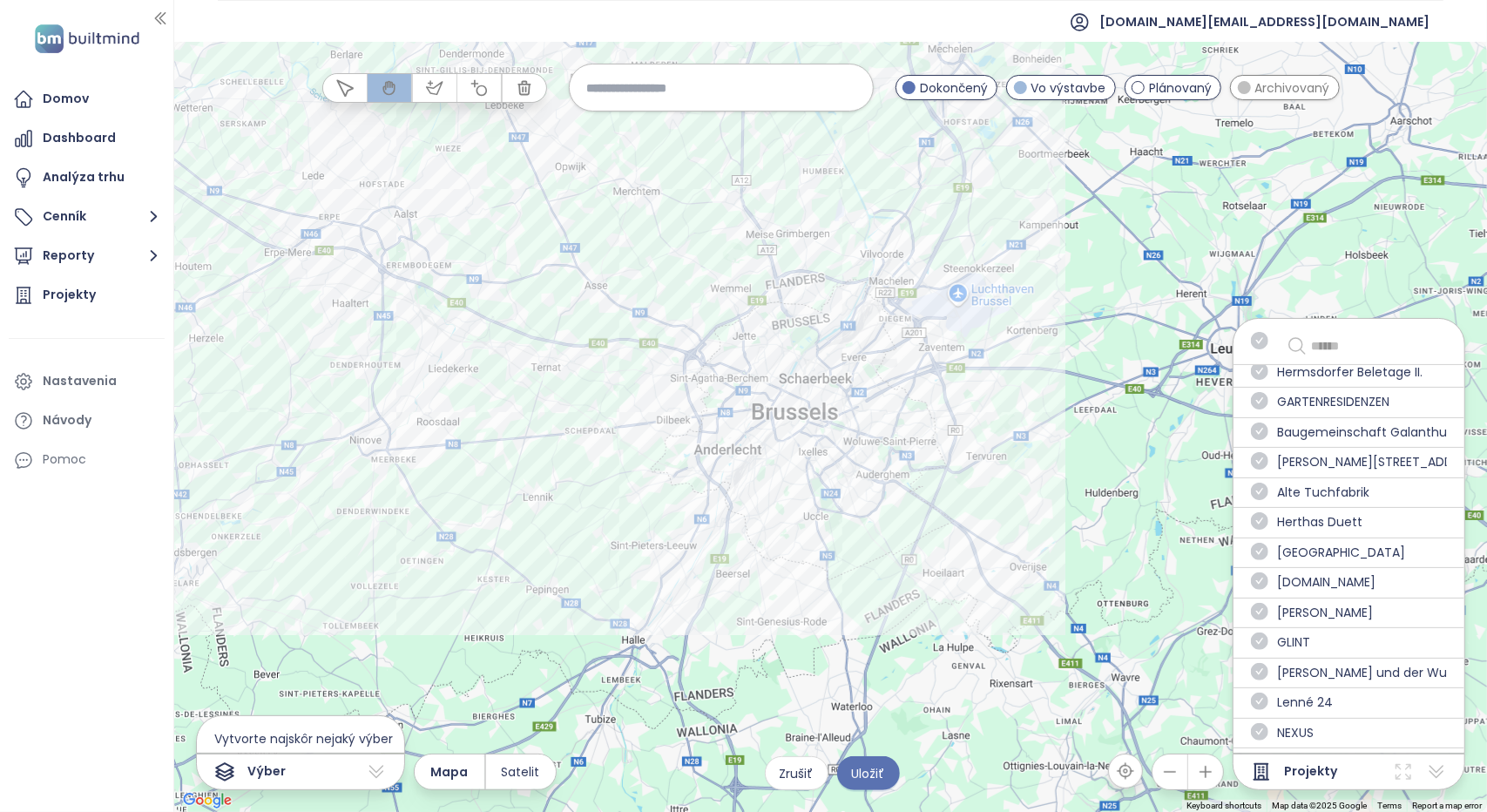
click at [1338, 345] on input "text" at bounding box center [1374, 345] width 126 height 21
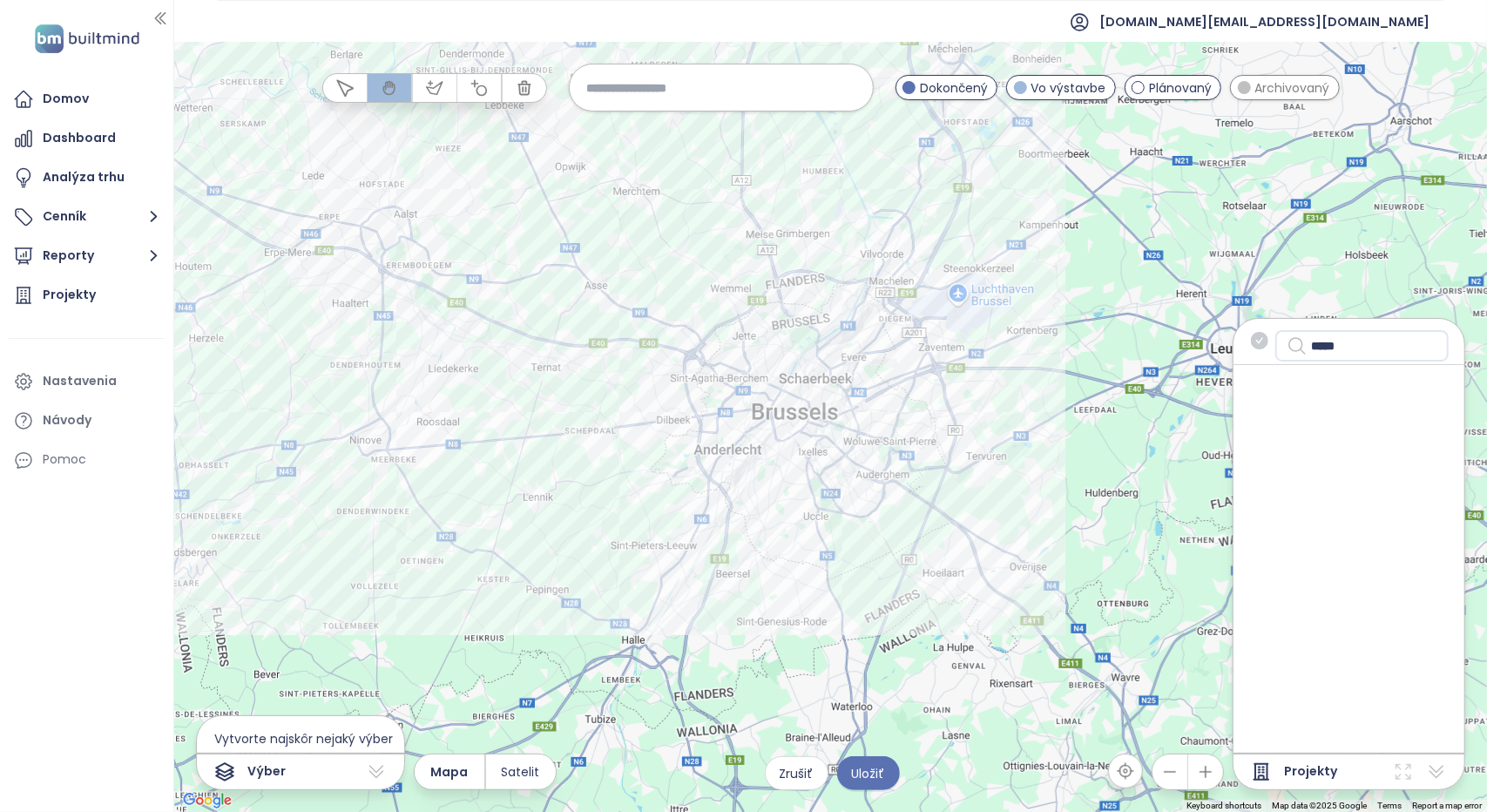
scroll to position [0, 0]
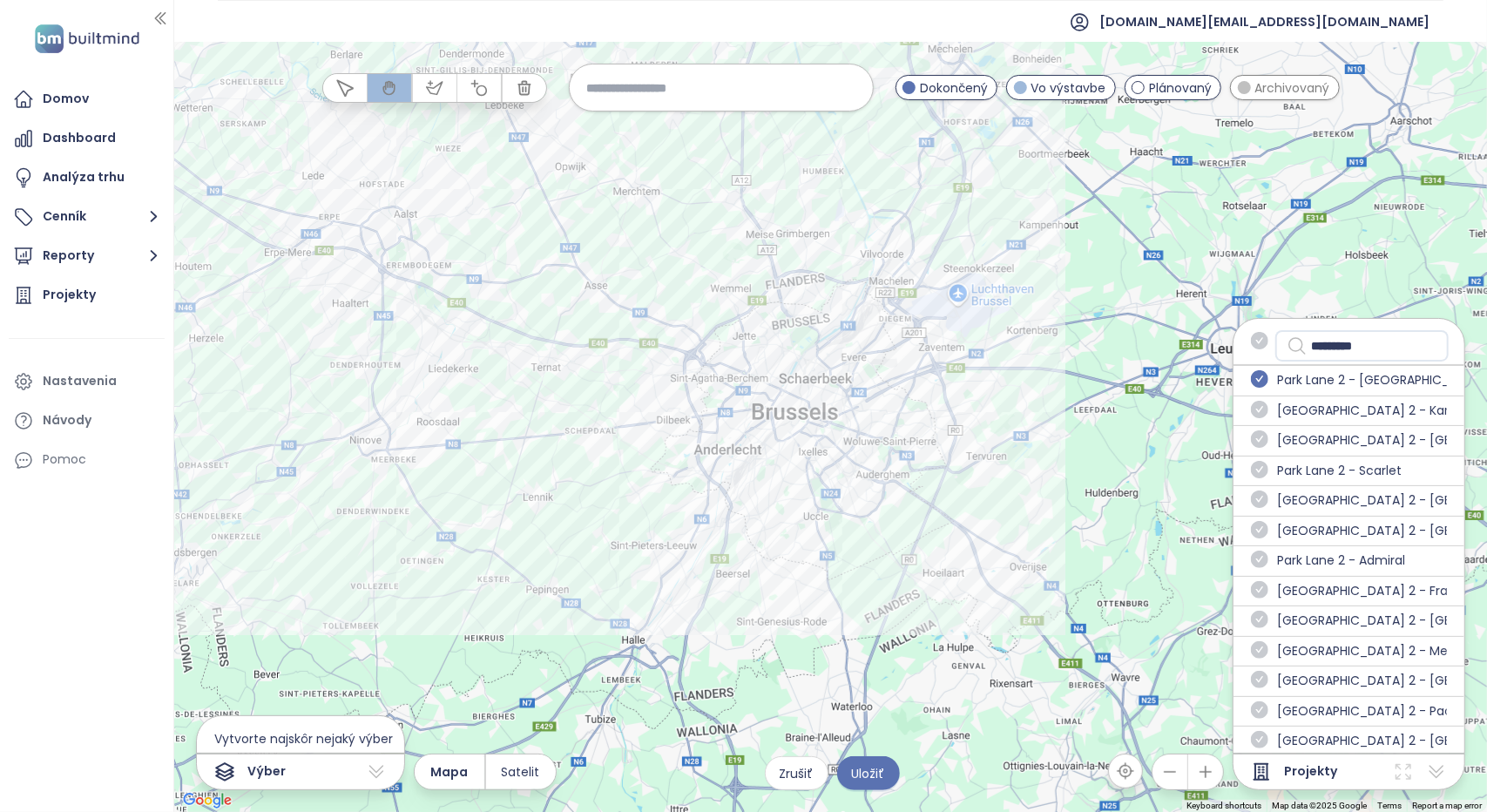
type input "*********"
click at [1263, 377] on icon "check-circle" at bounding box center [1260, 379] width 18 height 18
click at [1266, 408] on icon "check-circle" at bounding box center [1260, 410] width 18 height 18
click at [1263, 442] on icon "check-circle" at bounding box center [1260, 439] width 18 height 18
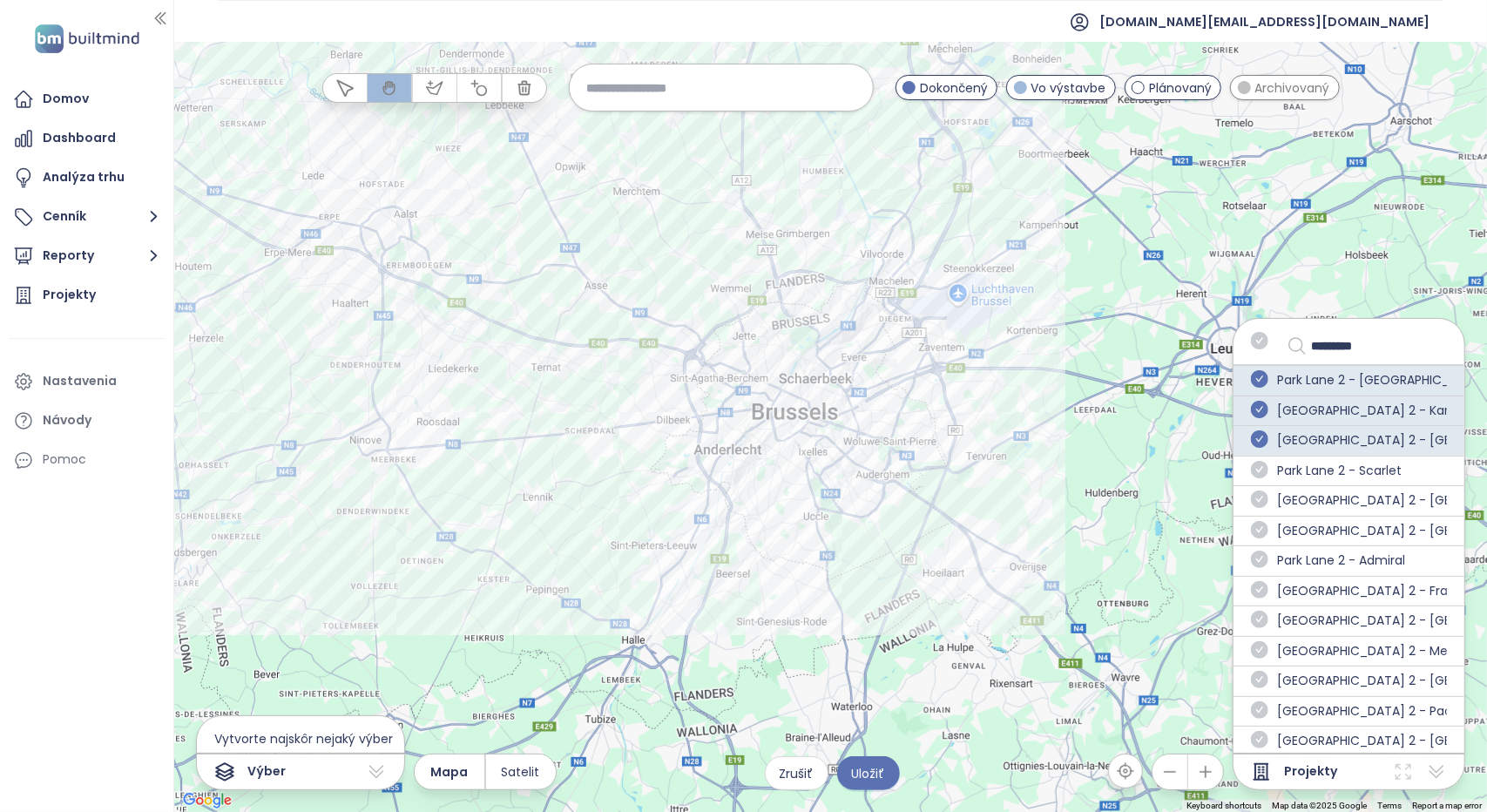
click at [1263, 482] on div "Park Lane 2 - Scarlet" at bounding box center [1349, 471] width 231 height 31
click at [1264, 471] on icon "check-circle" at bounding box center [1260, 470] width 18 height 18
click at [1264, 492] on icon "check-circle" at bounding box center [1260, 500] width 18 height 18
click at [1266, 528] on icon "check-circle" at bounding box center [1260, 529] width 18 height 18
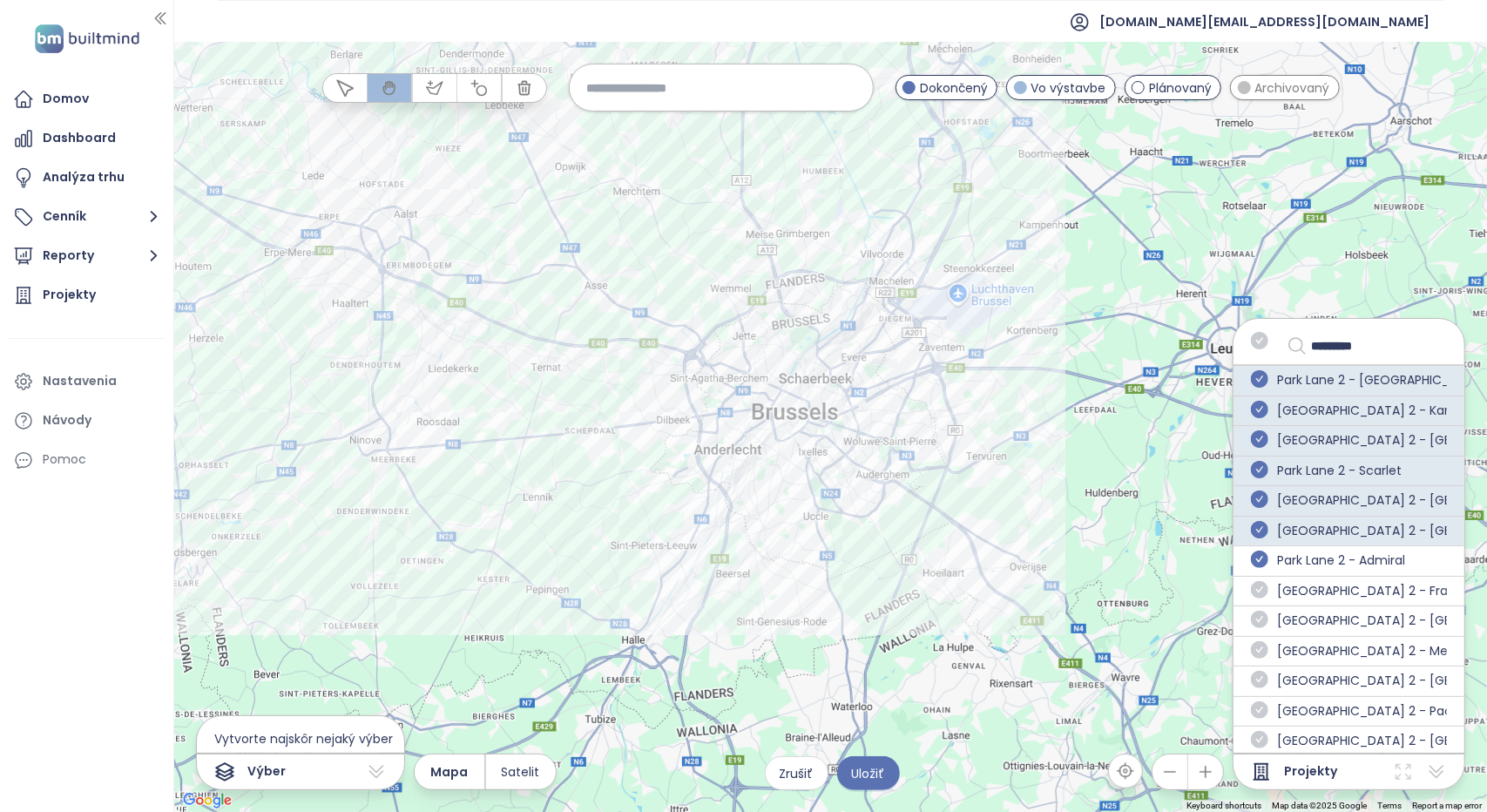
click at [1261, 561] on icon "check-circle" at bounding box center [1260, 559] width 18 height 18
click at [1266, 585] on icon "check-circle" at bounding box center [1260, 590] width 18 height 18
click at [1265, 613] on icon "check-circle" at bounding box center [1260, 619] width 18 height 18
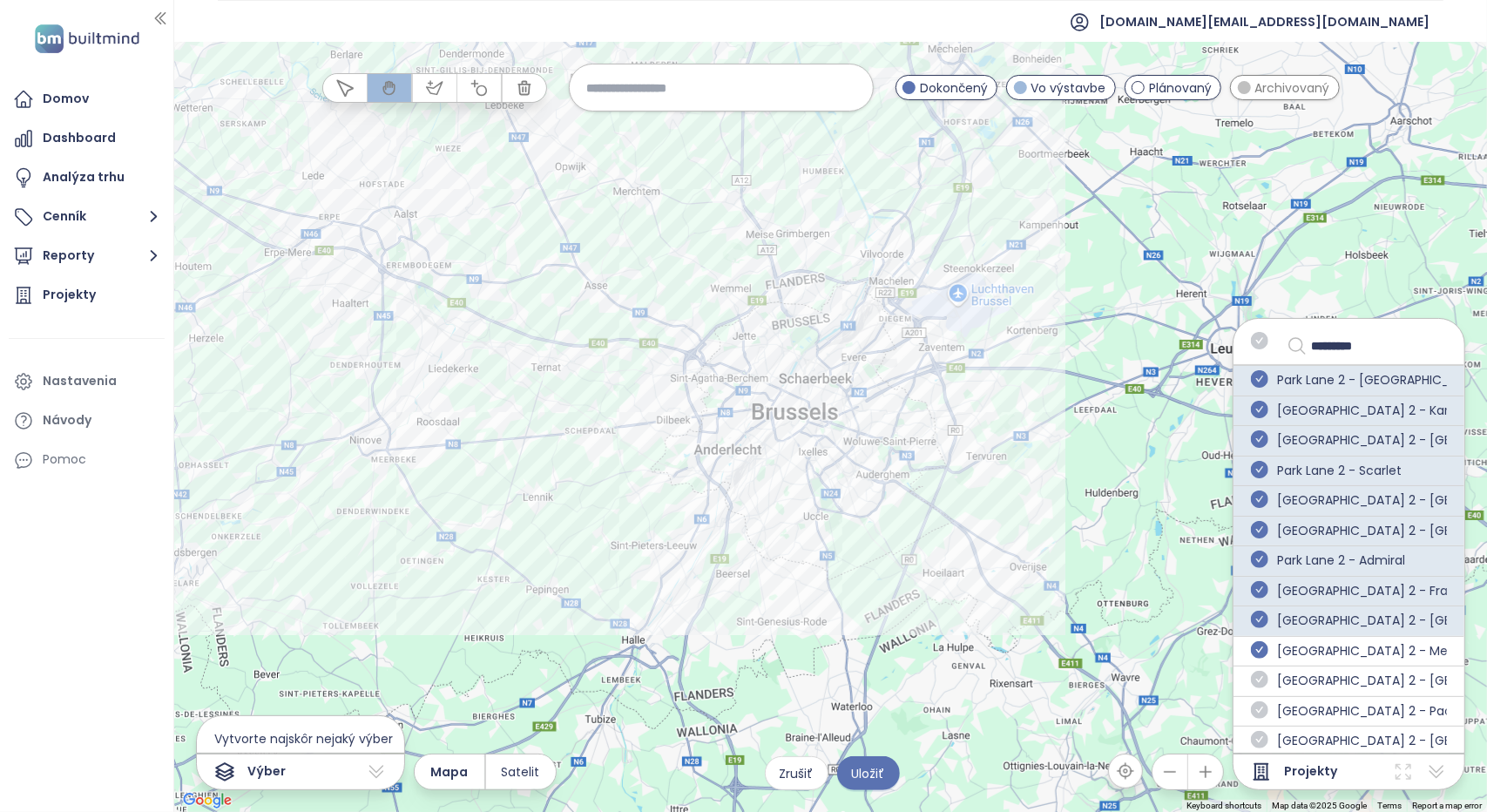
click at [1266, 641] on icon "check-circle" at bounding box center [1260, 650] width 18 height 18
click at [1266, 673] on icon "check-circle" at bounding box center [1260, 680] width 18 height 18
click at [1268, 703] on icon "check-circle" at bounding box center [1260, 710] width 18 height 18
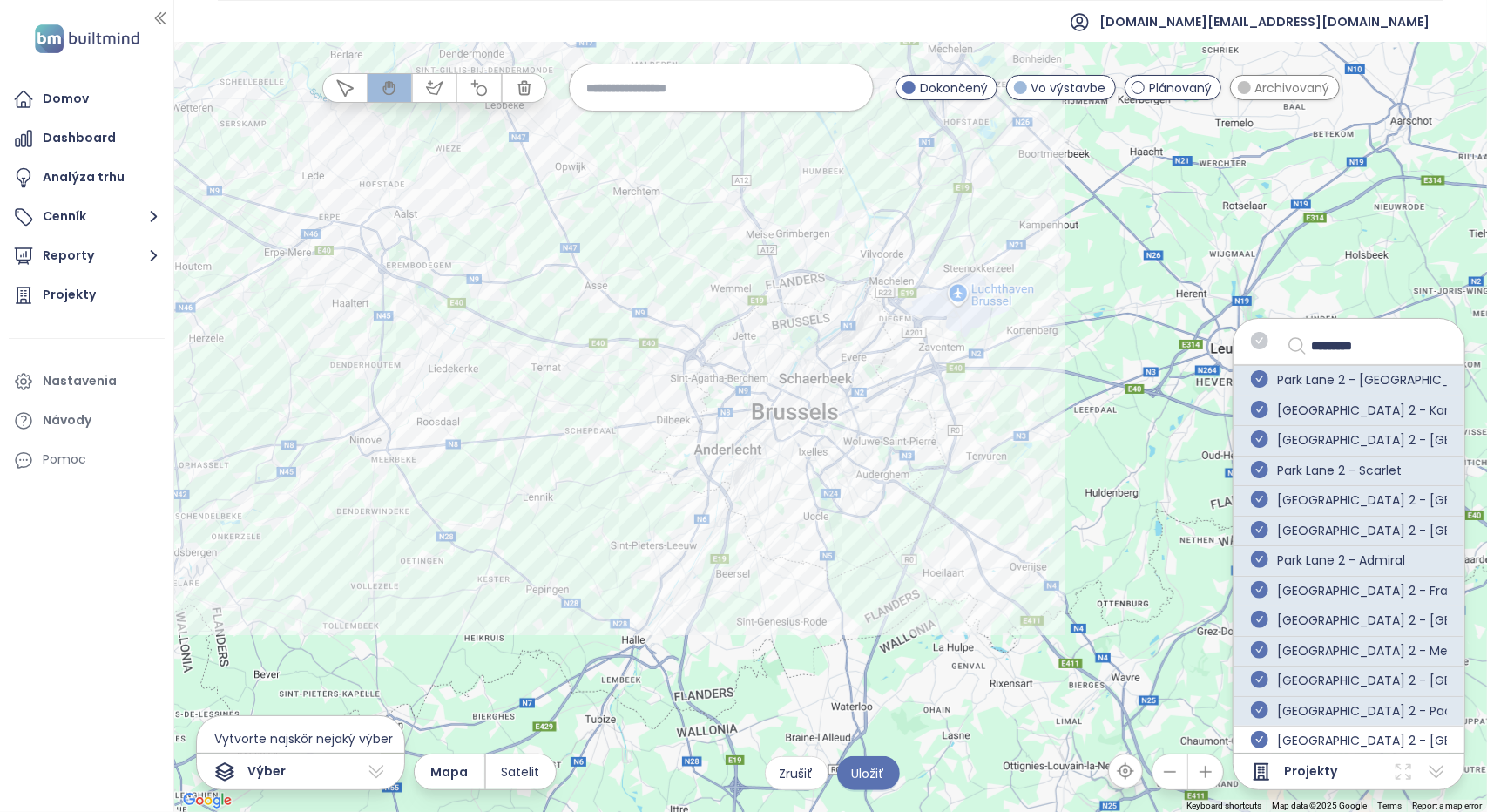
click at [1263, 730] on icon "check-circle" at bounding box center [1260, 739] width 18 height 18
click at [876, 780] on span "Uložiť" at bounding box center [868, 772] width 33 height 19
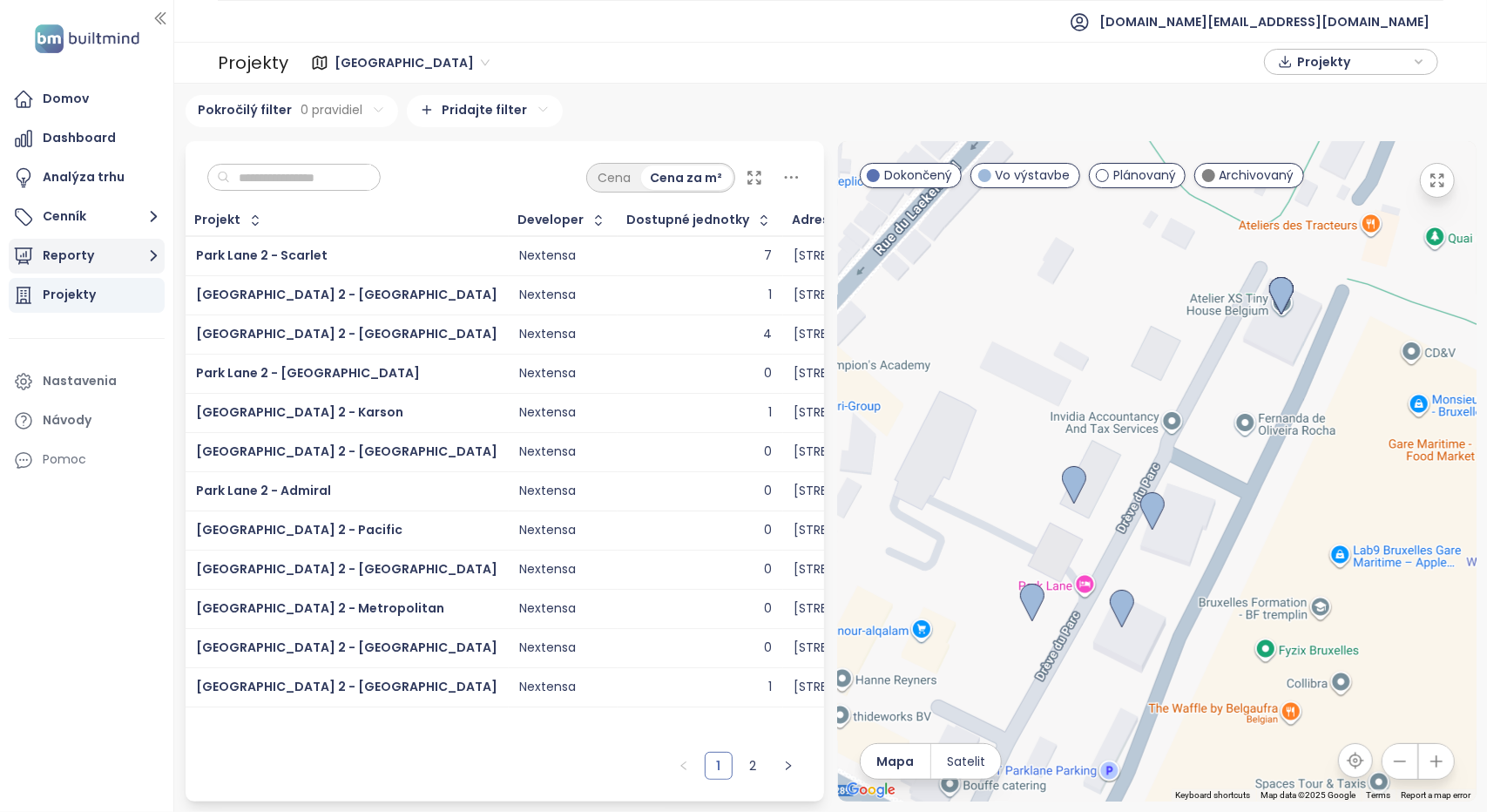
click at [97, 257] on button "Reporty" at bounding box center [87, 256] width 156 height 35
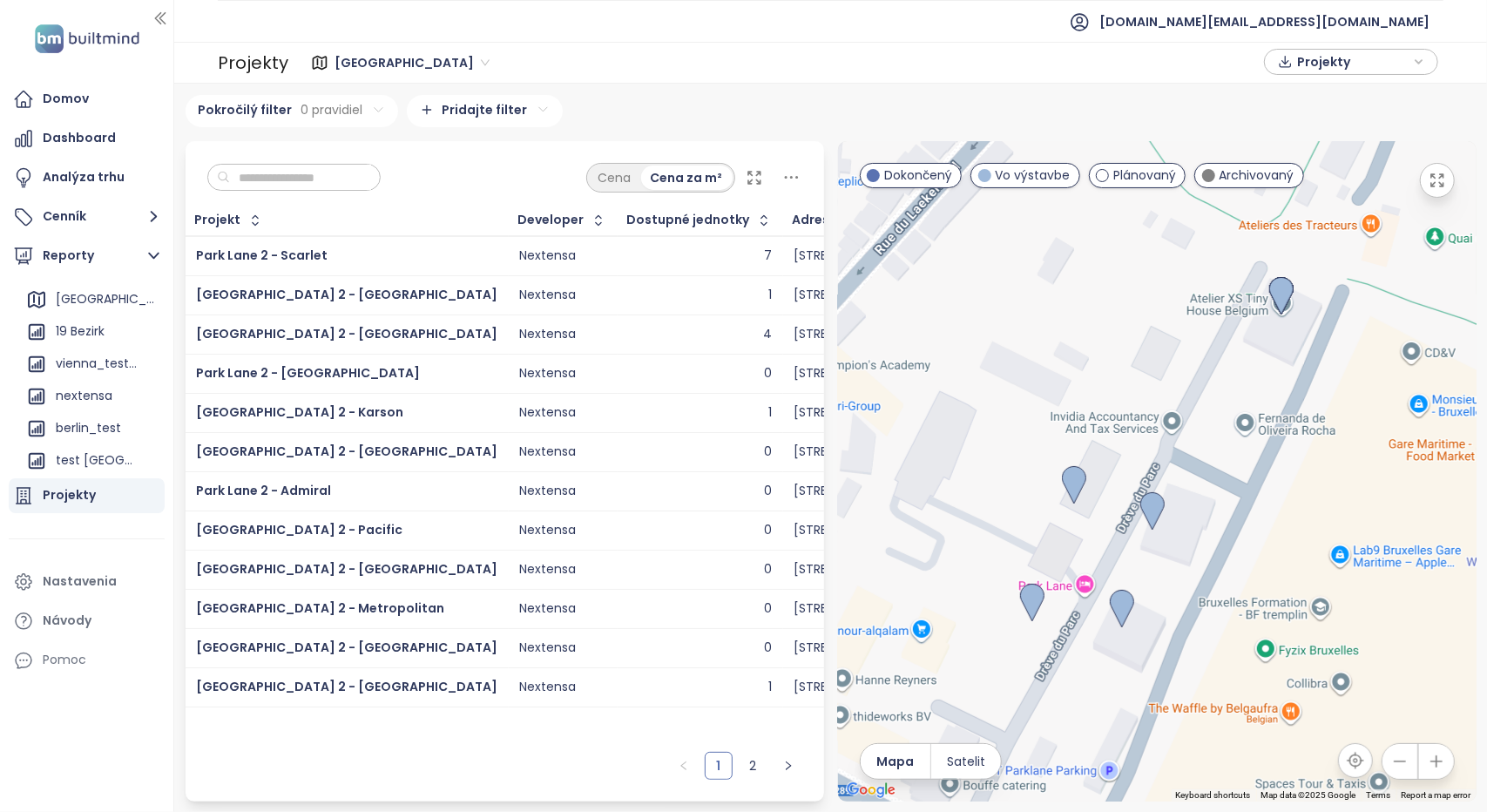
scroll to position [348, 0]
click at [58, 331] on div "nextensa" at bounding box center [84, 334] width 57 height 22
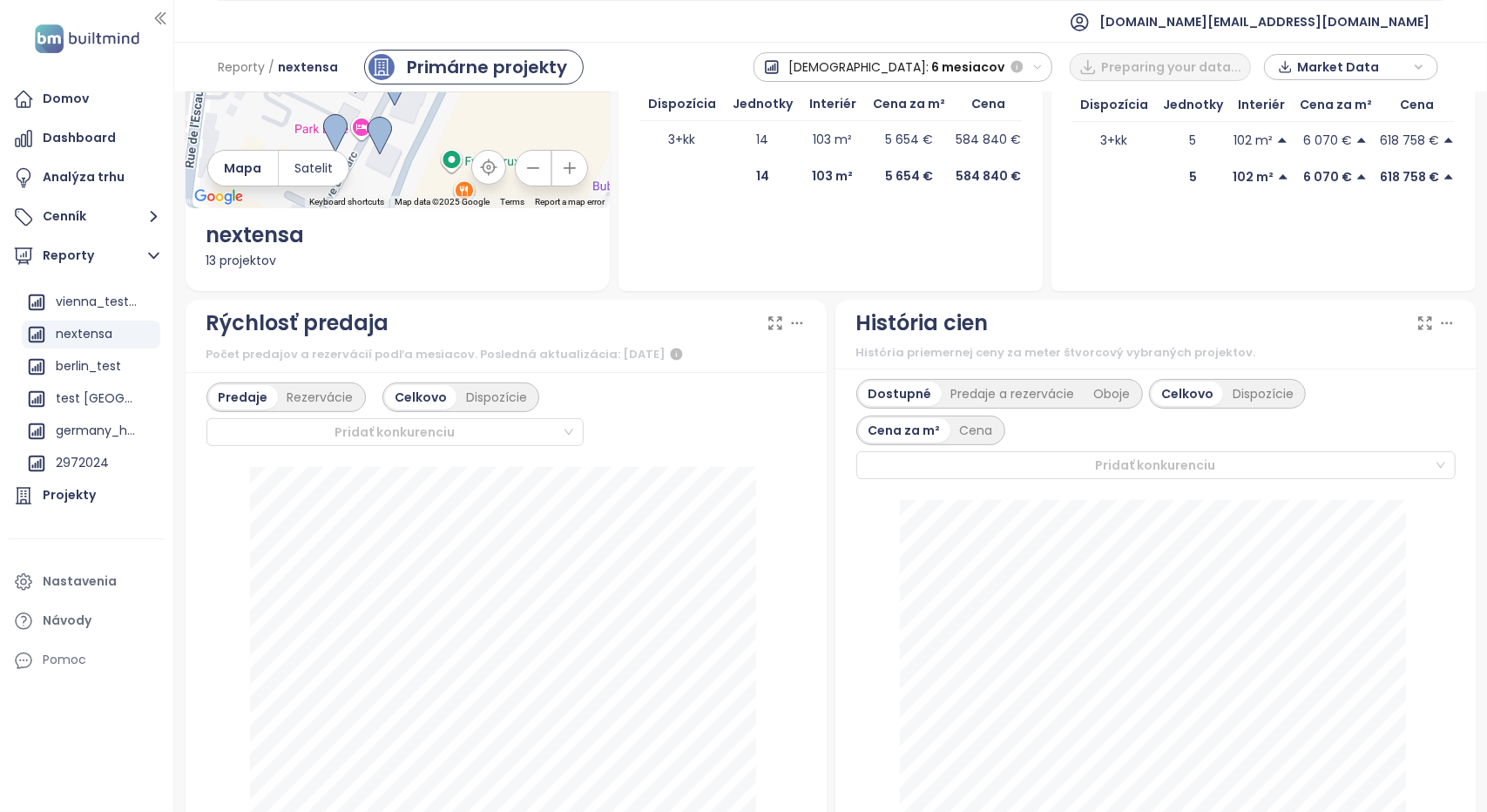
scroll to position [174, 0]
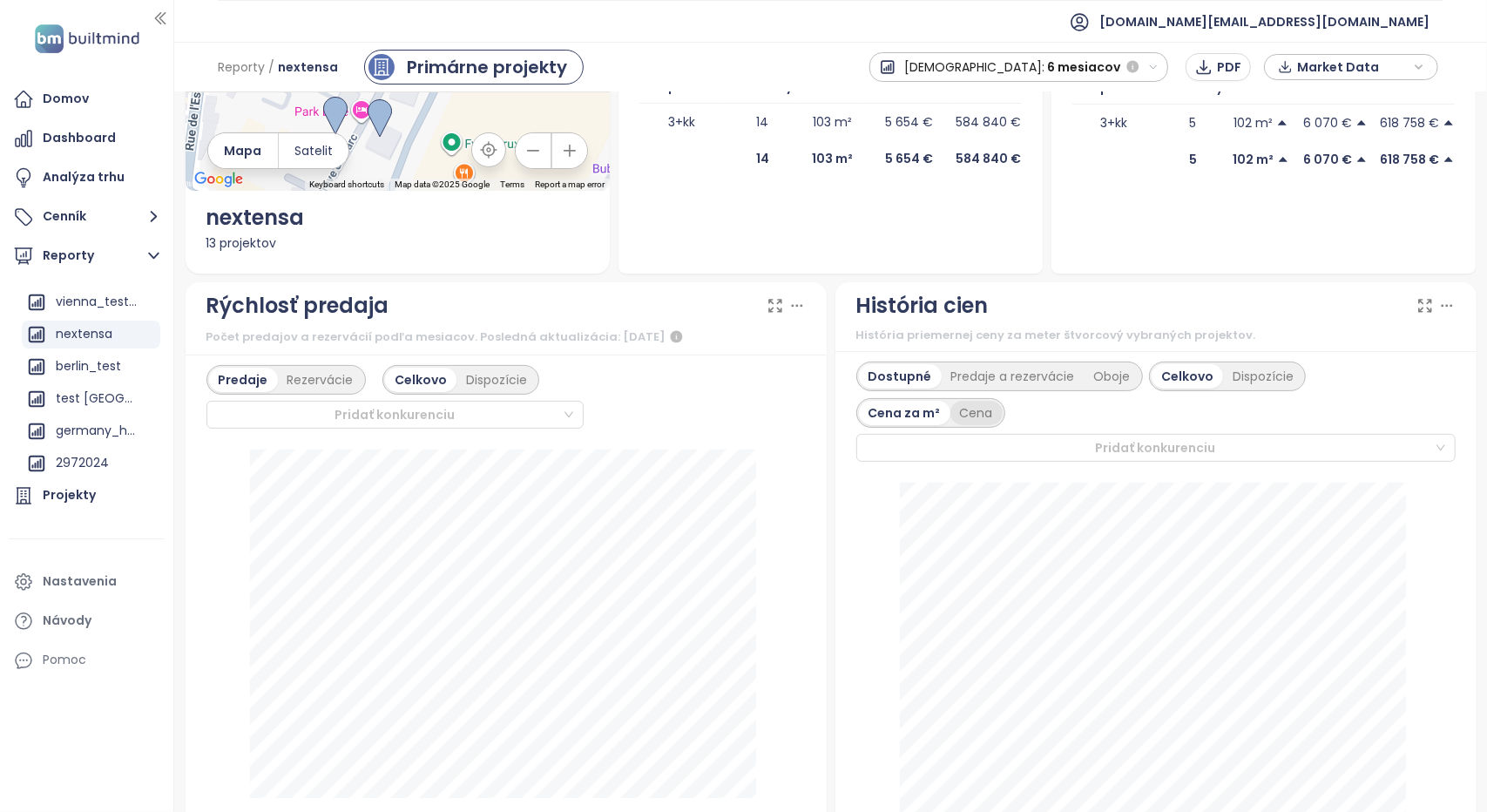
click at [976, 417] on div "Cena" at bounding box center [976, 413] width 53 height 25
click at [1029, 373] on div "Predaje a rezervácie" at bounding box center [1013, 376] width 143 height 25
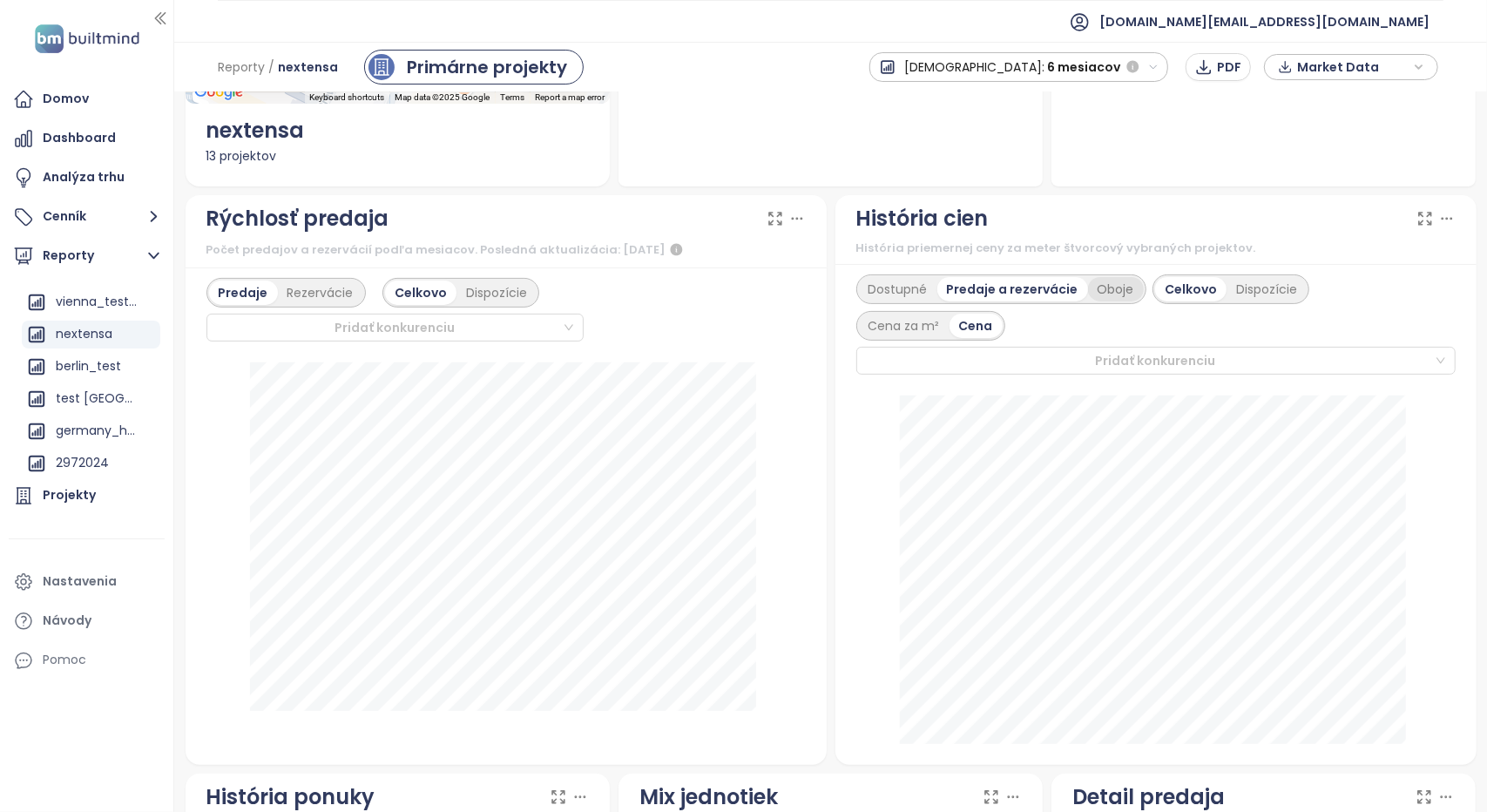
click at [1099, 288] on div "Oboje" at bounding box center [1116, 289] width 56 height 25
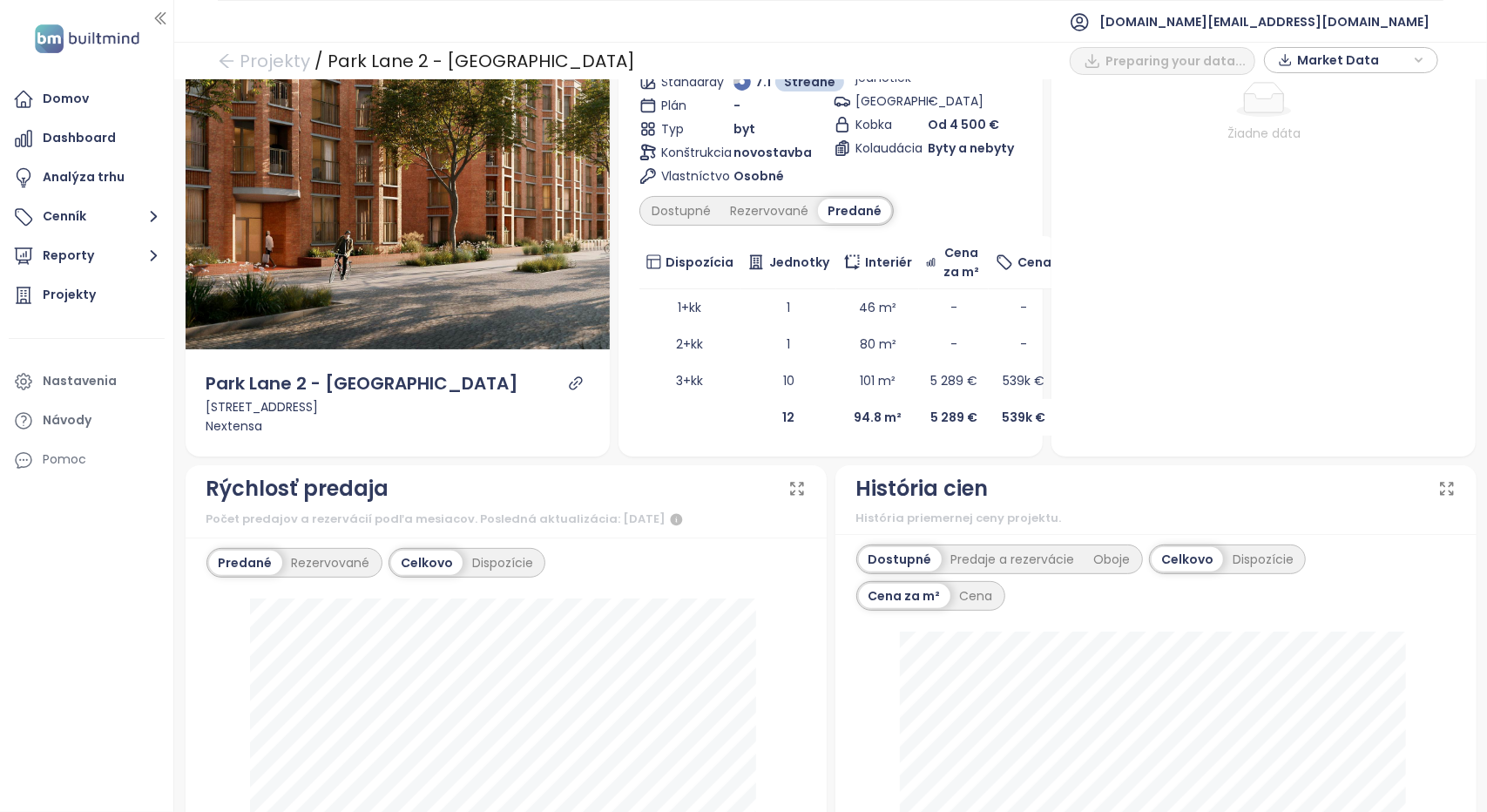
scroll to position [348, 0]
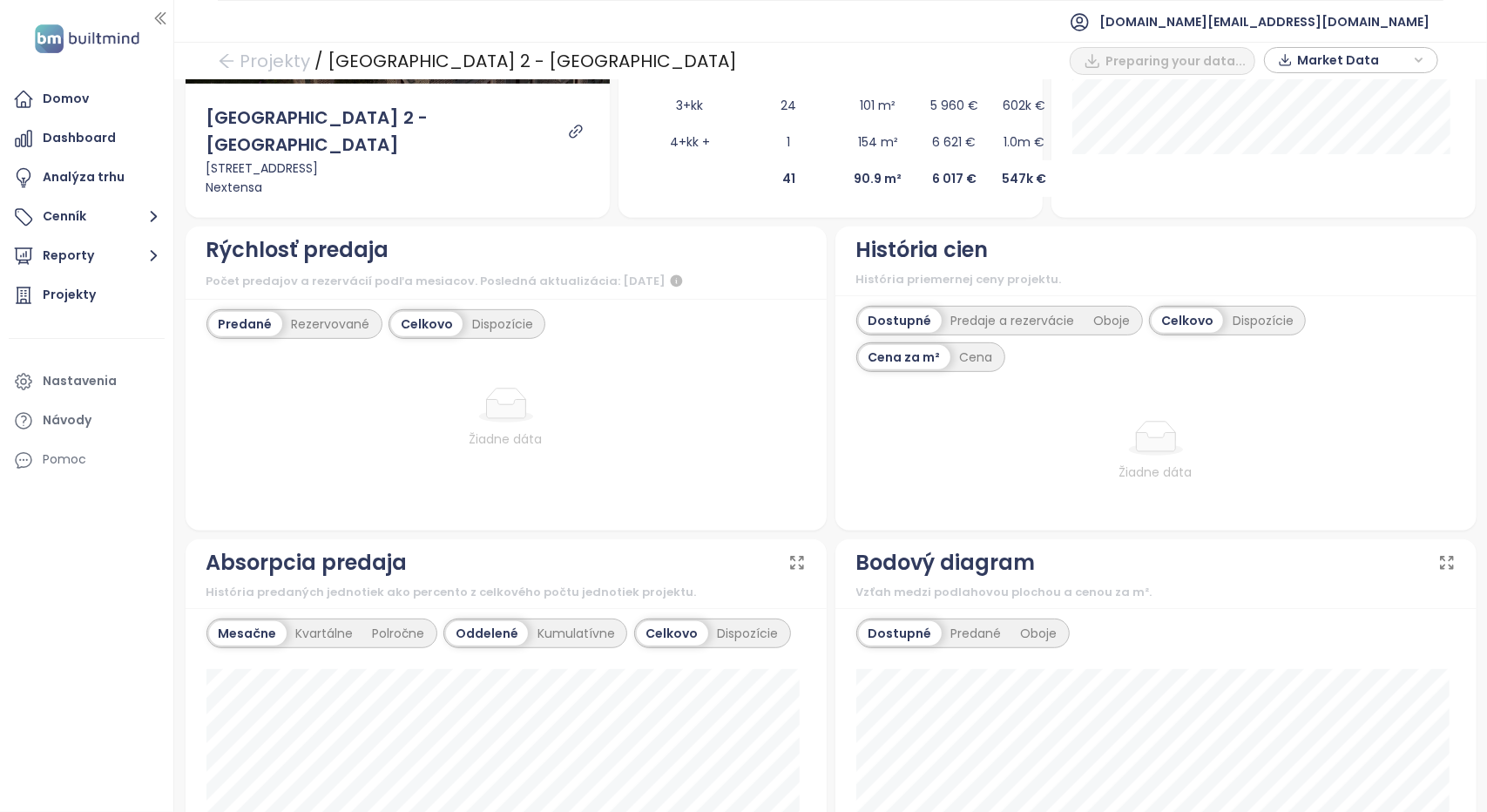
scroll to position [436, 0]
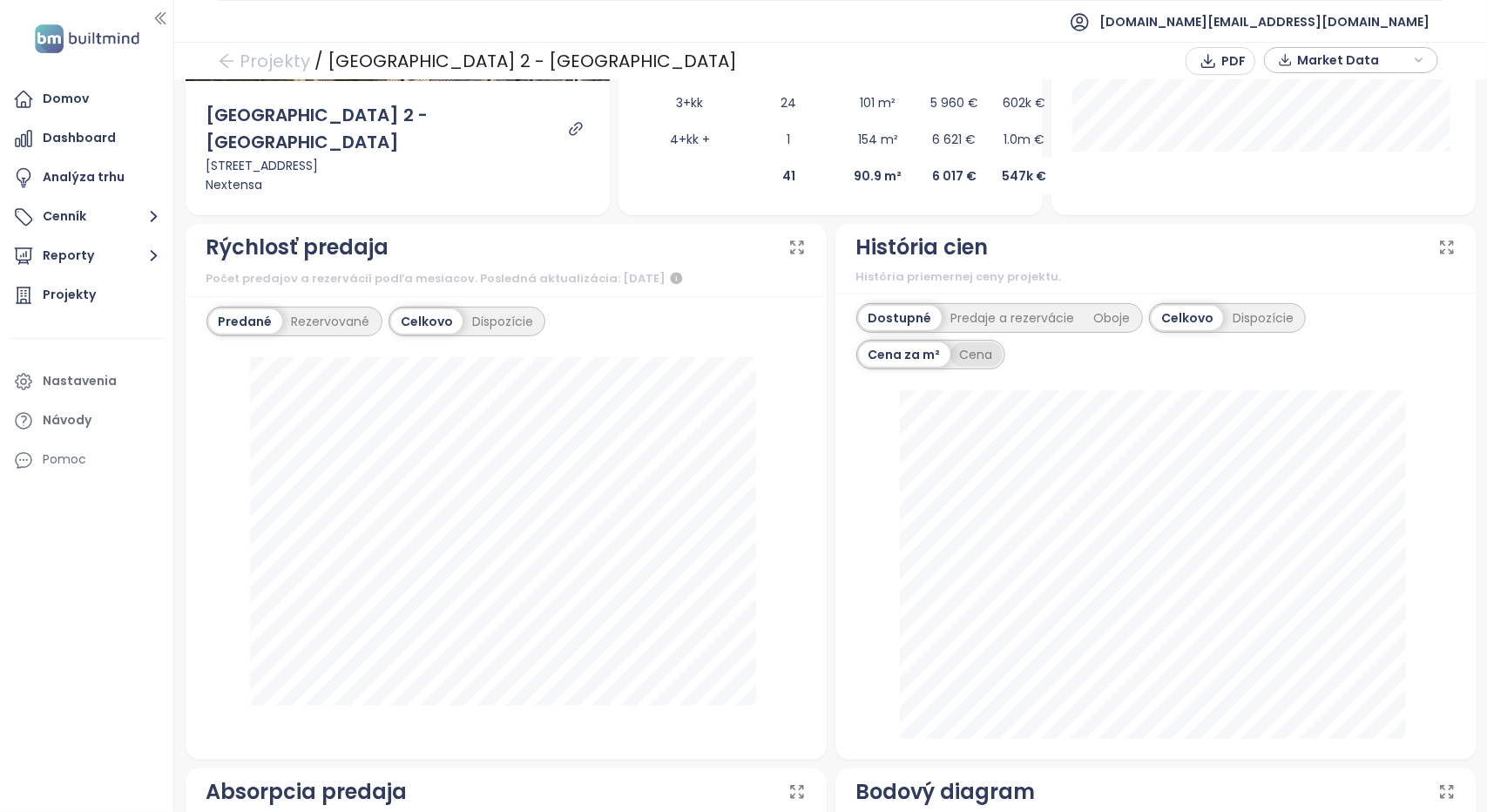
click at [982, 342] on div "Cena" at bounding box center [976, 354] width 53 height 25
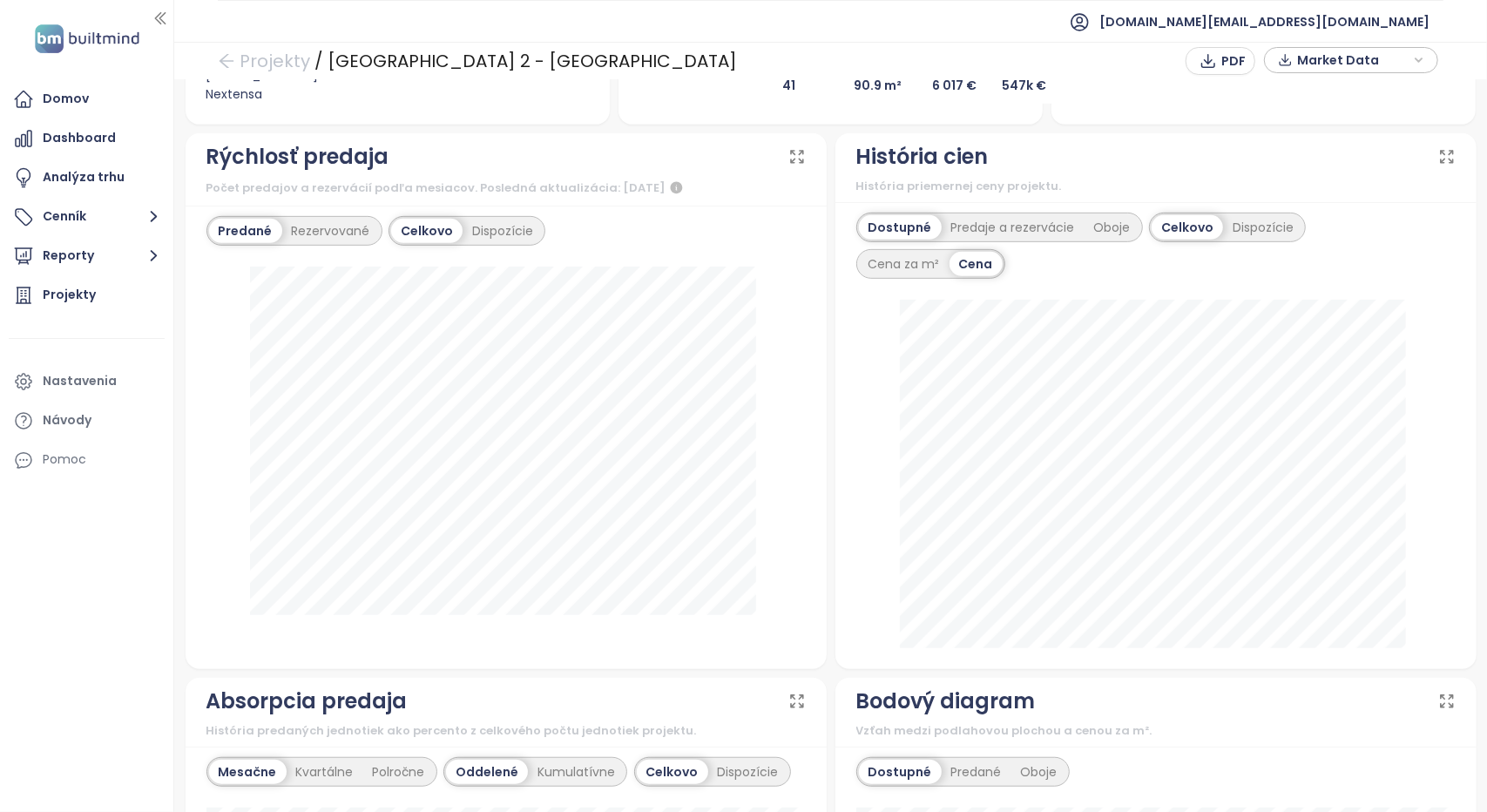
scroll to position [522, 0]
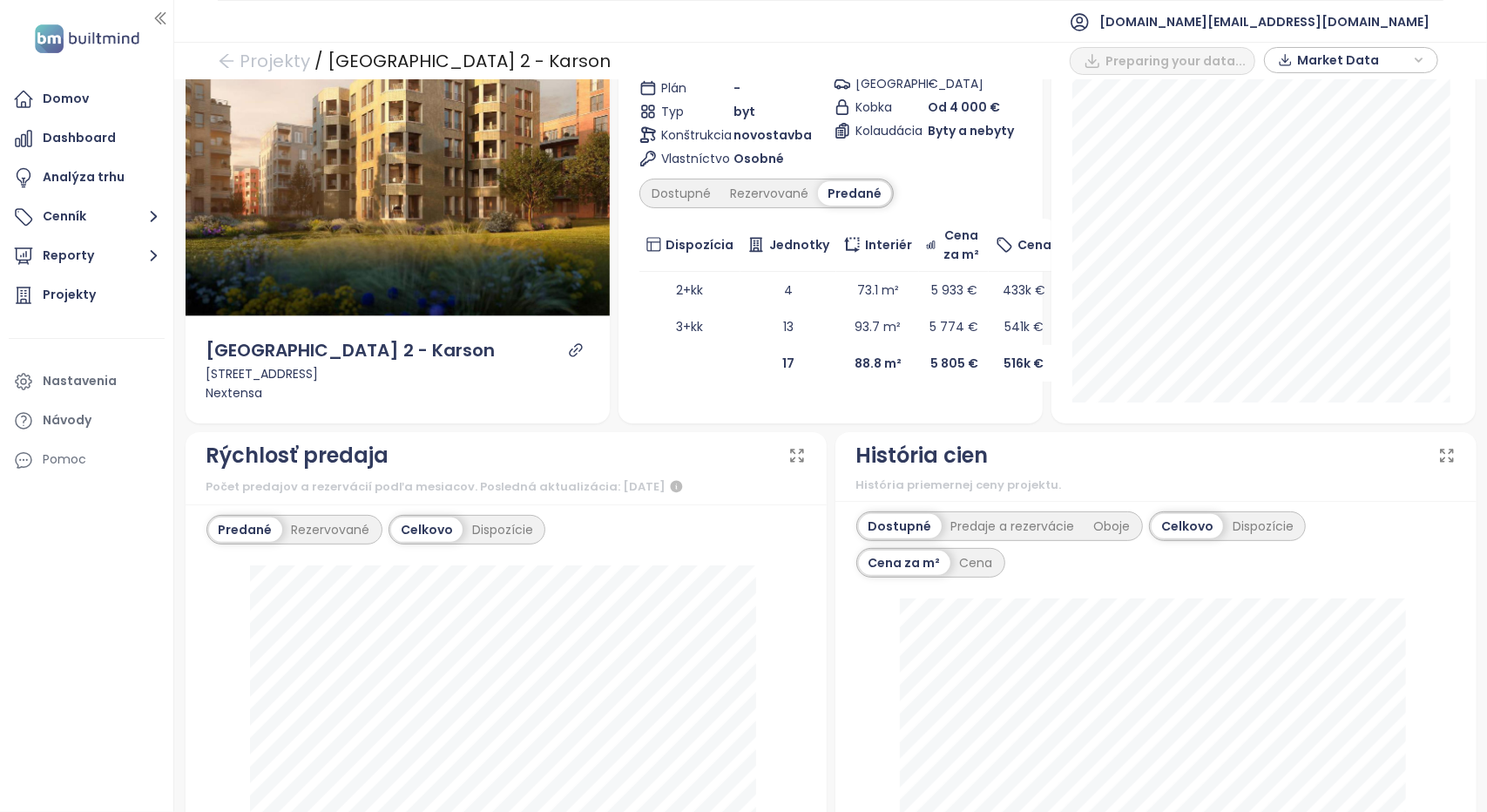
scroll to position [174, 0]
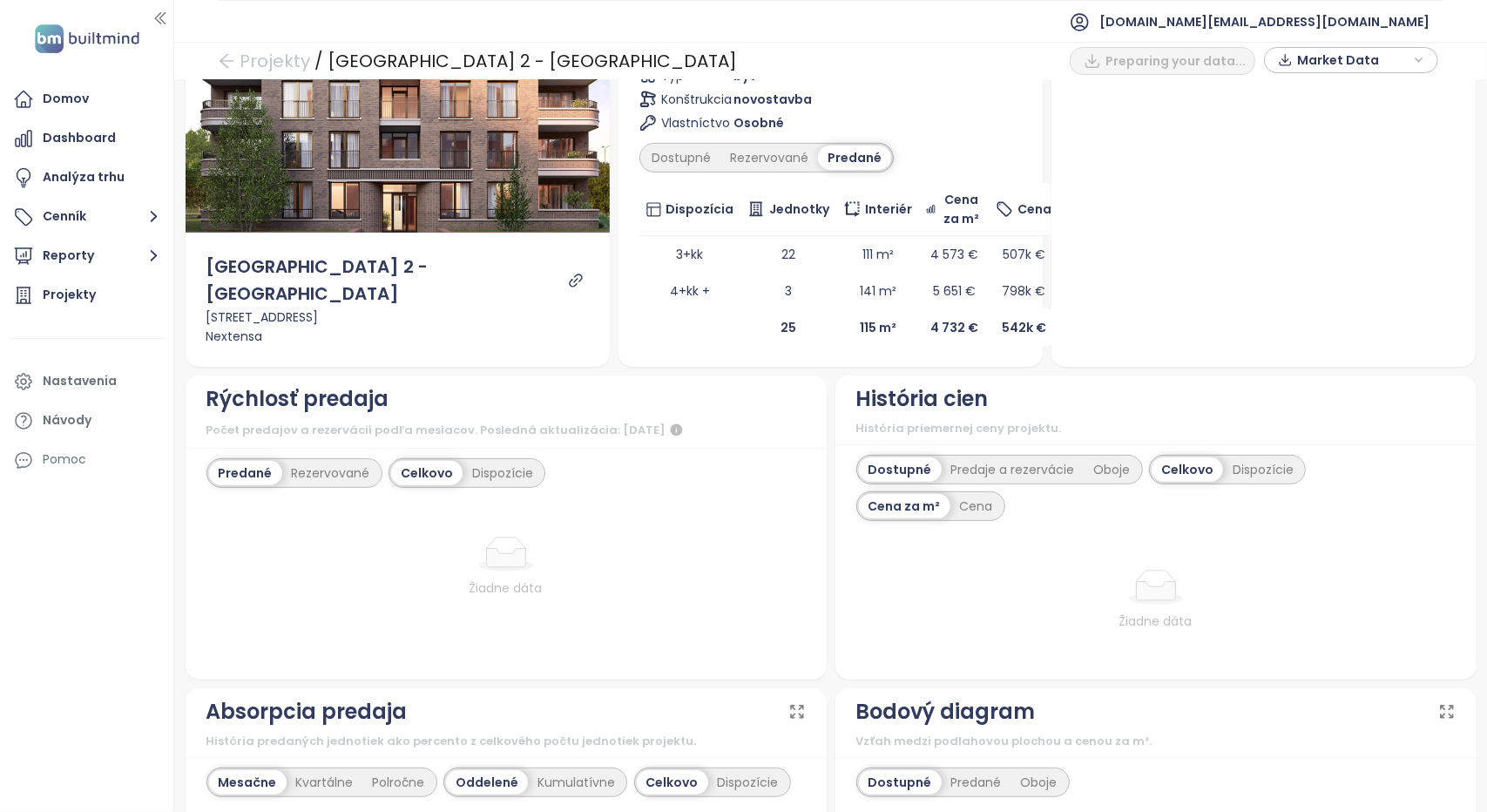
scroll to position [262, 0]
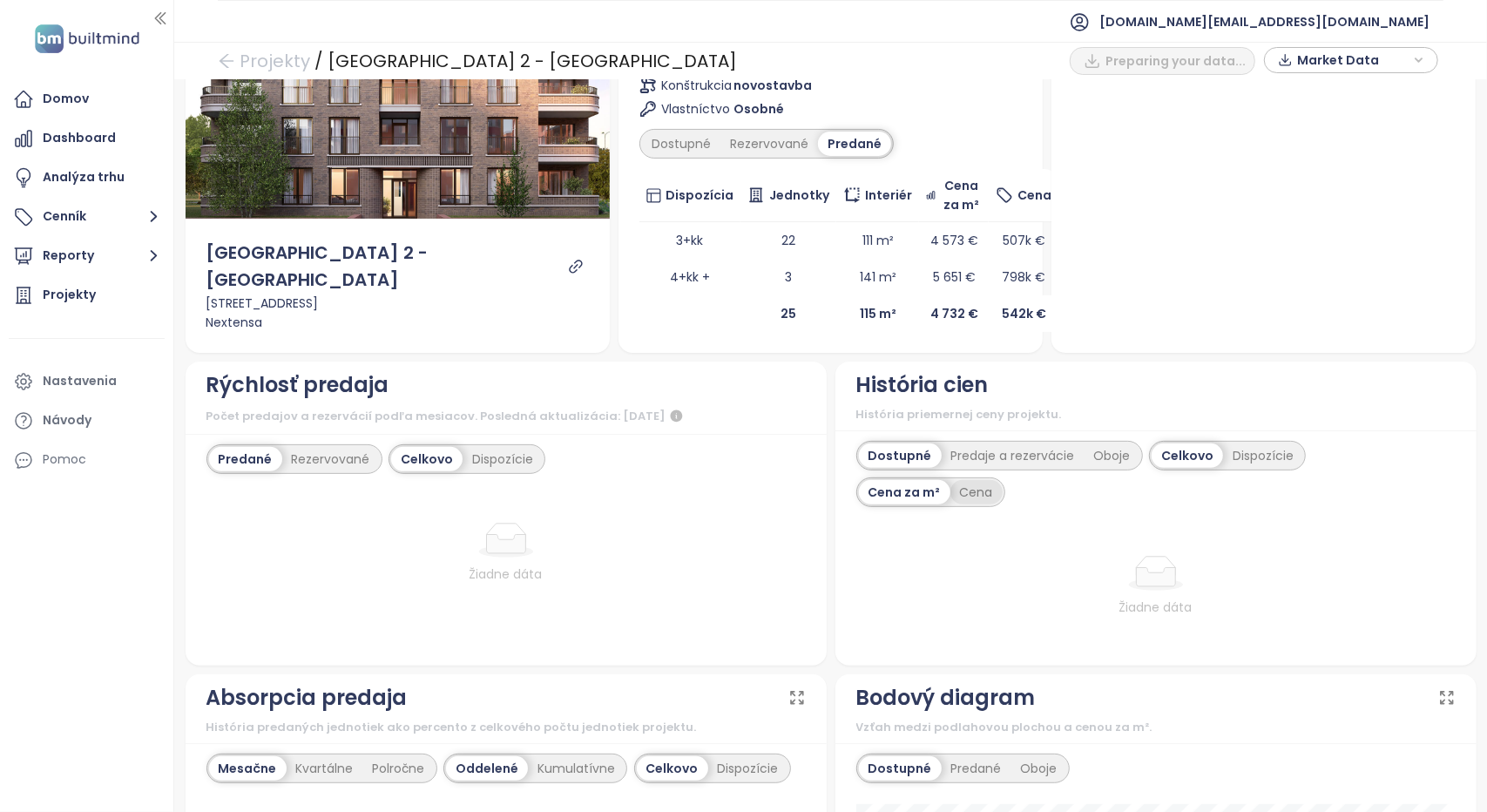
click at [958, 480] on div "Cena" at bounding box center [976, 492] width 53 height 25
click at [894, 480] on div "Cena za m²" at bounding box center [904, 492] width 91 height 25
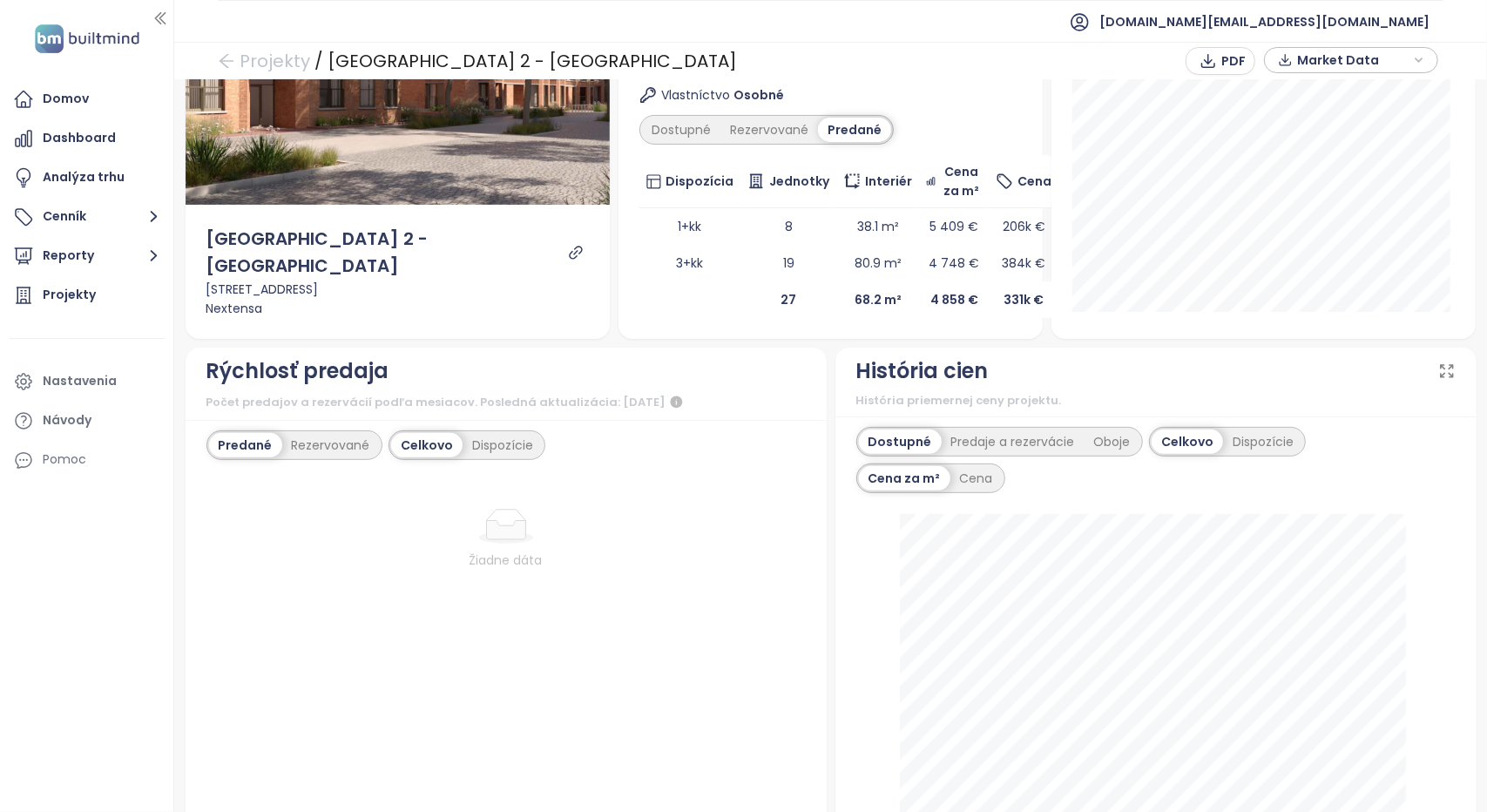
scroll to position [262, 0]
